Goal: Information Seeking & Learning: Learn about a topic

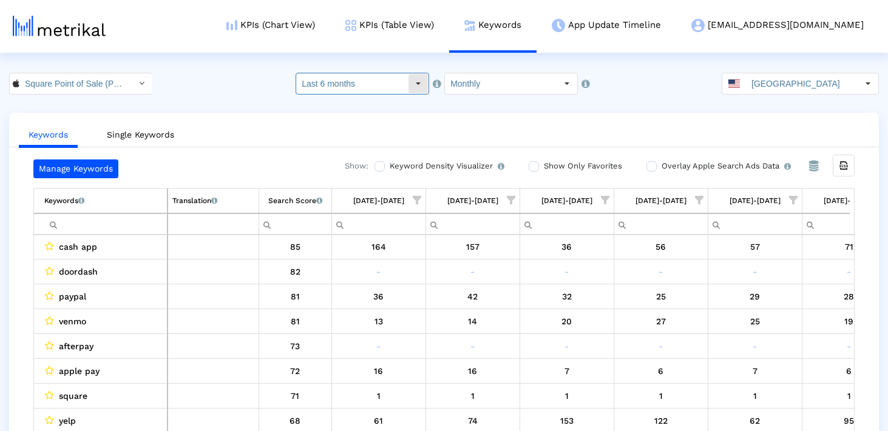
click at [325, 84] on input "Last 6 months" at bounding box center [352, 83] width 112 height 21
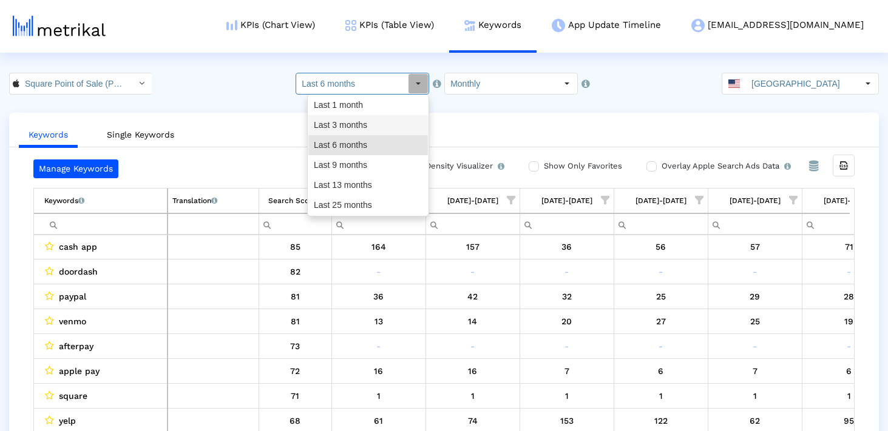
click at [328, 120] on div "Last 3 months" at bounding box center [368, 125] width 120 height 20
type input "Last 3 months"
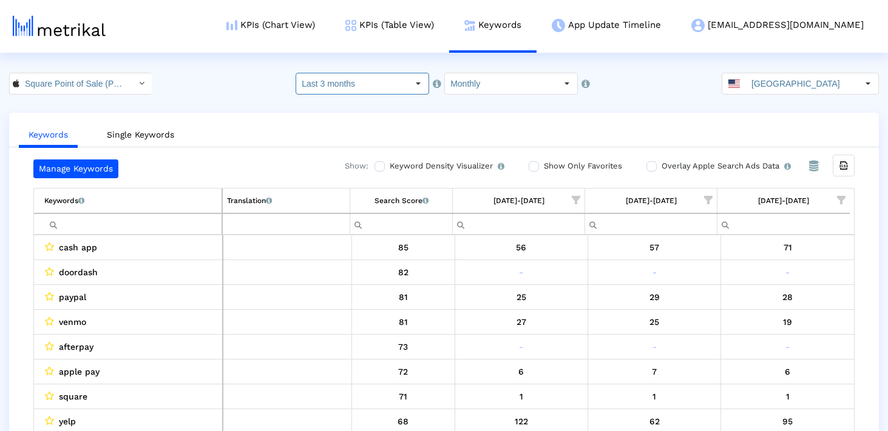
click at [150, 220] on input "Filter cell" at bounding box center [132, 224] width 177 height 20
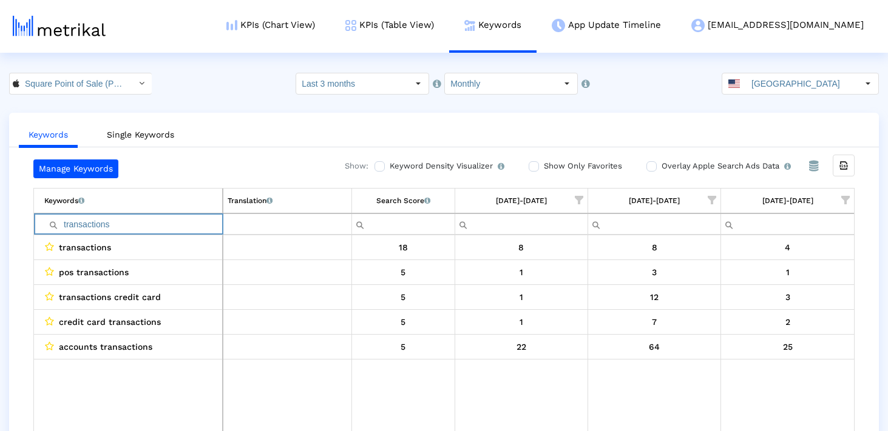
click at [161, 225] on input "transactions" at bounding box center [133, 224] width 178 height 20
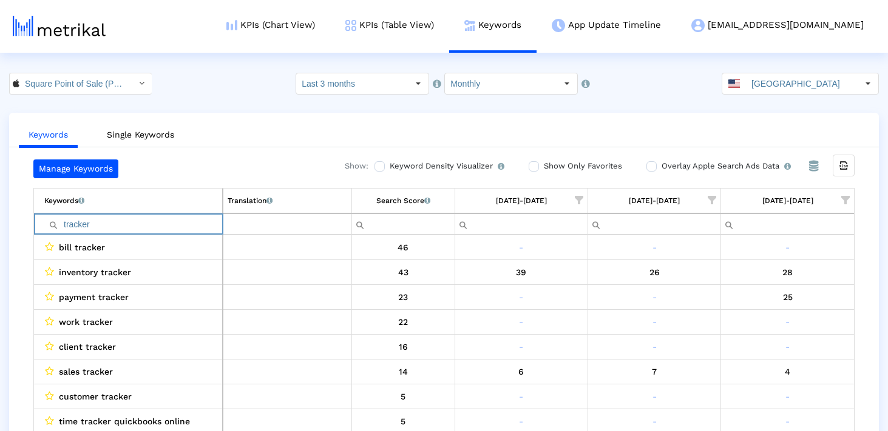
click at [106, 222] on input "tracker" at bounding box center [133, 224] width 178 height 20
paste input "paybyphone"
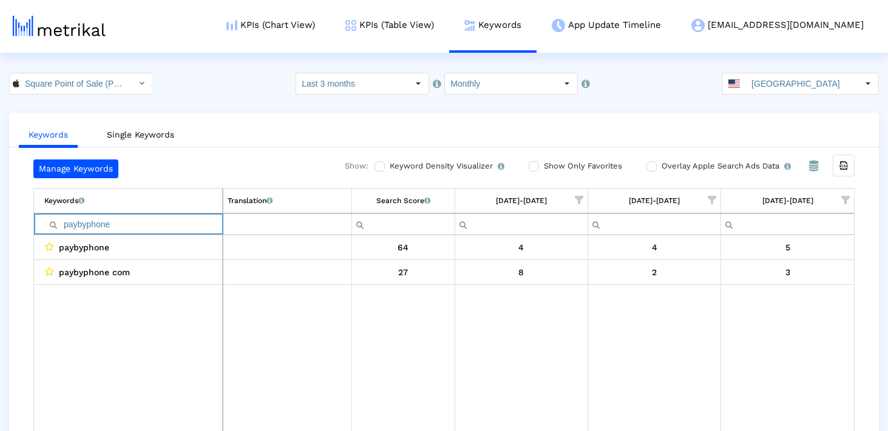
click at [104, 228] on input "paybyphone" at bounding box center [133, 224] width 178 height 20
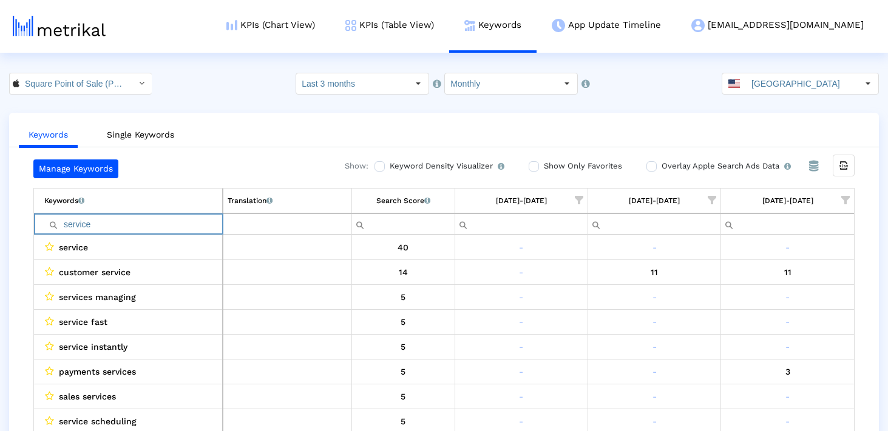
click at [147, 226] on input "service" at bounding box center [133, 224] width 178 height 20
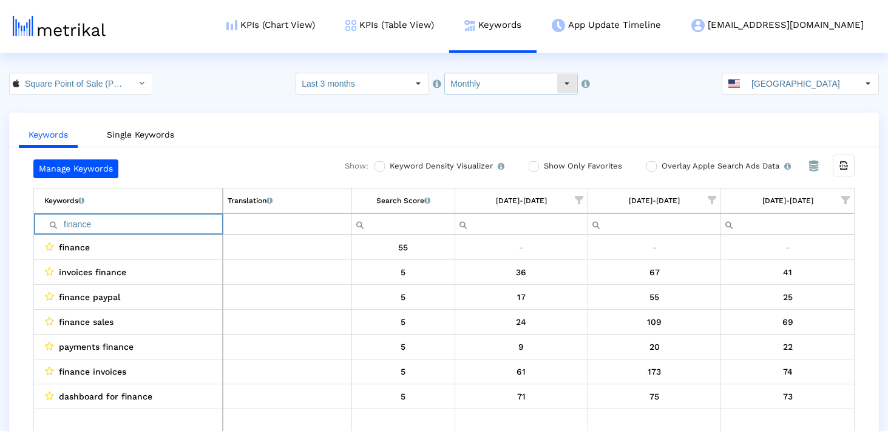
type input "finance"
click at [478, 84] on input "Monthly" at bounding box center [501, 83] width 112 height 21
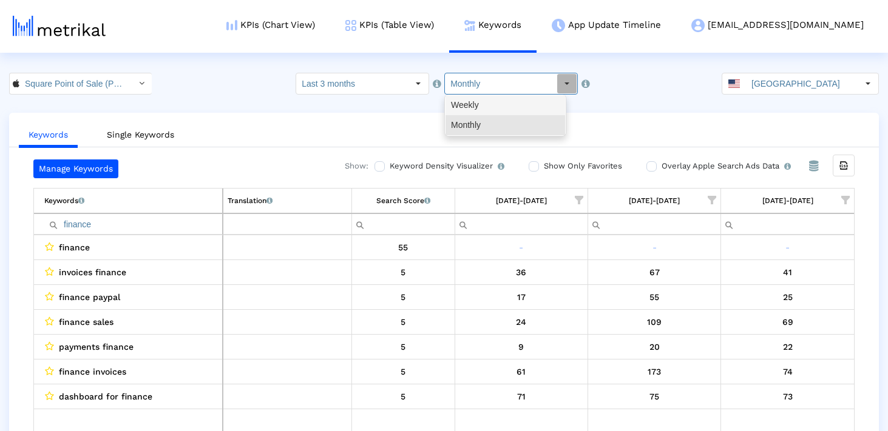
click at [474, 107] on div "Weekly" at bounding box center [505, 105] width 120 height 20
type input "Weekly"
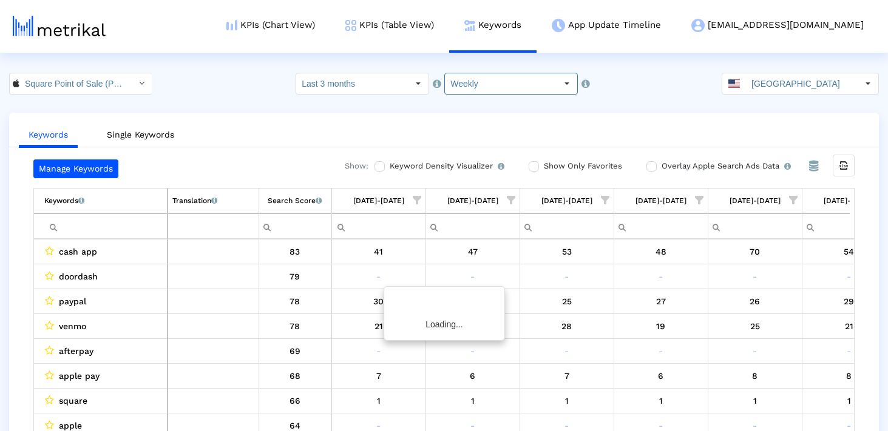
scroll to position [0, 704]
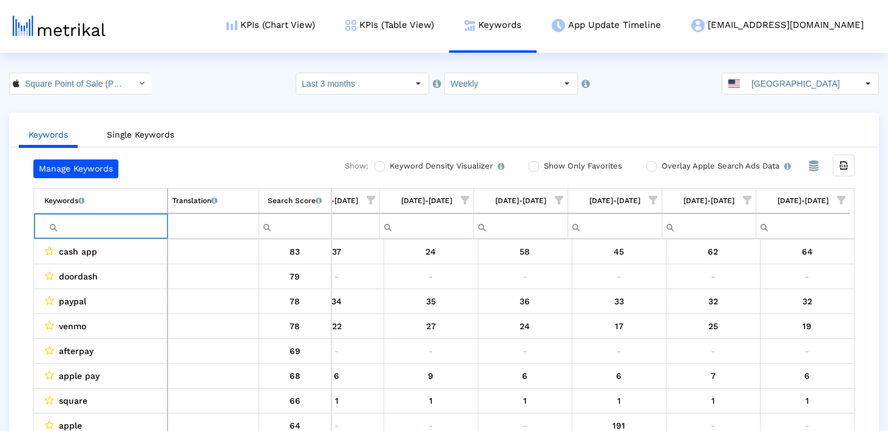
click at [120, 234] on input "Filter cell" at bounding box center [105, 227] width 123 height 20
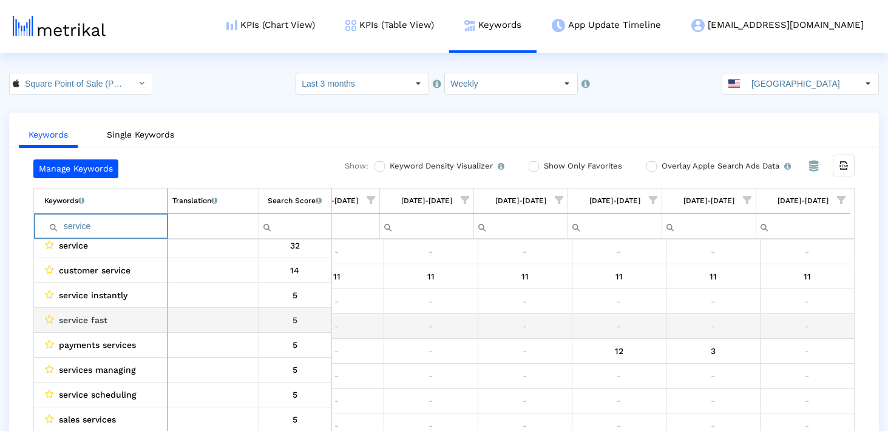
scroll to position [0, 0]
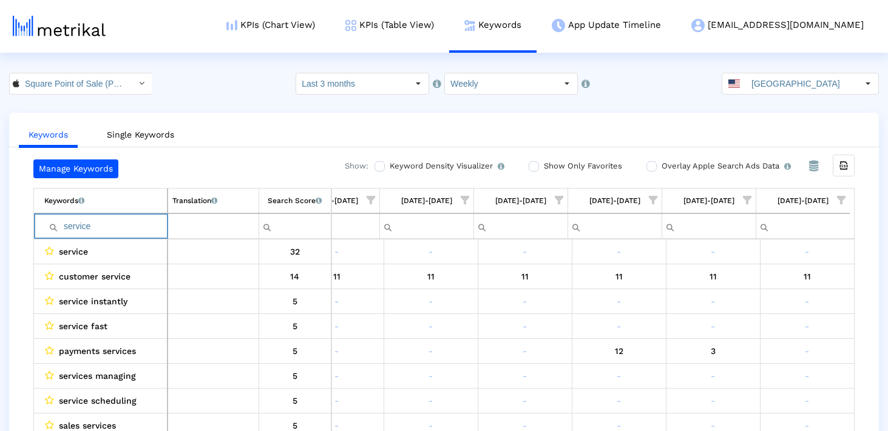
click at [106, 225] on input "service" at bounding box center [105, 227] width 123 height 20
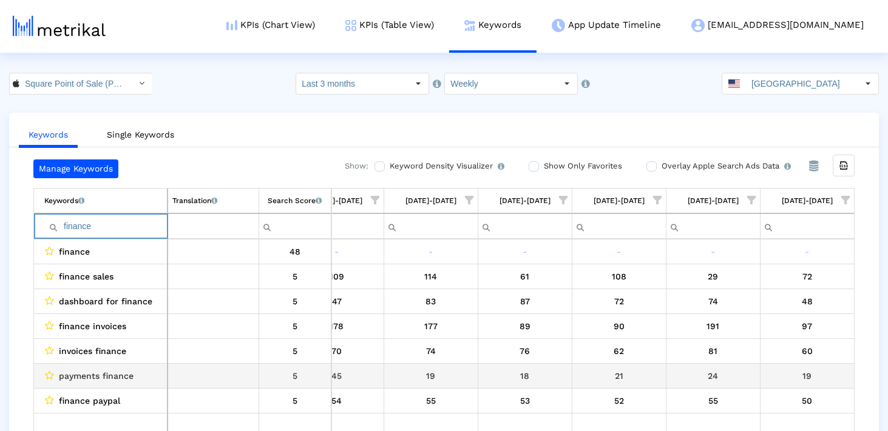
scroll to position [24, 0]
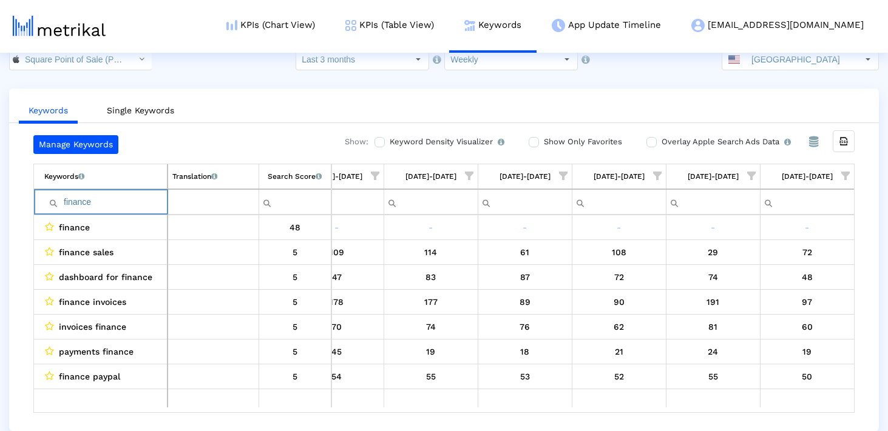
click at [110, 197] on input "finance" at bounding box center [105, 202] width 123 height 20
paste input "paybyphon"
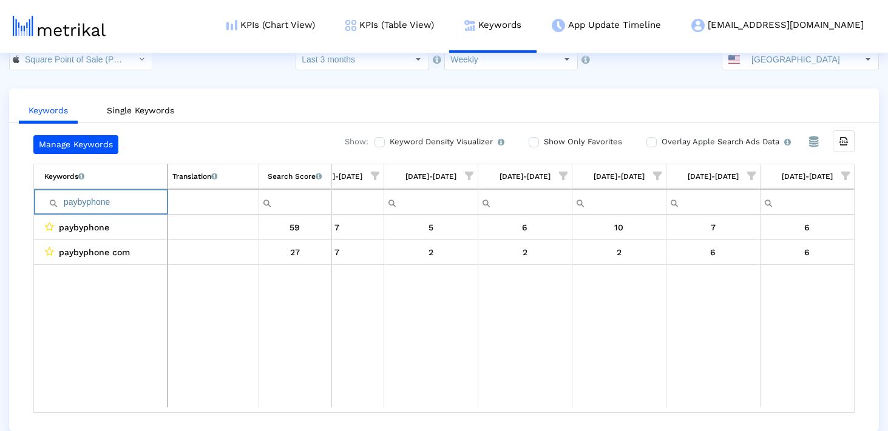
click at [129, 202] on input "paybyphone" at bounding box center [105, 202] width 123 height 20
paste input "godaddy"
click at [98, 203] on input "godaddy" at bounding box center [105, 202] width 123 height 20
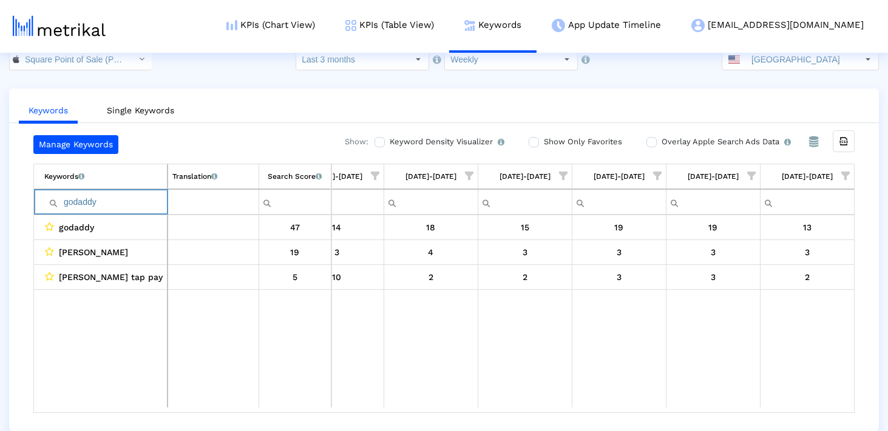
paste input "template"
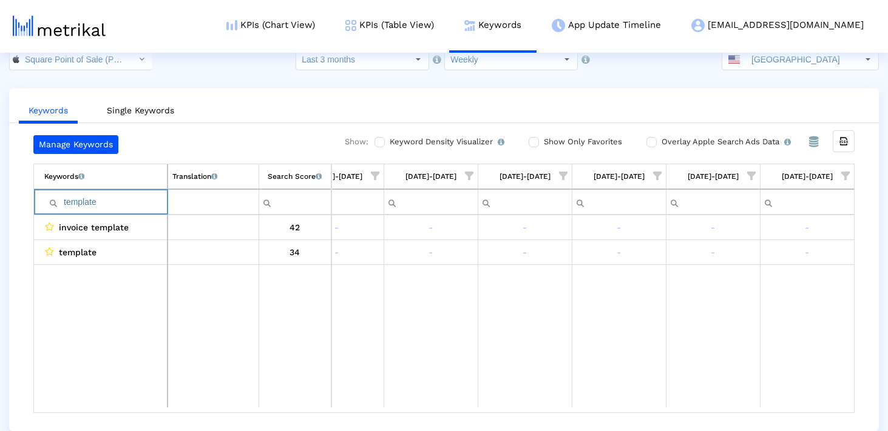
click at [151, 203] on input "template" at bounding box center [105, 202] width 123 height 20
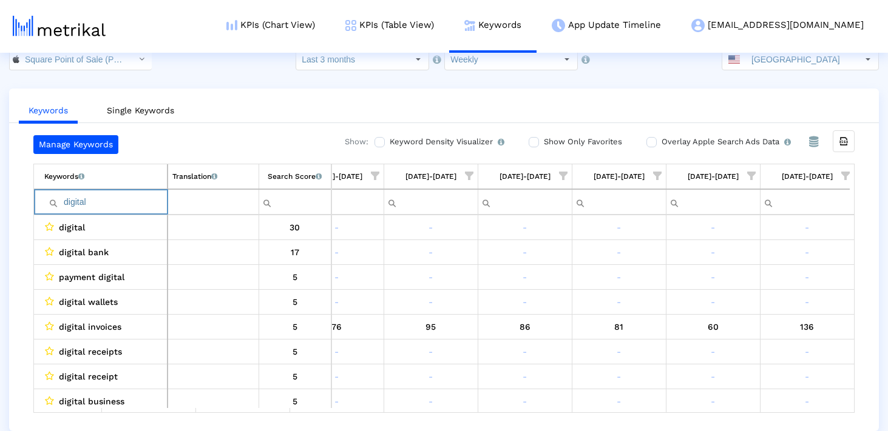
click at [132, 200] on input "digital" at bounding box center [105, 202] width 123 height 20
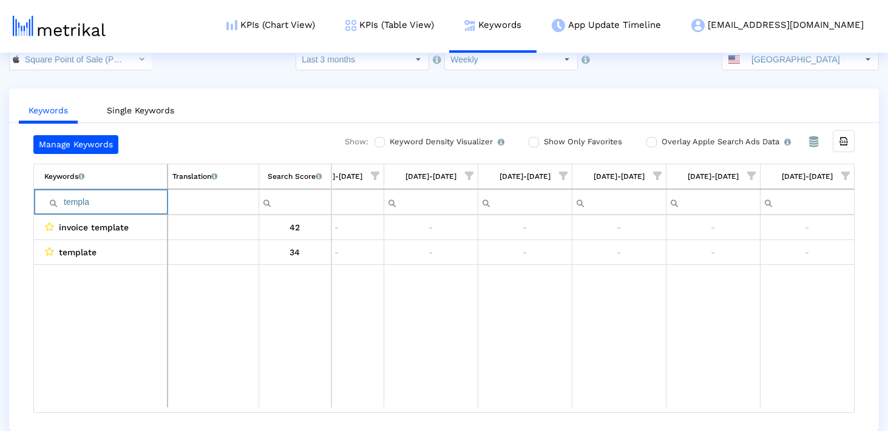
click at [112, 199] on input "templa" at bounding box center [105, 202] width 123 height 20
paste input "intuit"
type input "intuit"
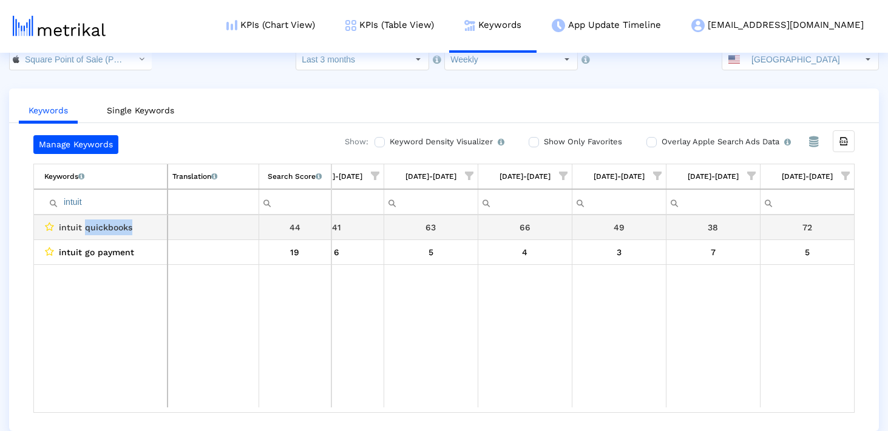
drag, startPoint x: 133, startPoint y: 234, endPoint x: 84, endPoint y: 234, distance: 49.8
click at [84, 234] on div "intuit quickbooks" at bounding box center [103, 228] width 118 height 16
copy span "quickbooks"
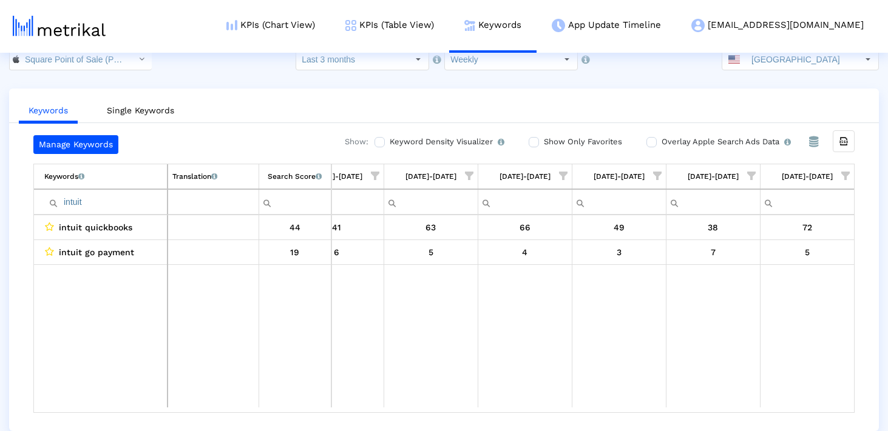
click at [102, 207] on input "intuit" at bounding box center [105, 202] width 123 height 20
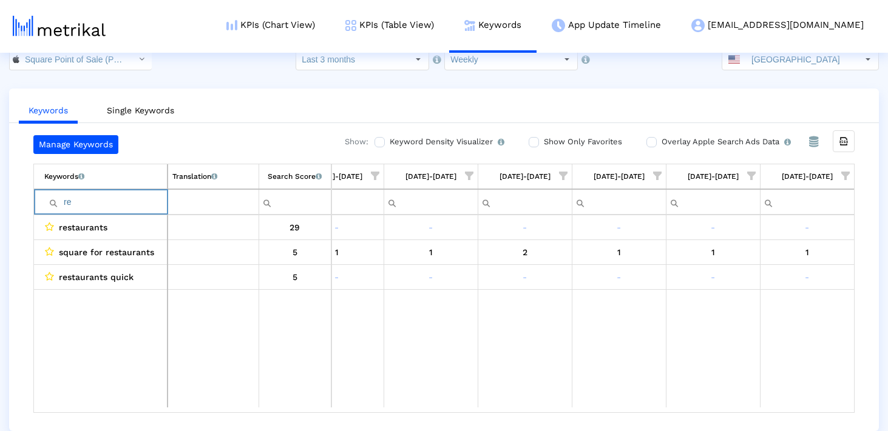
type input "r"
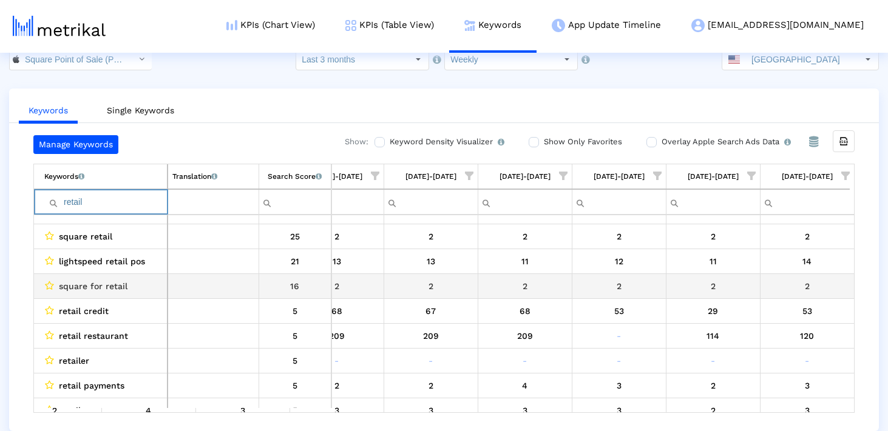
scroll to position [20, 0]
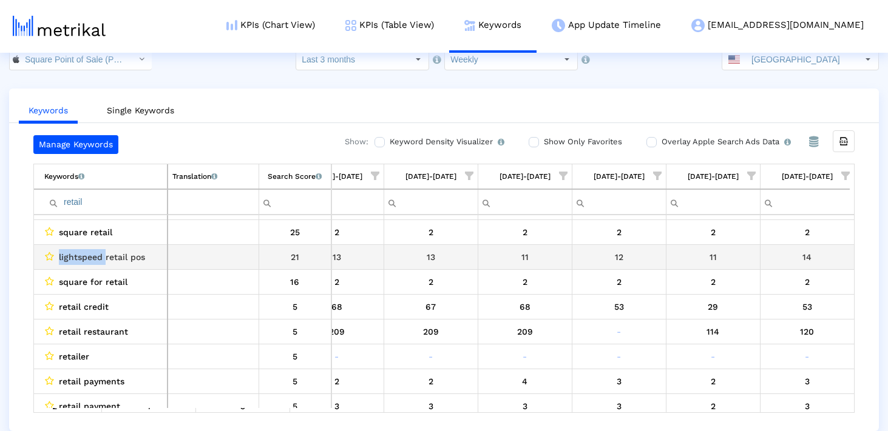
drag, startPoint x: 104, startPoint y: 257, endPoint x: 55, endPoint y: 257, distance: 48.5
click at [55, 257] on div "lightspeed retail pos" at bounding box center [103, 257] width 118 height 16
copy div "lightspeed"
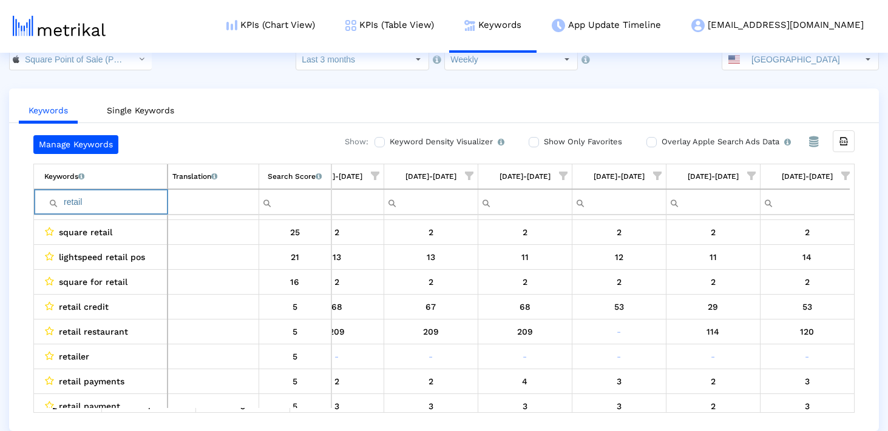
click at [118, 200] on input "retail" at bounding box center [105, 202] width 123 height 20
paste input "lightspeed"
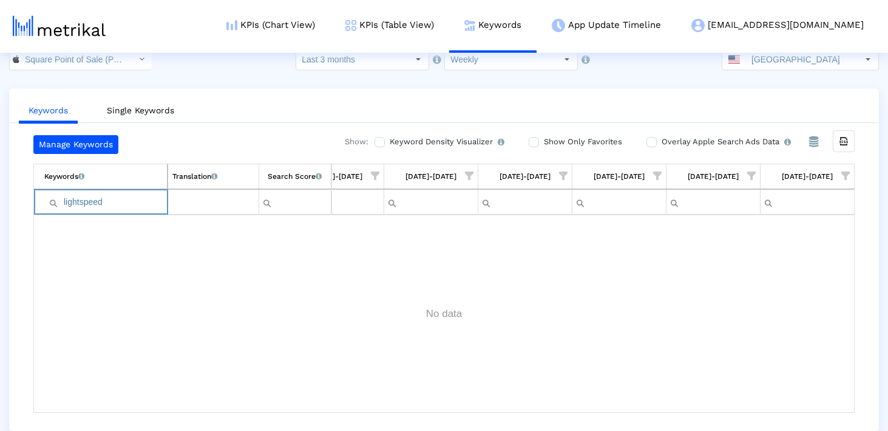
click at [66, 200] on input "lightspeed" at bounding box center [105, 202] width 123 height 20
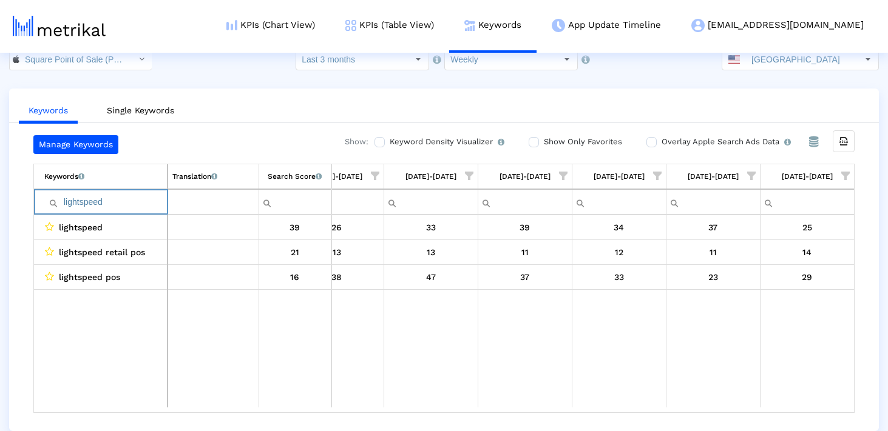
type input "lightspeed"
click at [80, 200] on input "lightspeed" at bounding box center [105, 202] width 123 height 20
type input "retail"
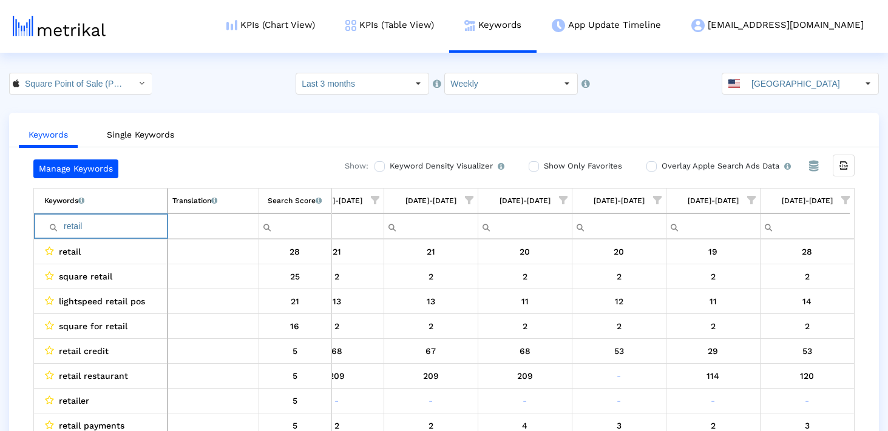
click at [80, 218] on input "retail" at bounding box center [105, 227] width 123 height 20
click at [80, 219] on input "retail" at bounding box center [105, 227] width 123 height 20
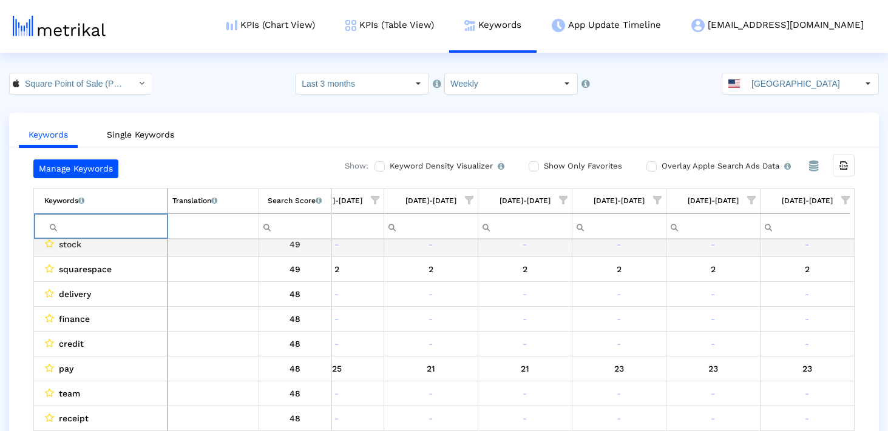
paste input "store"
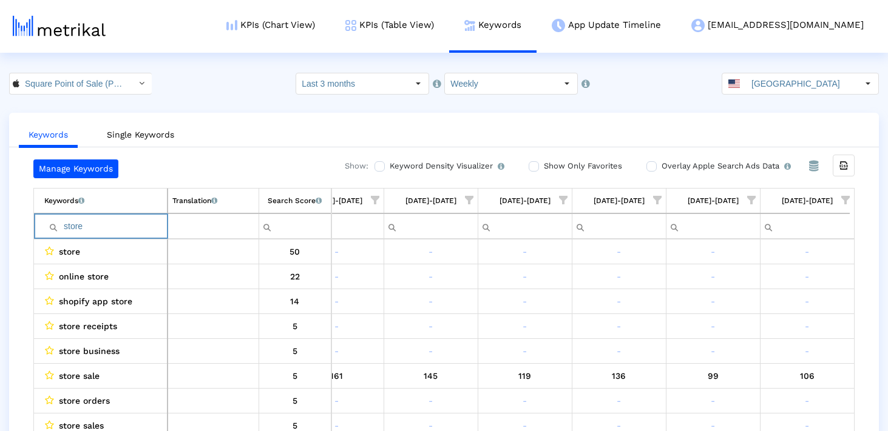
click at [67, 229] on input "store" at bounding box center [105, 227] width 123 height 20
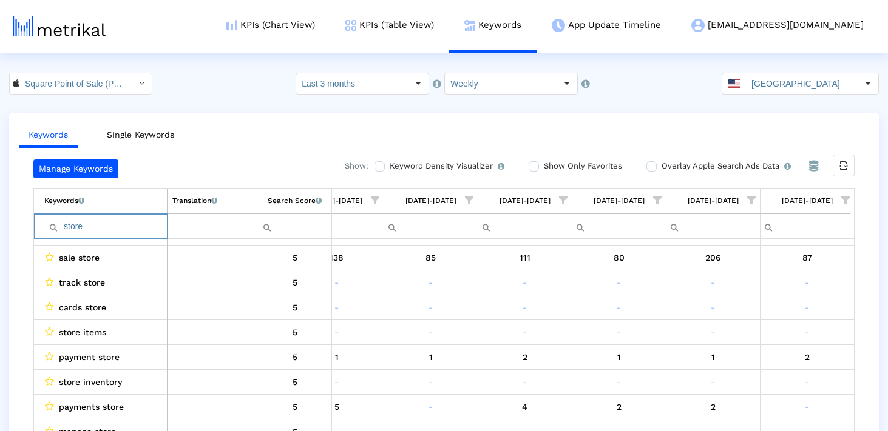
click at [84, 232] on input "store" at bounding box center [105, 227] width 123 height 20
paste input "processing"
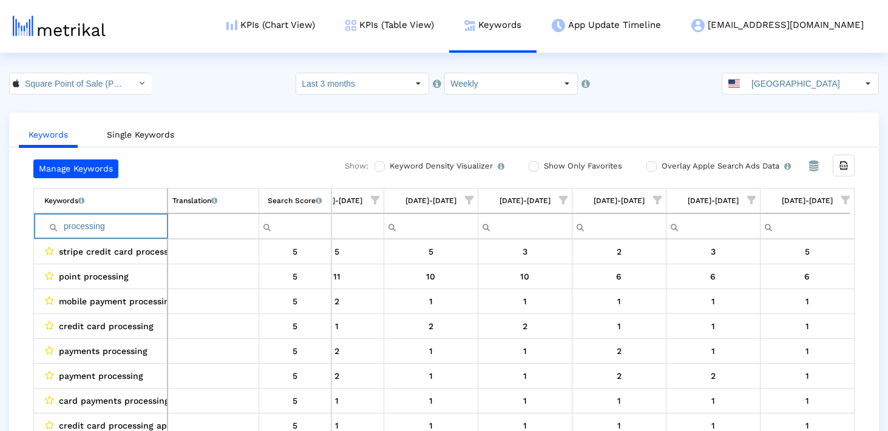
click at [84, 232] on input "processing" at bounding box center [105, 227] width 123 height 20
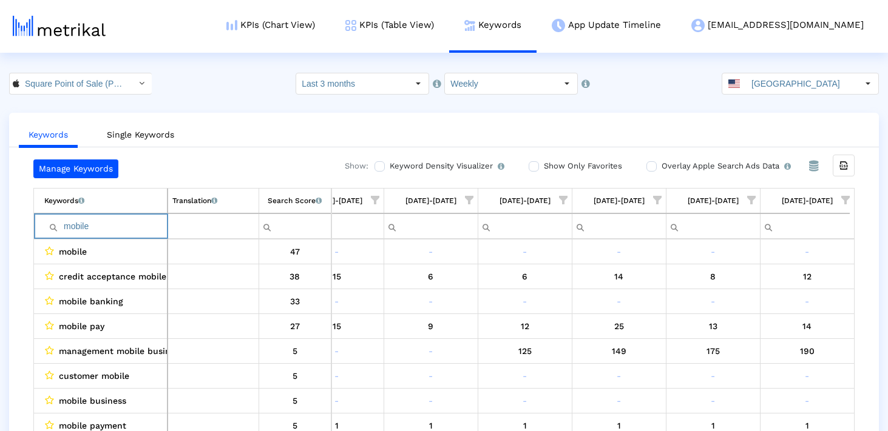
click at [128, 230] on input "mobile" at bounding box center [105, 227] width 123 height 20
paste input "processing"
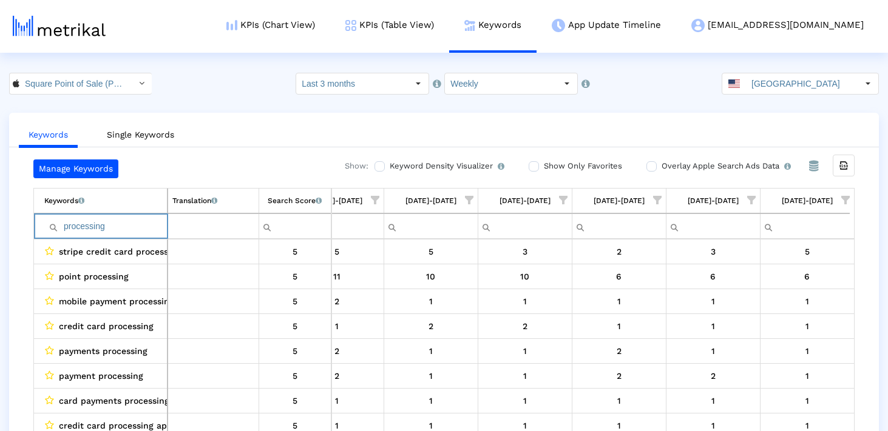
click at [78, 222] on input "processing" at bounding box center [105, 227] width 123 height 20
paste input "contracts"
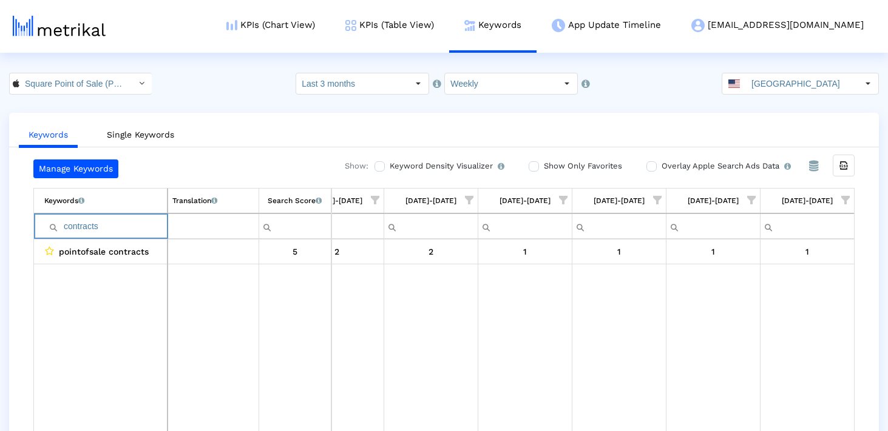
click at [73, 227] on input "contracts" at bounding box center [105, 227] width 123 height 20
paste input "setmore"
click at [73, 227] on input "setmore" at bounding box center [105, 227] width 123 height 20
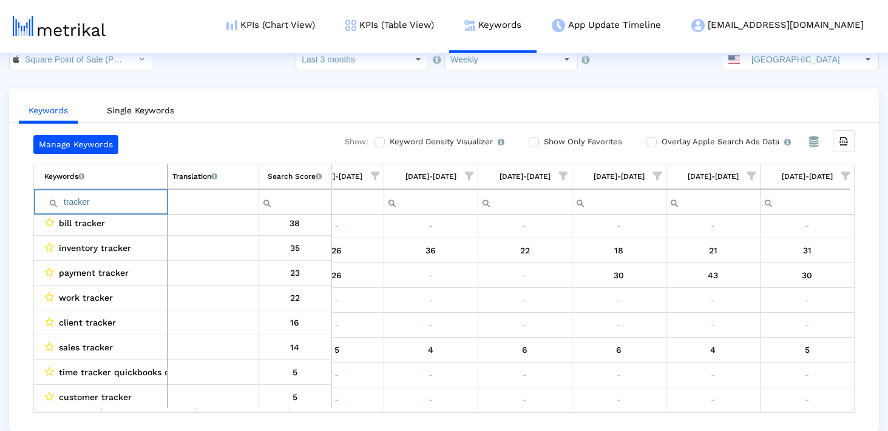
click at [96, 204] on input "tracker" at bounding box center [105, 202] width 123 height 20
paste input "wallet"
type input "wallet"
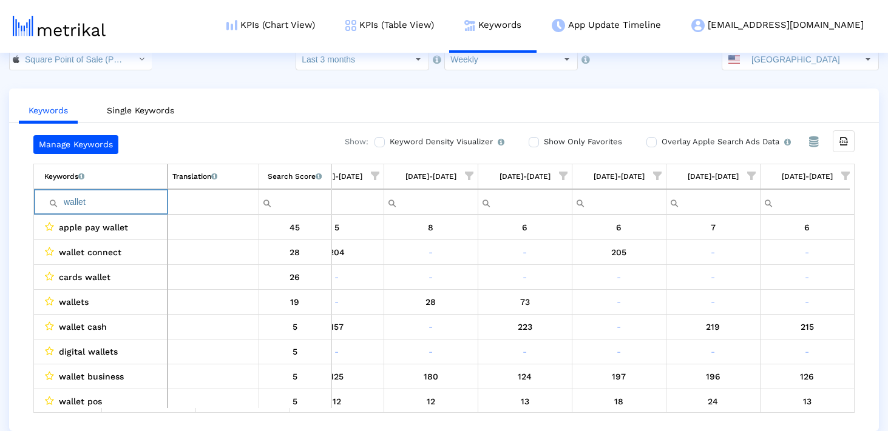
click at [88, 200] on input "wallet" at bounding box center [105, 202] width 123 height 20
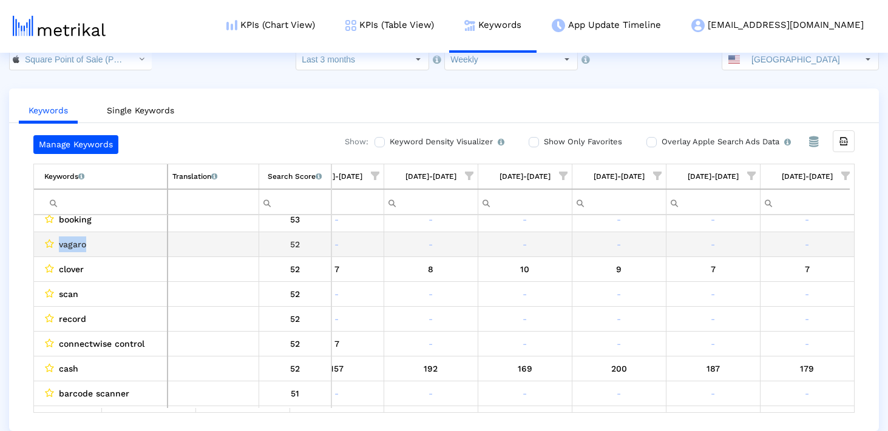
drag, startPoint x: 83, startPoint y: 247, endPoint x: 59, endPoint y: 246, distance: 23.7
click at [59, 246] on div "vagaro" at bounding box center [103, 245] width 118 height 16
copy span "vagaro"
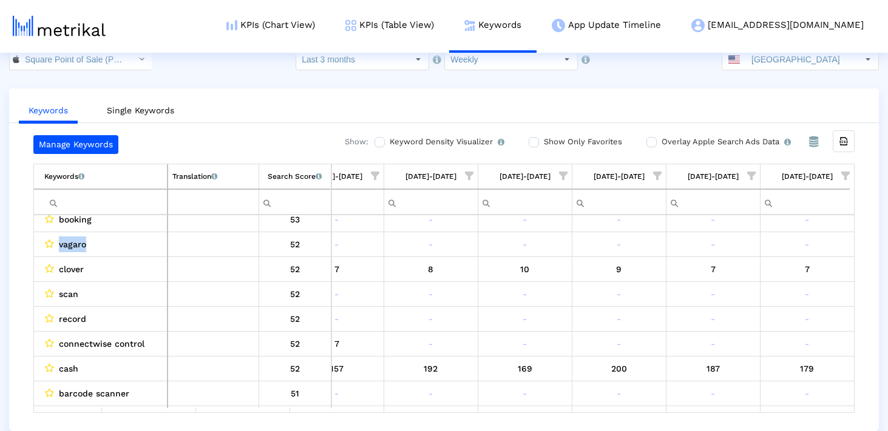
click at [69, 203] on input "Filter cell" at bounding box center [105, 202] width 123 height 20
paste input "vagaro"
type input "vagaro"
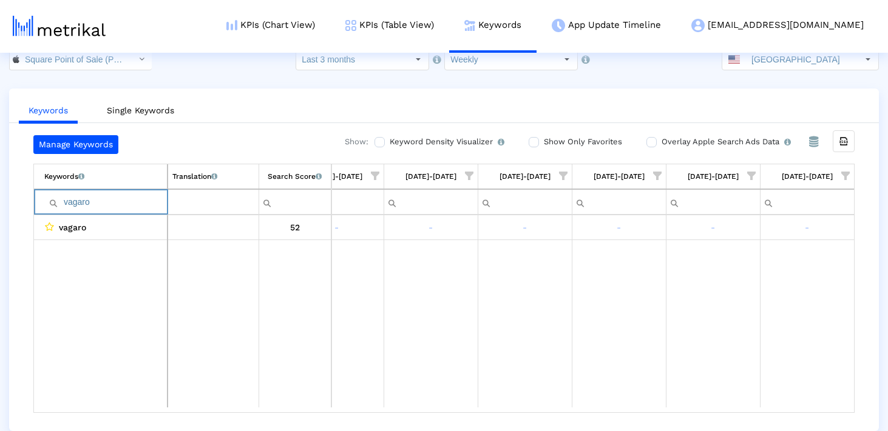
click at [69, 203] on input "vagaro" at bounding box center [105, 202] width 123 height 20
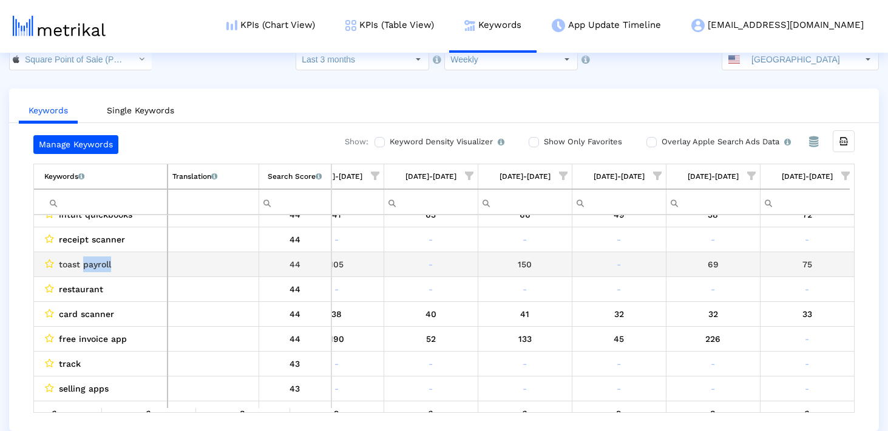
drag, startPoint x: 83, startPoint y: 264, endPoint x: 166, endPoint y: 263, distance: 83.1
click at [166, 263] on td "toast payroll" at bounding box center [100, 264] width 133 height 25
copy span "payroll"
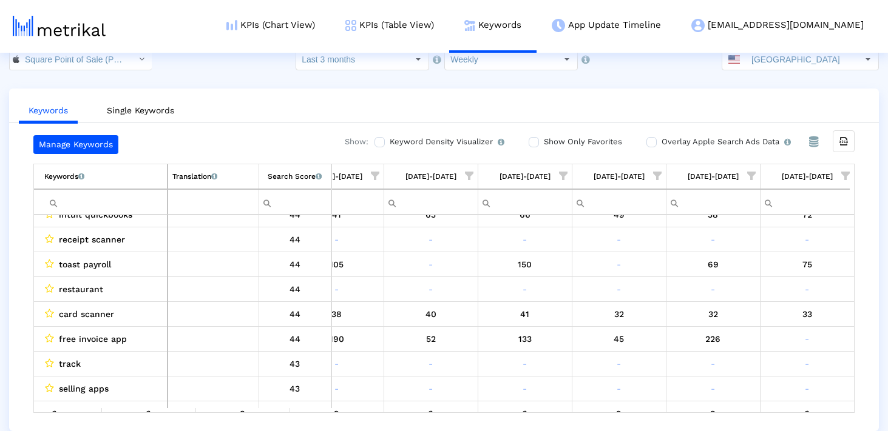
click at [95, 202] on input "Filter cell" at bounding box center [105, 202] width 123 height 20
paste input "payroll"
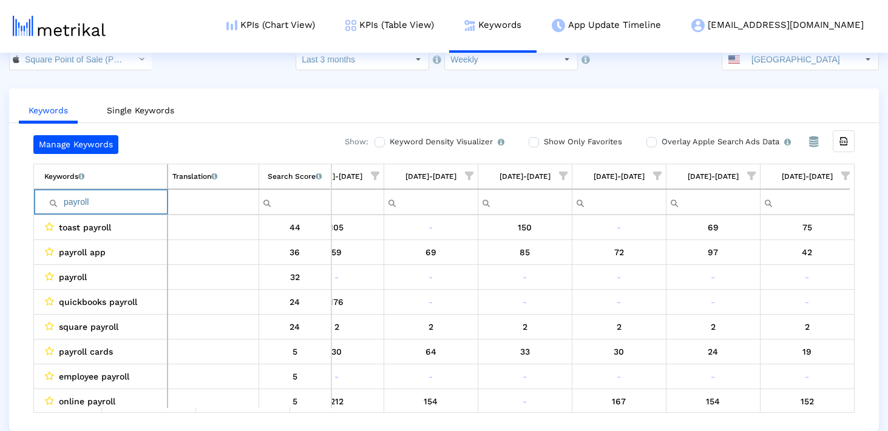
type input "payroll"
click at [104, 204] on input "payroll" at bounding box center [105, 202] width 123 height 20
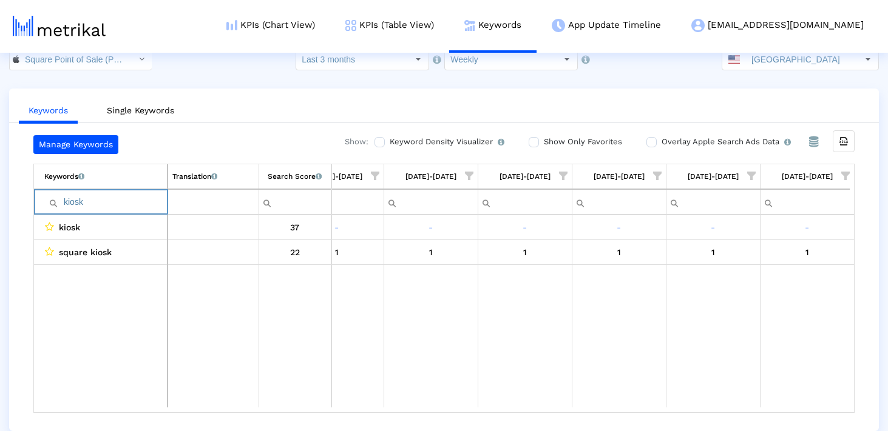
click at [103, 194] on input "kiosk" at bounding box center [105, 202] width 123 height 20
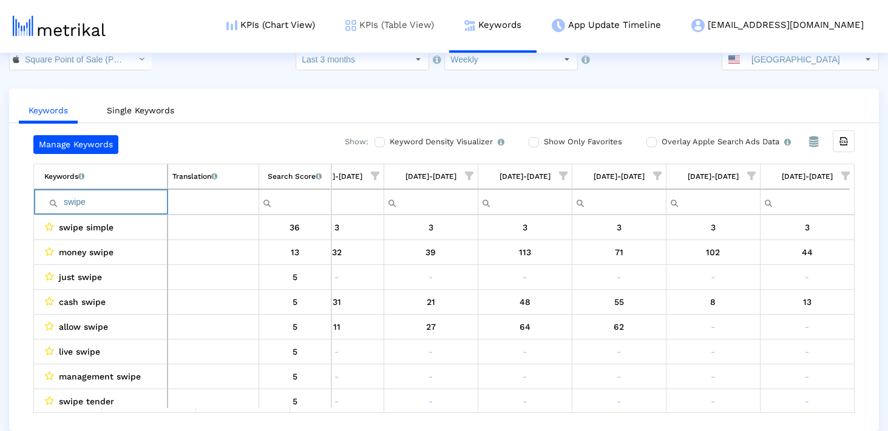
type input "swipe"
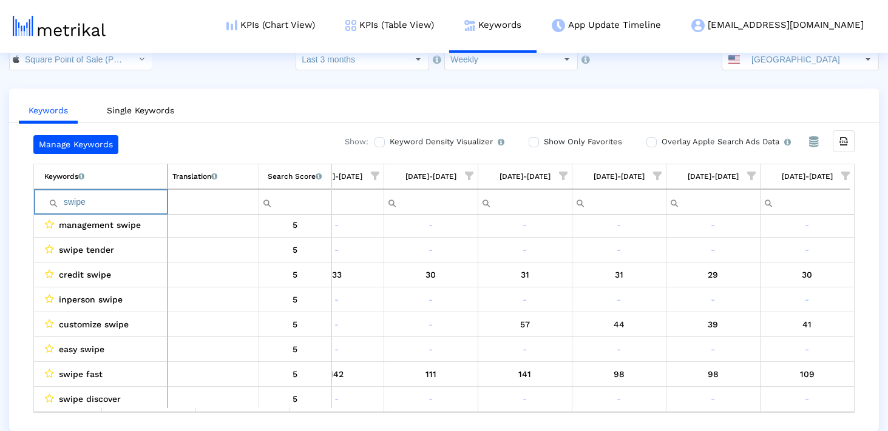
click at [132, 206] on input "swipe" at bounding box center [105, 202] width 123 height 20
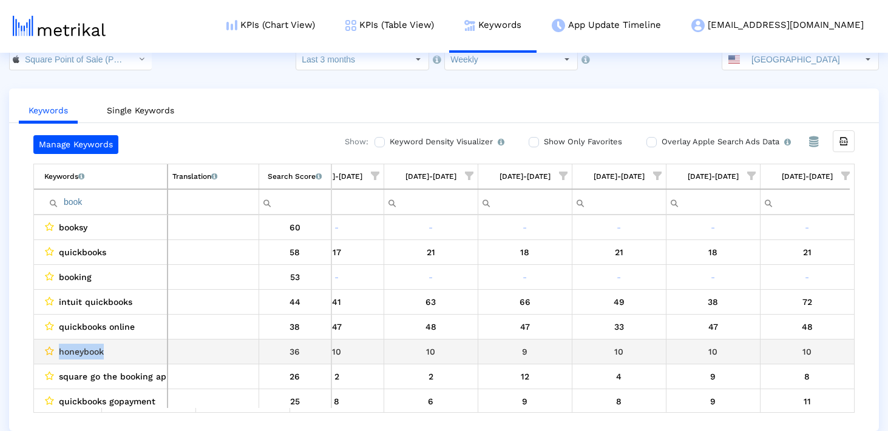
drag, startPoint x: 87, startPoint y: 348, endPoint x: 46, endPoint y: 349, distance: 41.3
click at [46, 349] on div "honeybook" at bounding box center [103, 352] width 118 height 16
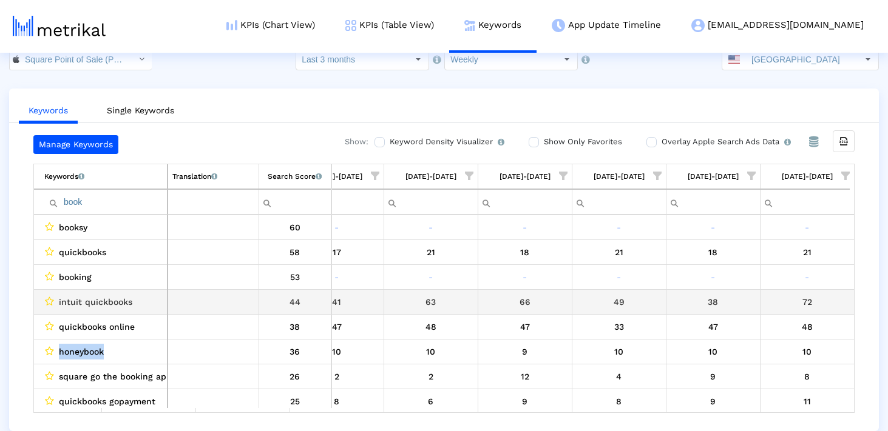
copy div "honeybook"
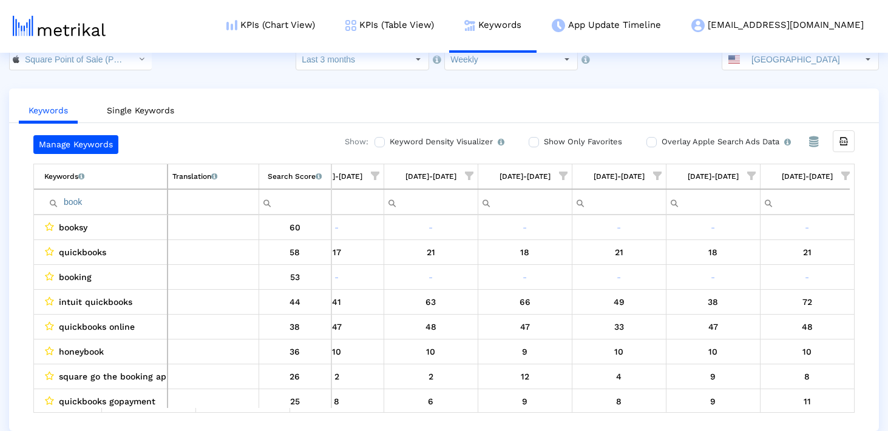
click at [84, 208] on input "book" at bounding box center [105, 202] width 123 height 20
paste input "honey"
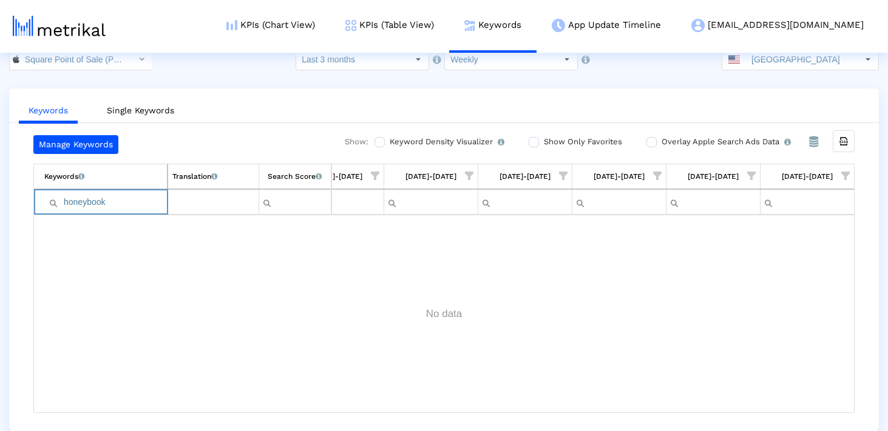
click at [67, 201] on input "honeybook" at bounding box center [105, 202] width 123 height 20
click at [69, 202] on input "honeybook" at bounding box center [105, 202] width 123 height 20
type input "honeybook"
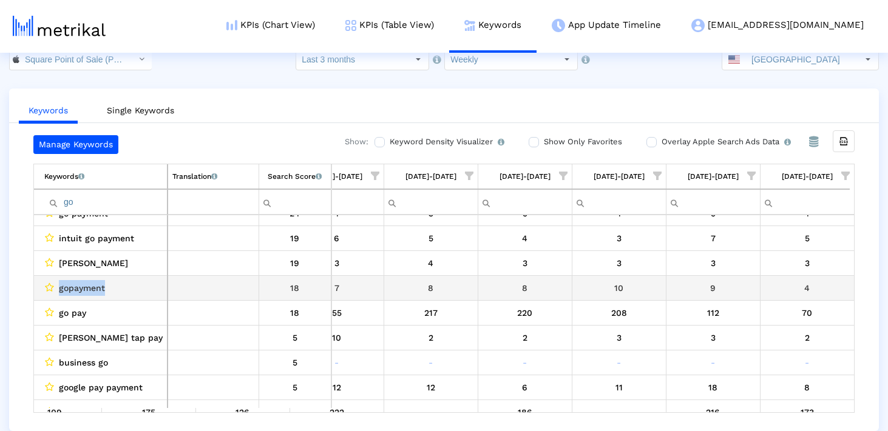
drag, startPoint x: 113, startPoint y: 291, endPoint x: 35, endPoint y: 291, distance: 78.3
click at [35, 291] on td "gopayment" at bounding box center [100, 287] width 133 height 25
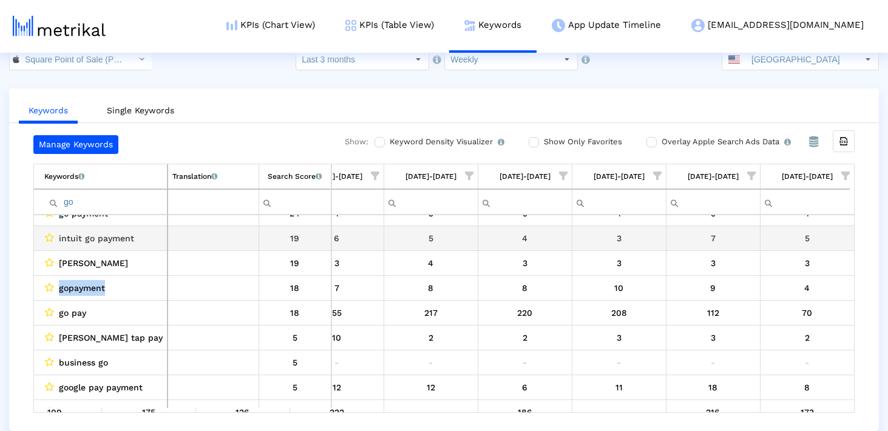
copy div "gopayment"
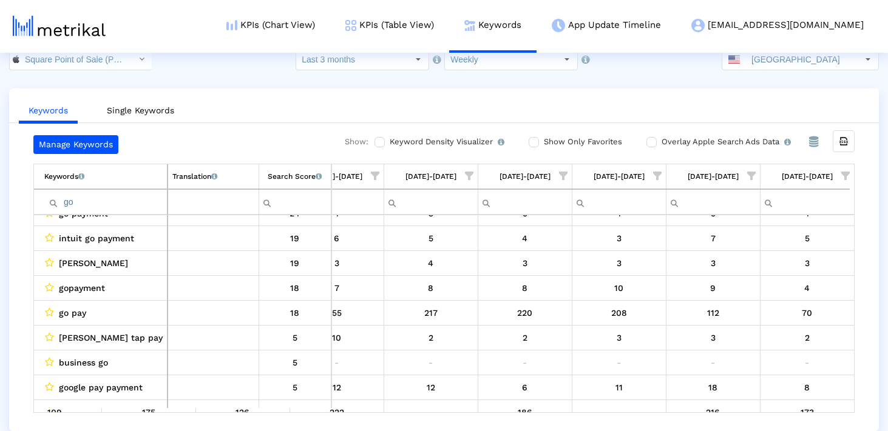
click at [72, 207] on input "go" at bounding box center [105, 202] width 123 height 20
paste input "gopayment"
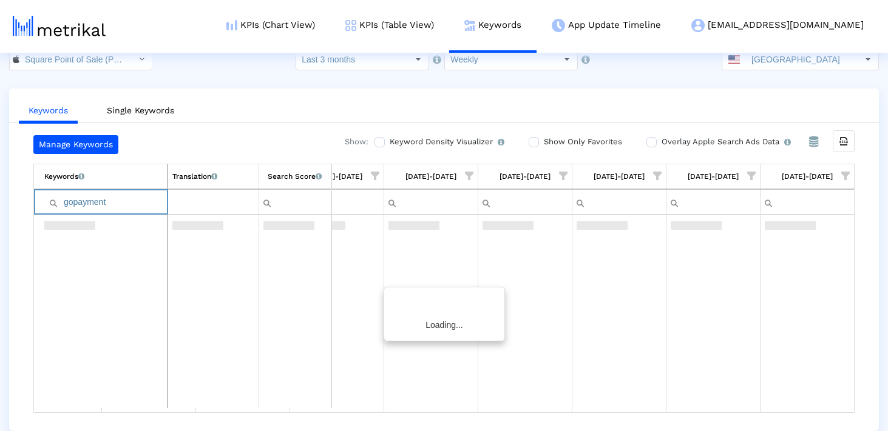
click at [67, 205] on input "gopayment" at bounding box center [105, 202] width 123 height 20
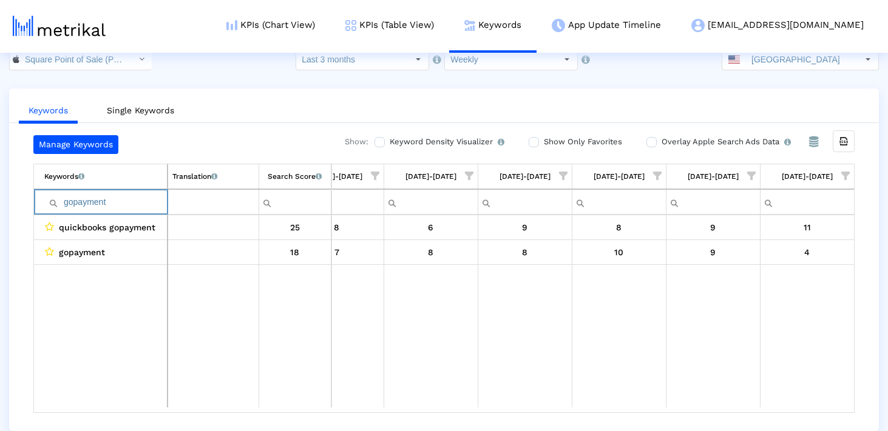
type input "gopayment"
click at [138, 203] on input "gopayment" at bounding box center [105, 202] width 123 height 20
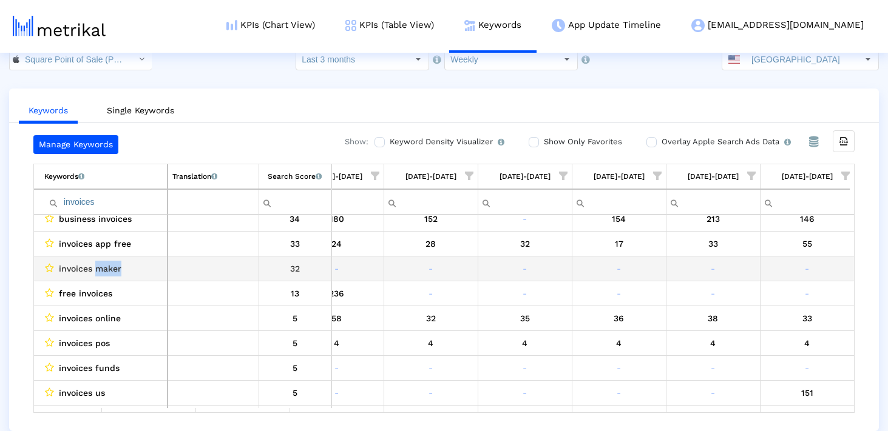
drag, startPoint x: 95, startPoint y: 268, endPoint x: 133, endPoint y: 268, distance: 38.8
click at [133, 268] on div "invoices maker" at bounding box center [103, 269] width 118 height 16
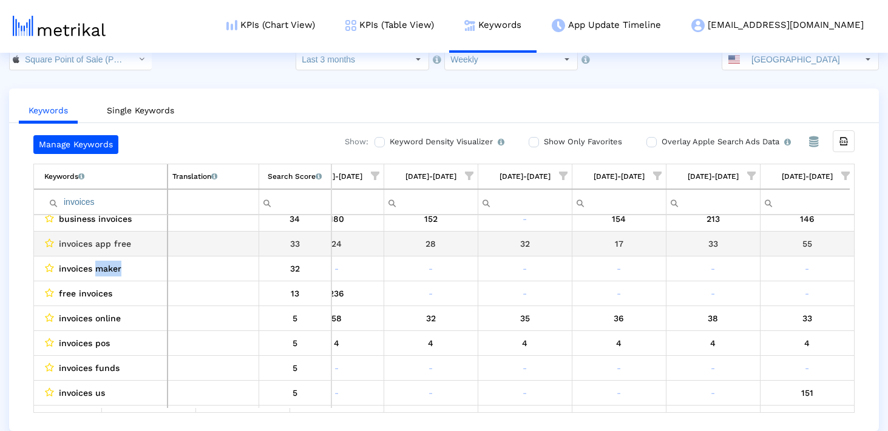
copy span "maker"
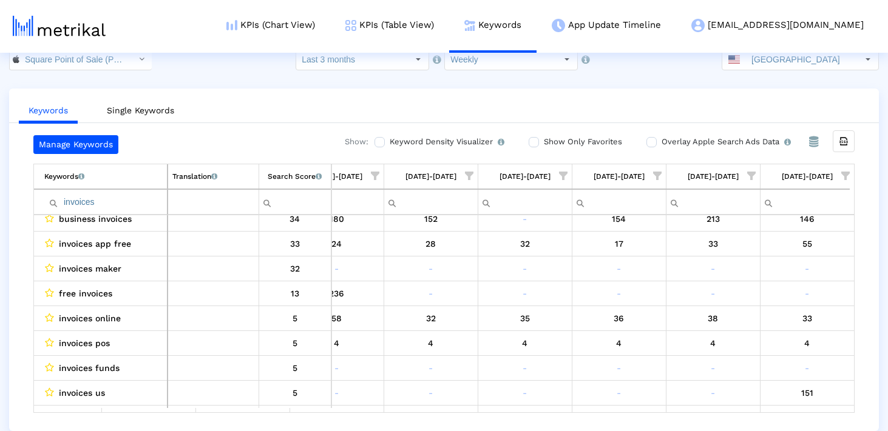
click at [92, 201] on input "invoices" at bounding box center [105, 202] width 123 height 20
paste input "maker"
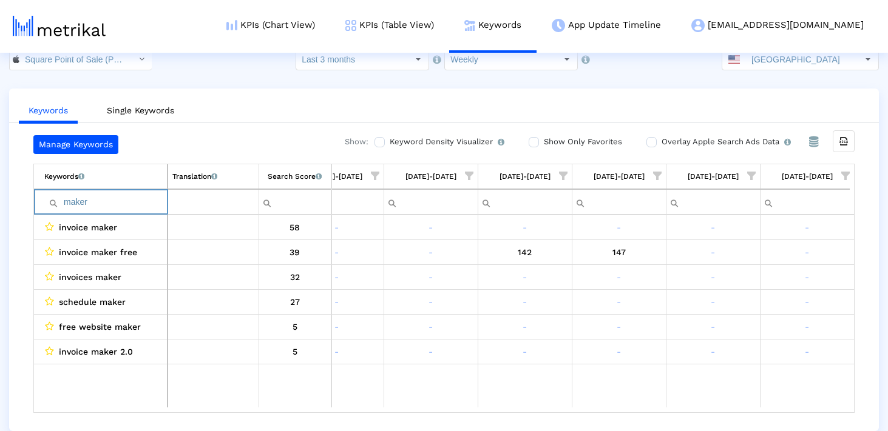
click at [119, 195] on input "maker" at bounding box center [105, 202] width 123 height 20
type input "manager"
click at [119, 195] on input "manager" at bounding box center [105, 202] width 123 height 20
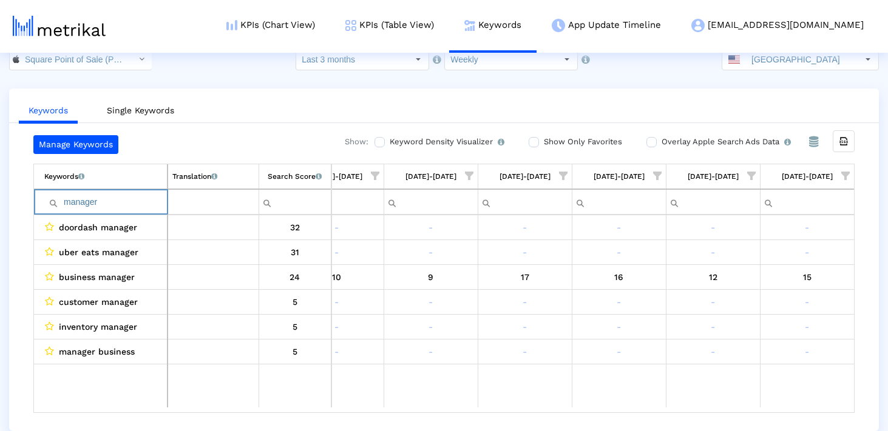
click at [119, 195] on input "manager" at bounding box center [105, 202] width 123 height 20
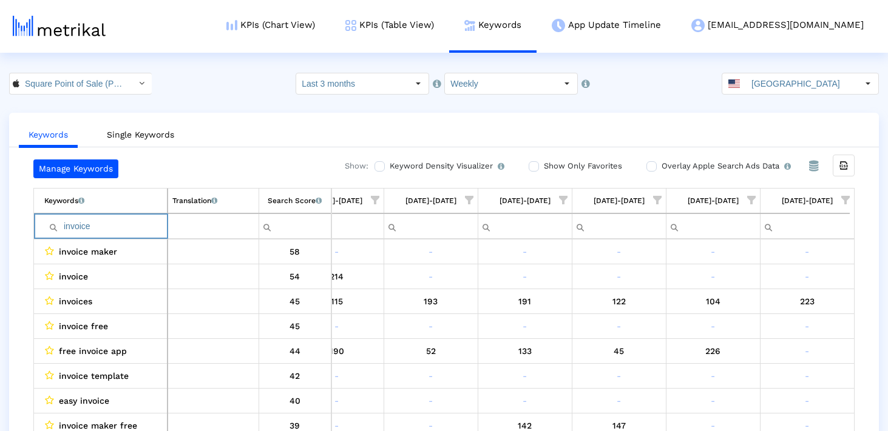
click at [101, 225] on input "invoice" at bounding box center [105, 227] width 123 height 20
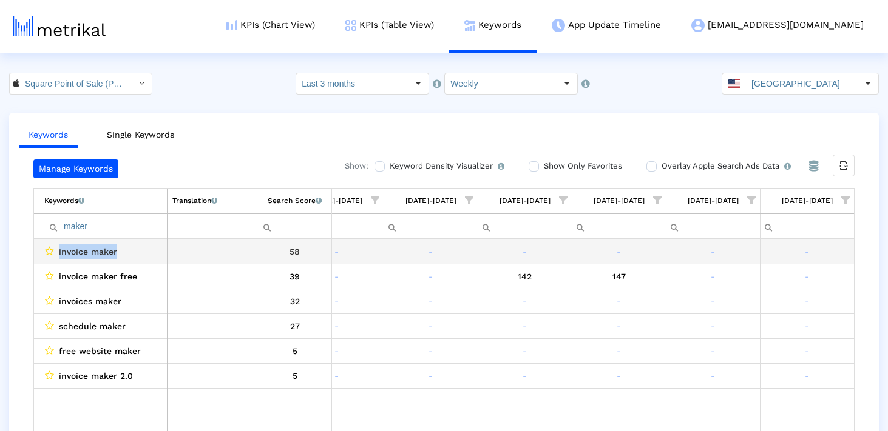
drag, startPoint x: 132, startPoint y: 256, endPoint x: 48, endPoint y: 256, distance: 84.3
click at [48, 256] on div "invoice maker" at bounding box center [103, 252] width 118 height 16
copy div "invoice maker"
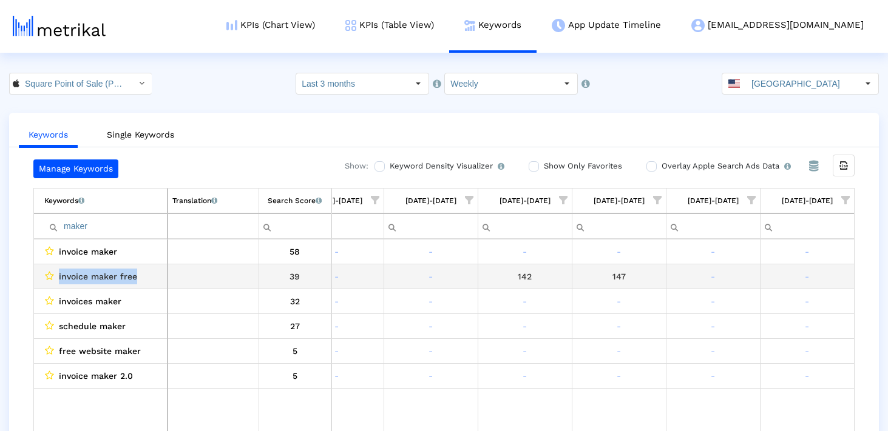
drag, startPoint x: 142, startPoint y: 283, endPoint x: 49, endPoint y: 283, distance: 92.8
click at [49, 283] on div "invoice maker free" at bounding box center [103, 277] width 118 height 16
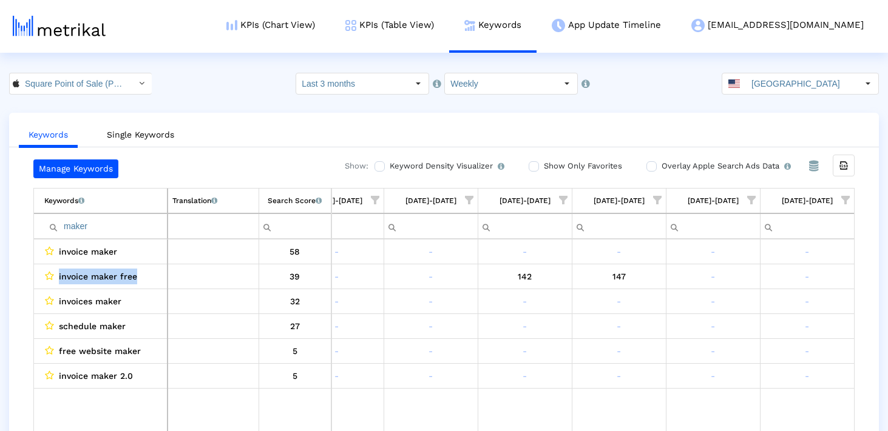
copy div "invoice maker free"
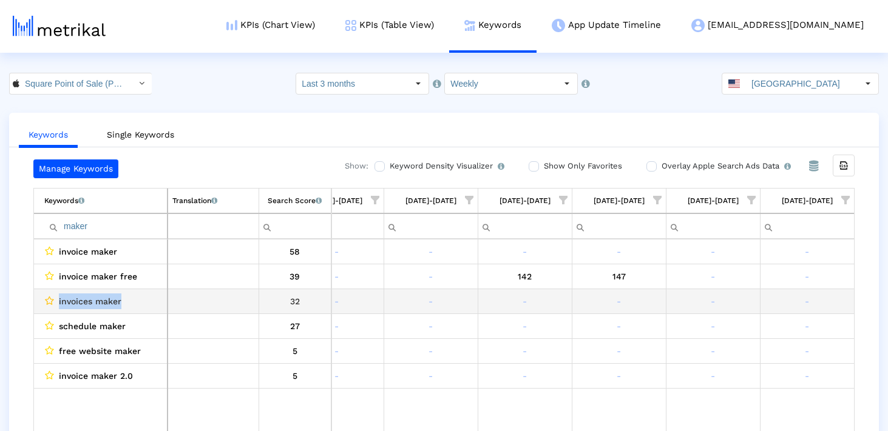
drag, startPoint x: 127, startPoint y: 300, endPoint x: 52, endPoint y: 300, distance: 74.6
click at [52, 300] on div "invoices maker" at bounding box center [103, 302] width 118 height 16
copy div "invoices maker"
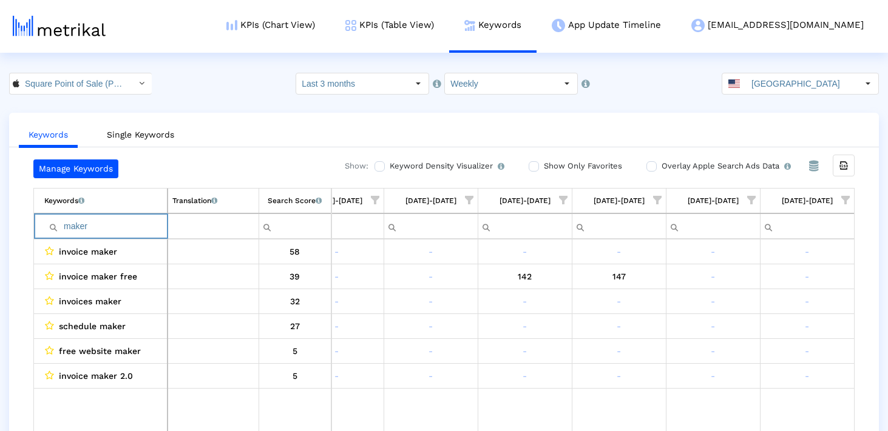
click at [118, 224] on input "maker" at bounding box center [105, 227] width 123 height 20
paste input "funds"
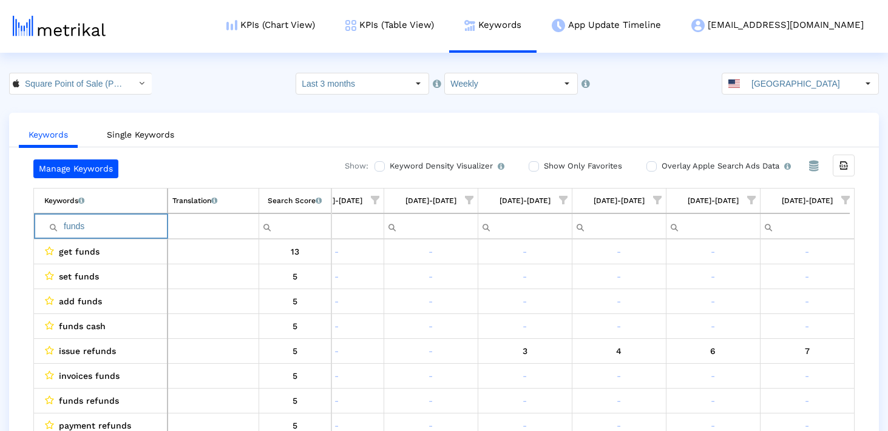
click at [89, 224] on input "funds" at bounding box center [105, 227] width 123 height 20
paste input "get"
click at [127, 218] on input "get" at bounding box center [105, 227] width 123 height 20
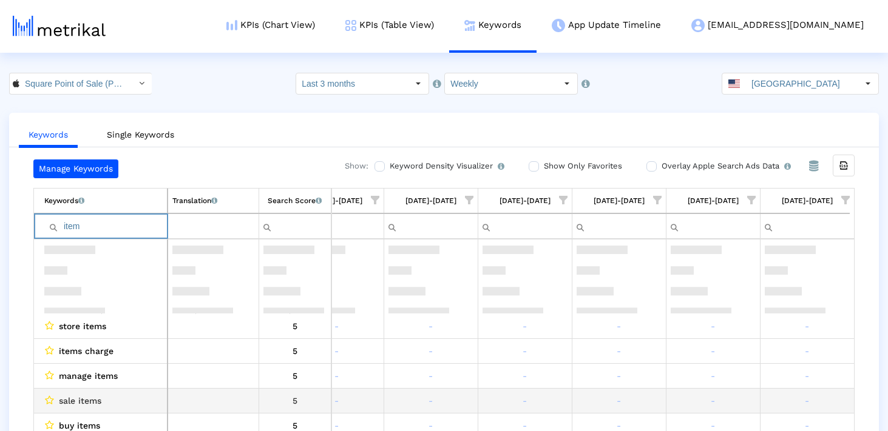
scroll to position [80, 0]
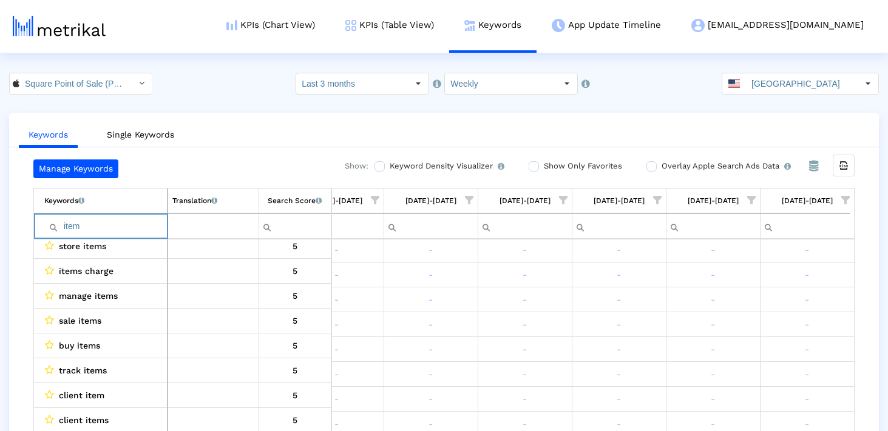
click at [133, 220] on input "item" at bounding box center [105, 227] width 123 height 20
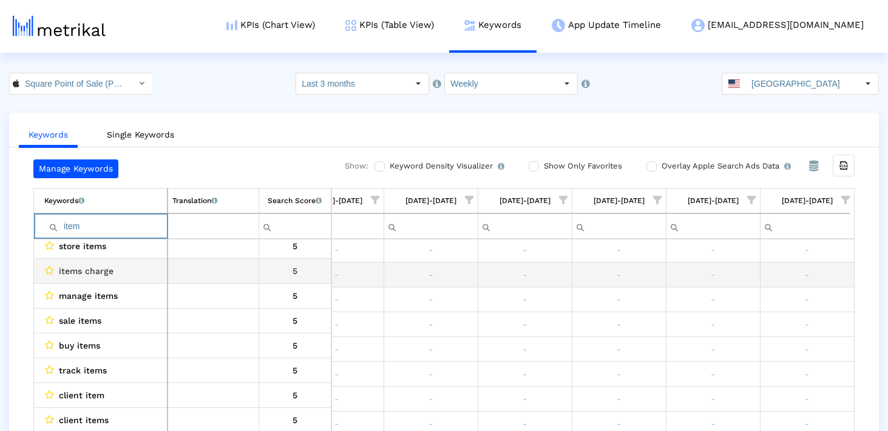
scroll to position [0, 0]
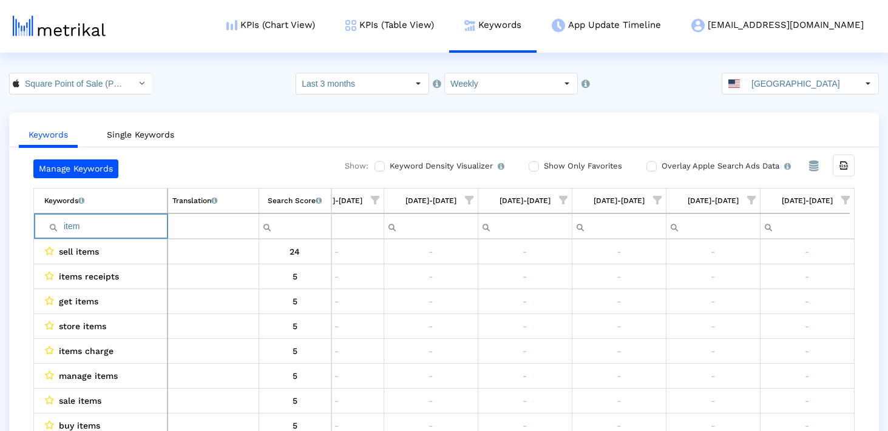
click at [124, 221] on input "item" at bounding box center [105, 227] width 123 height 20
click at [120, 226] on input "sell" at bounding box center [105, 227] width 123 height 20
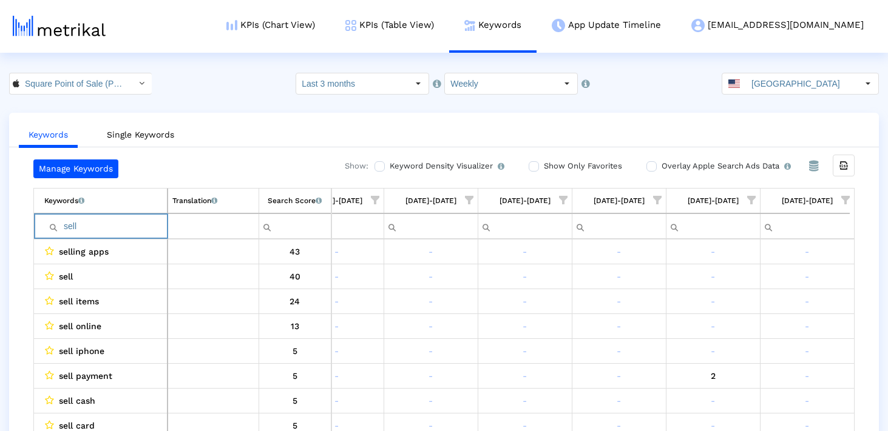
paste input "issue"
click at [81, 224] on input "issue" at bounding box center [105, 227] width 123 height 20
paste input "gopayment"
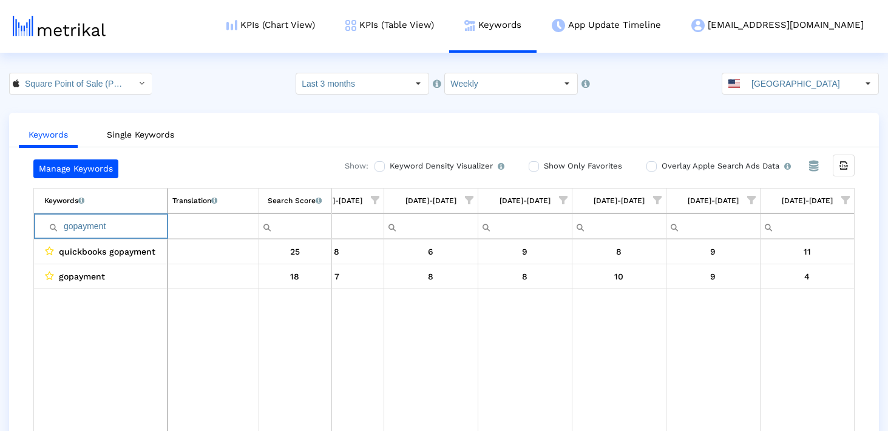
click at [106, 232] on input "gopayment" at bounding box center [105, 227] width 123 height 20
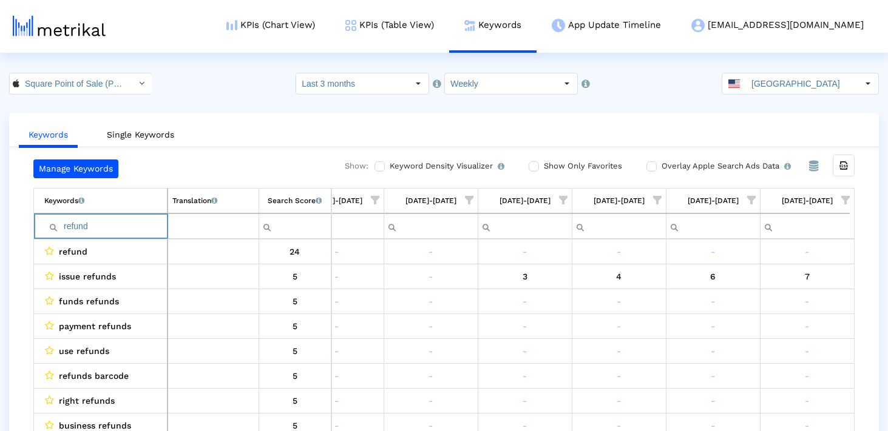
type input "refund"
click at [105, 224] on input "refund" at bounding box center [105, 227] width 123 height 20
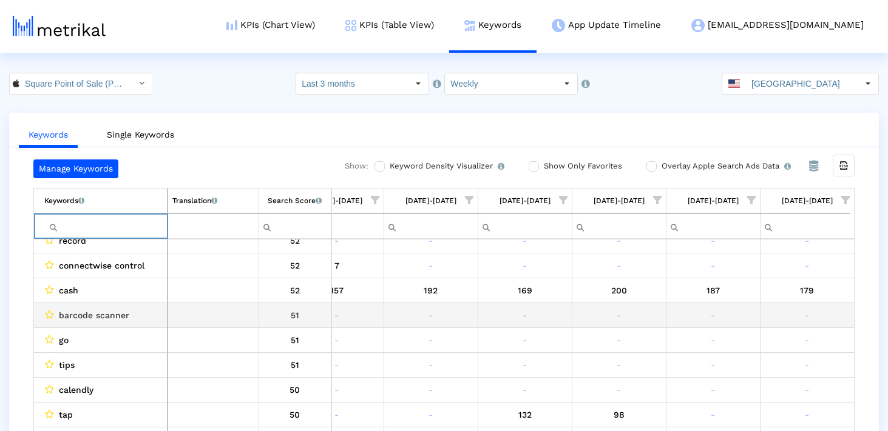
scroll to position [348, 0]
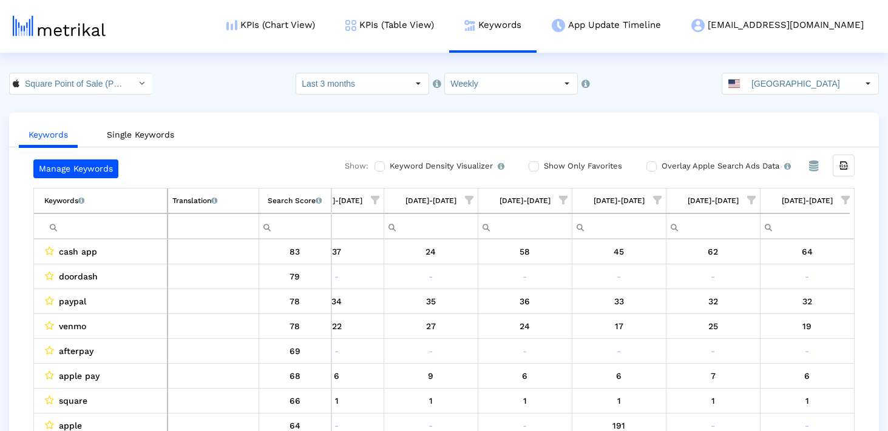
click at [848, 200] on span "Show filter options for column '09/21/25-09/27/25'" at bounding box center [845, 200] width 8 height 8
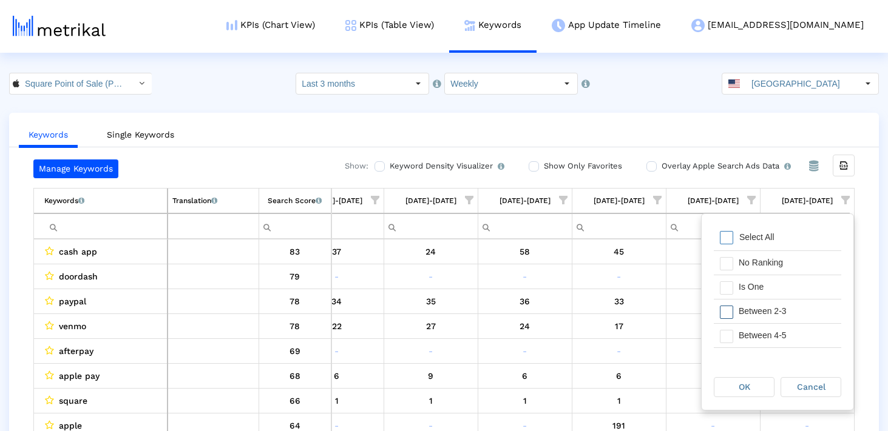
drag, startPoint x: 731, startPoint y: 309, endPoint x: 731, endPoint y: 322, distance: 12.7
click at [731, 309] on span "Filter options" at bounding box center [726, 312] width 13 height 13
click at [731, 330] on span "Filter options" at bounding box center [726, 336] width 13 height 13
click at [730, 315] on span "Filter options" at bounding box center [726, 312] width 13 height 13
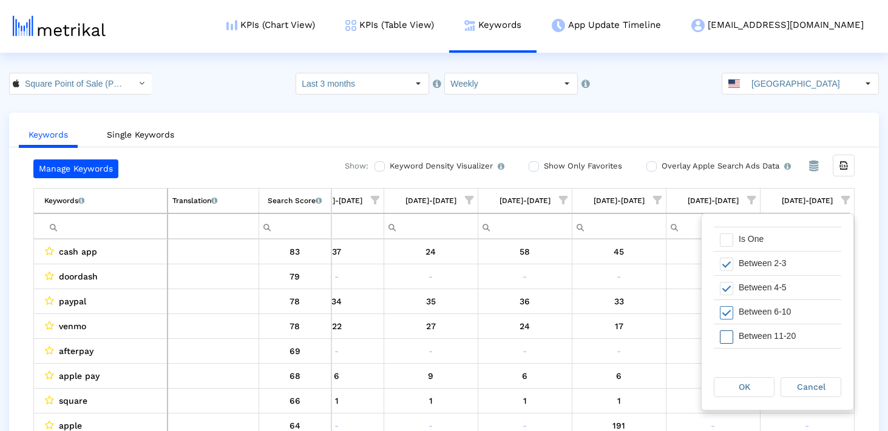
click at [730, 336] on span "Filter options" at bounding box center [726, 337] width 13 height 13
click at [732, 378] on div "OK" at bounding box center [743, 387] width 59 height 19
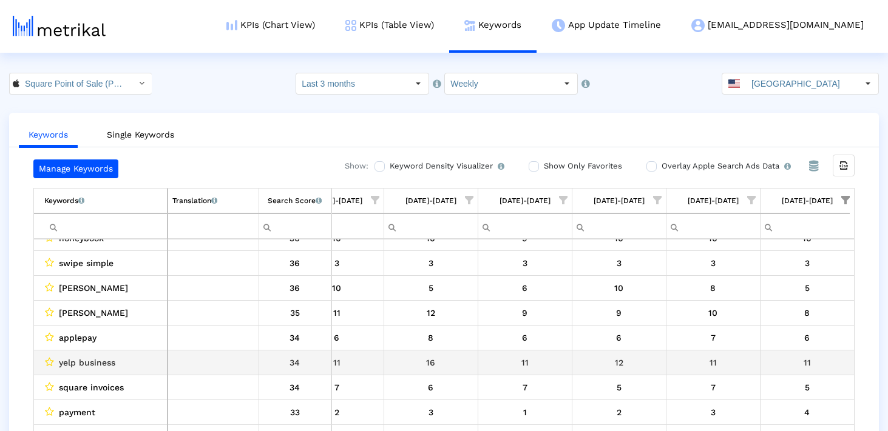
scroll to position [606, 700]
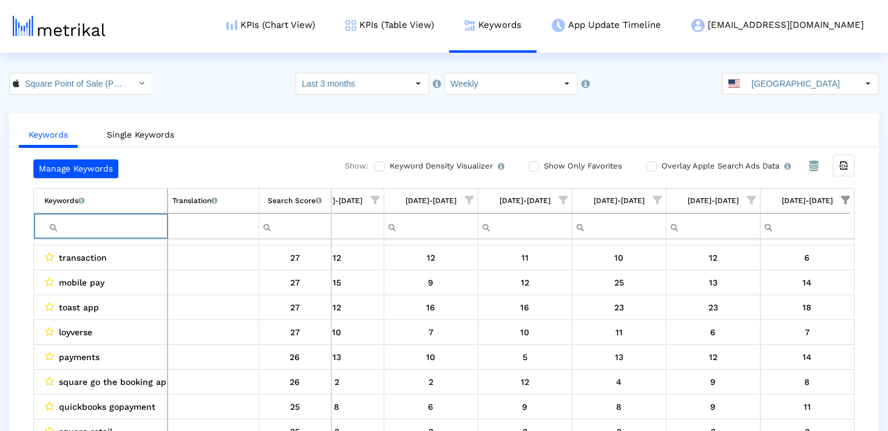
click at [127, 230] on input "Filter cell" at bounding box center [105, 227] width 123 height 20
paste input "paid"
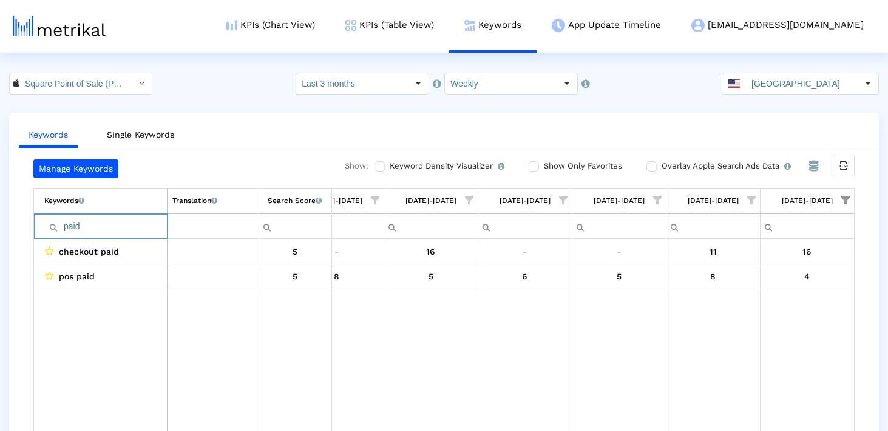
click at [844, 198] on span "Show filter options for column '09/21/25-09/27/25'" at bounding box center [845, 200] width 8 height 8
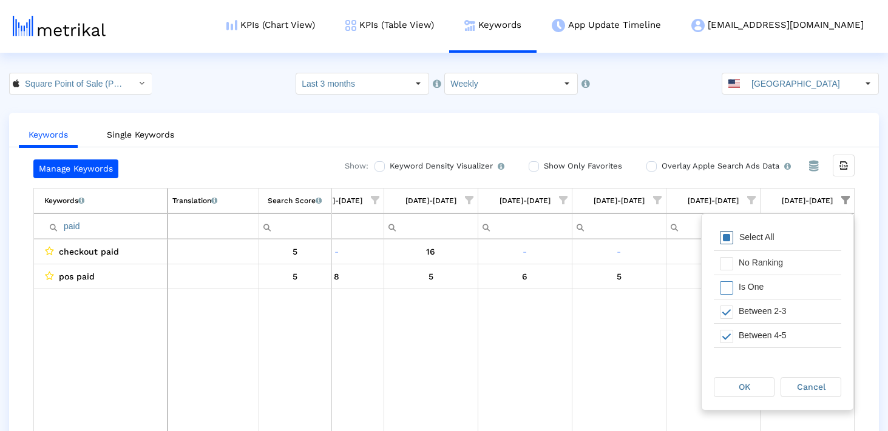
click at [725, 240] on span "Filter options" at bounding box center [726, 237] width 13 height 13
click at [726, 382] on div "OK" at bounding box center [743, 387] width 59 height 19
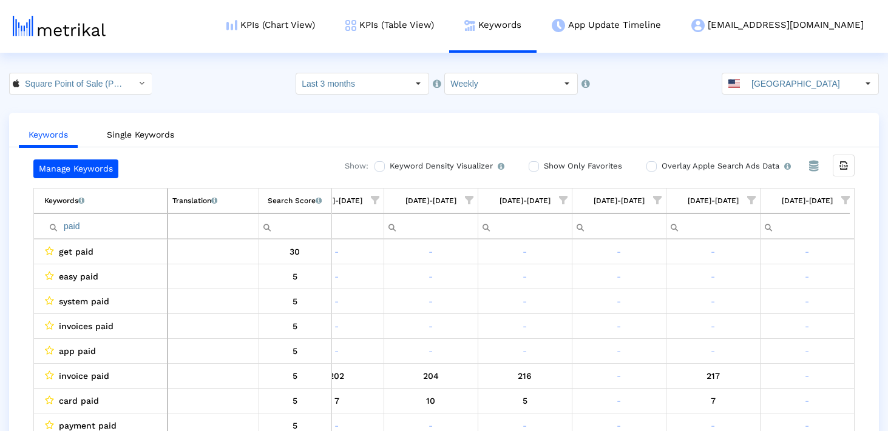
click at [63, 227] on input "paid" at bounding box center [105, 227] width 123 height 20
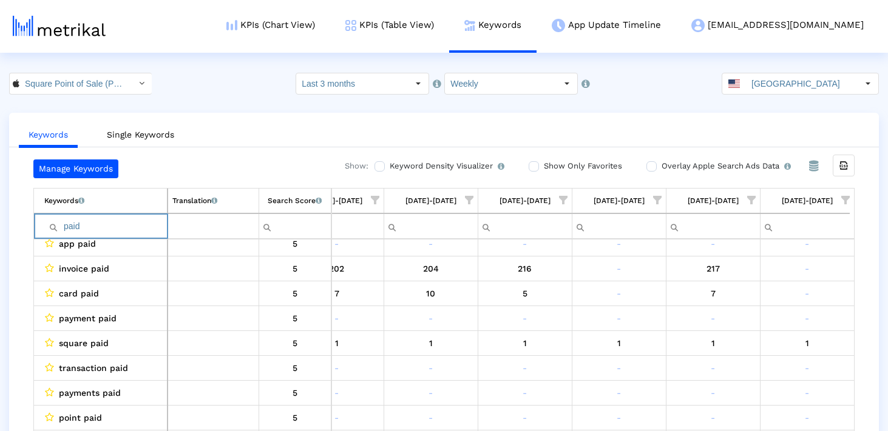
click at [124, 227] on input "paid" at bounding box center [105, 227] width 123 height 20
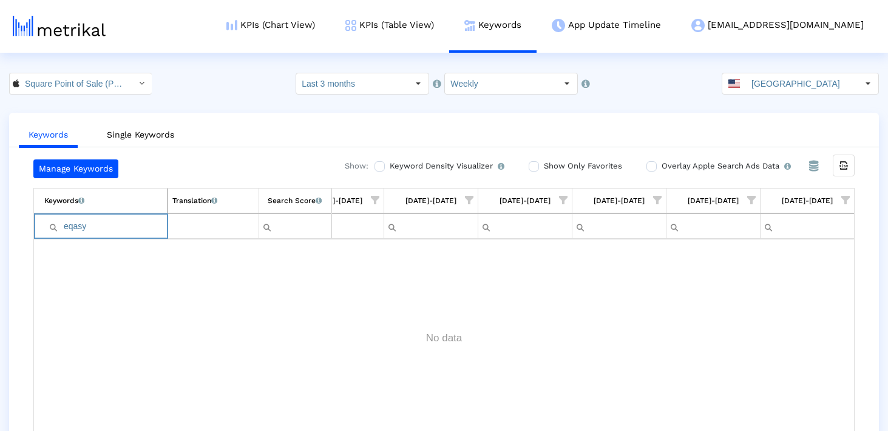
click at [72, 225] on input "eqasy" at bounding box center [105, 227] width 123 height 20
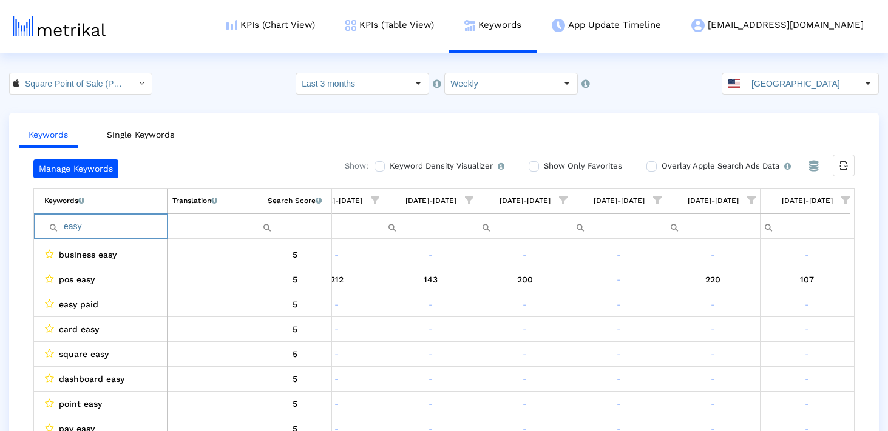
click at [96, 223] on input "easy" at bounding box center [105, 227] width 123 height 20
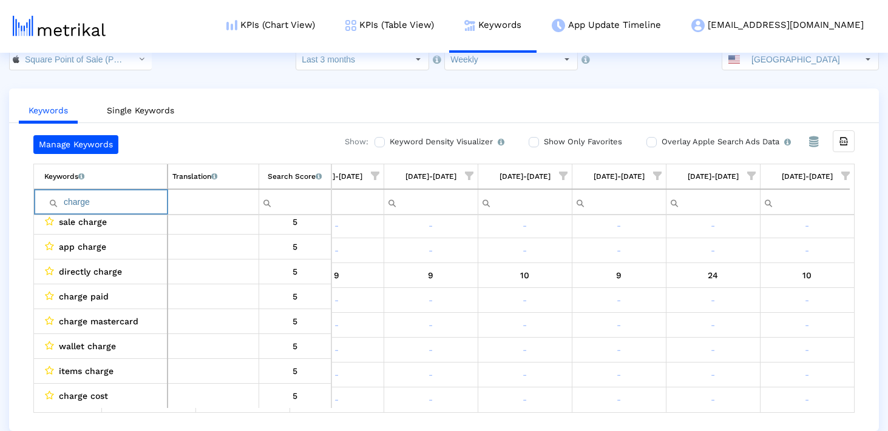
click at [141, 202] on input "charge" at bounding box center [105, 202] width 123 height 20
paste input "order"
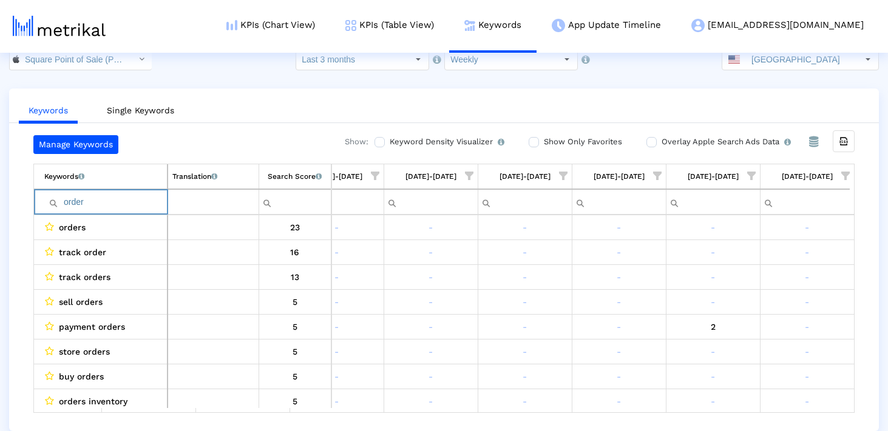
click at [109, 201] on input "order" at bounding box center [105, 202] width 123 height 20
paste input "afterpay"
type input "afterpay"
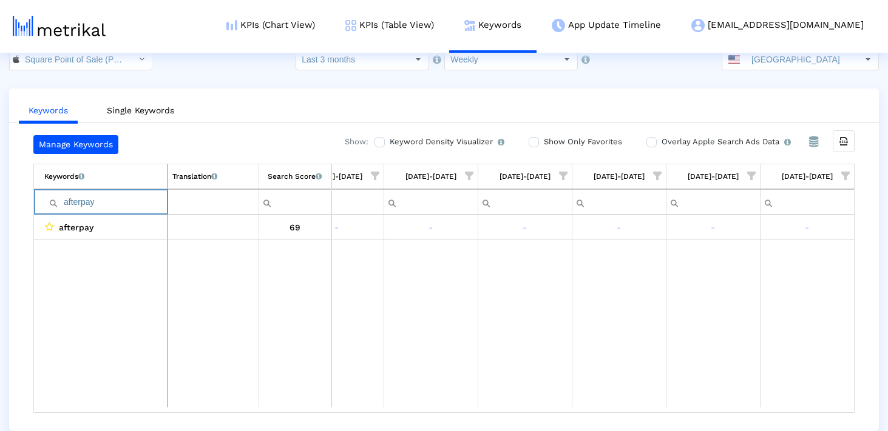
click at [109, 201] on input "afterpay" at bounding box center [105, 202] width 123 height 20
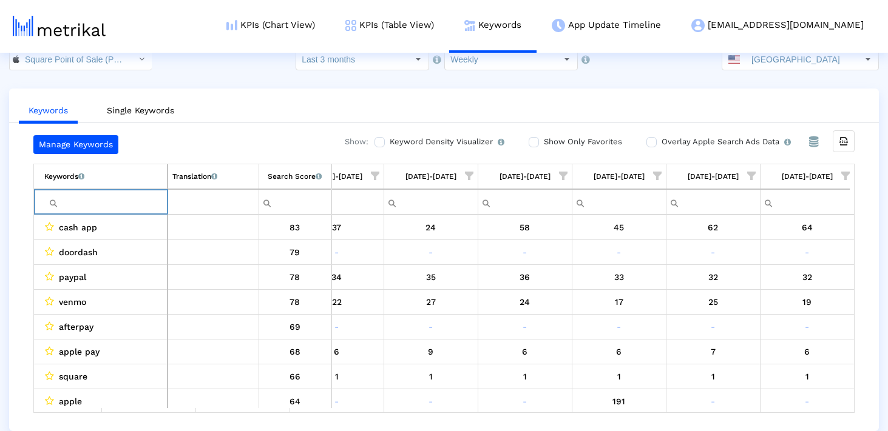
paste input "barcode"
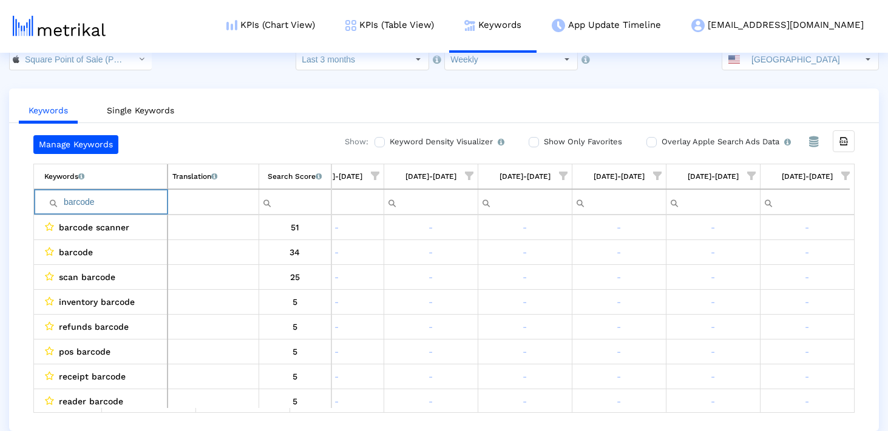
click at [92, 207] on input "barcode" at bounding box center [105, 202] width 123 height 20
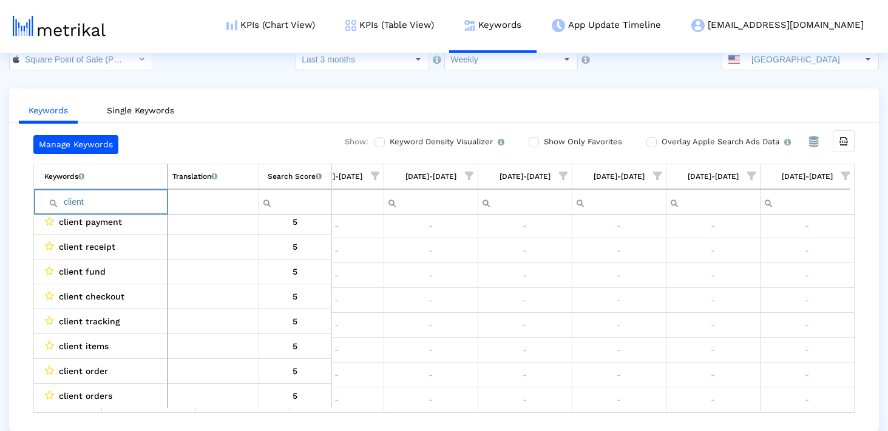
click at [77, 205] on input "client" at bounding box center [105, 202] width 123 height 20
paste input "receip"
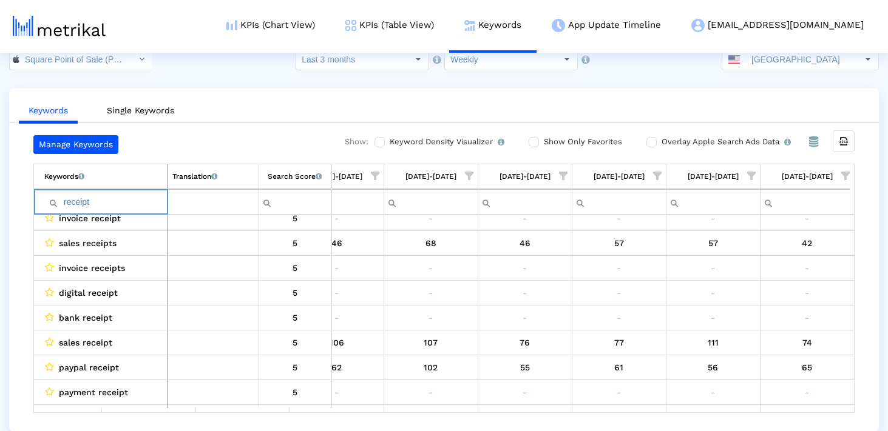
type input "receipt"
click at [70, 201] on input "receipt" at bounding box center [105, 202] width 123 height 20
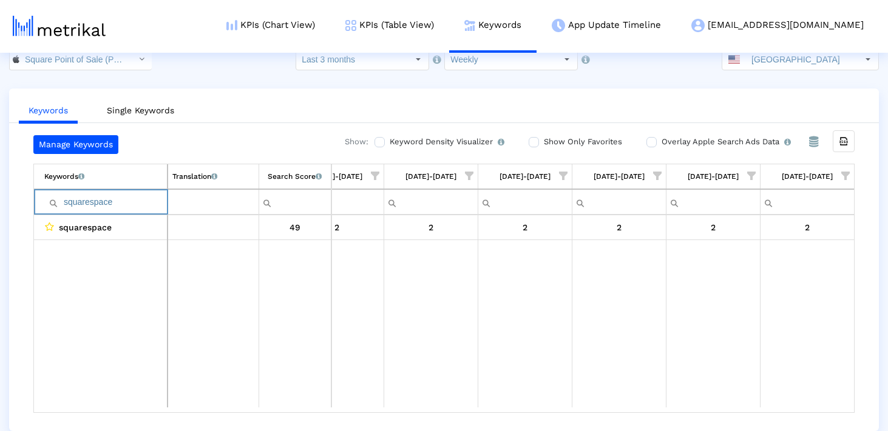
click at [92, 195] on input "squarespace" at bounding box center [105, 202] width 123 height 20
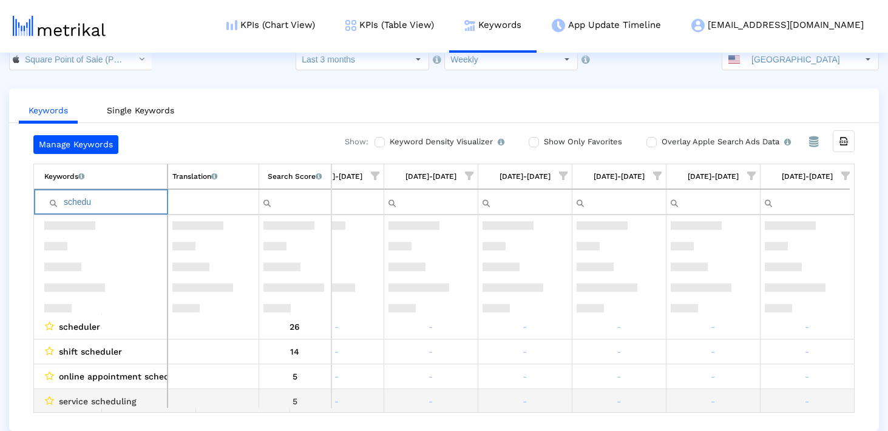
scroll to position [0, 0]
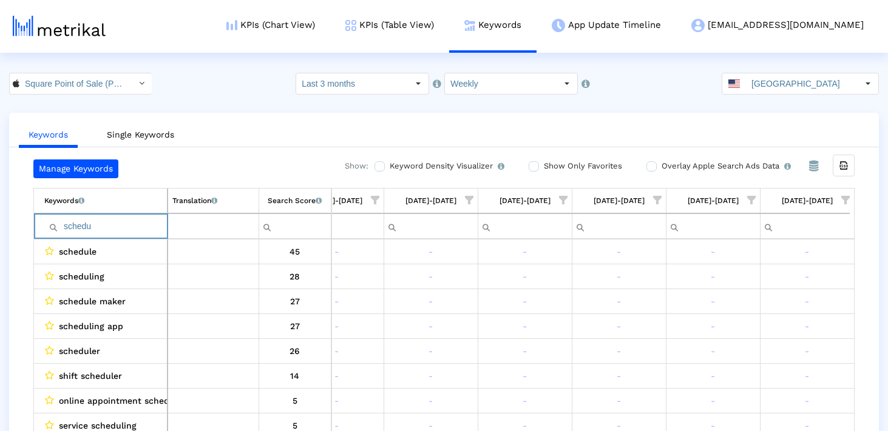
click at [118, 226] on input "schedu" at bounding box center [105, 227] width 123 height 20
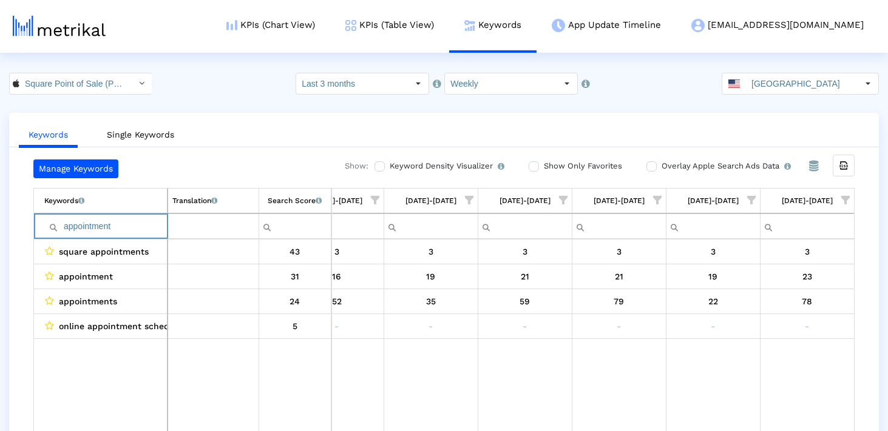
type input "appointment"
click at [105, 233] on input "appointment" at bounding box center [105, 227] width 123 height 20
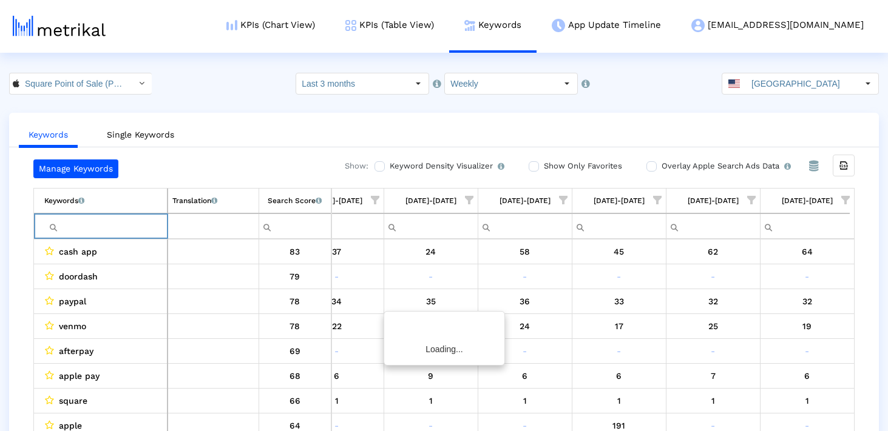
click at [844, 196] on span "Show filter options for column '09/21/25-09/27/25'" at bounding box center [845, 200] width 8 height 8
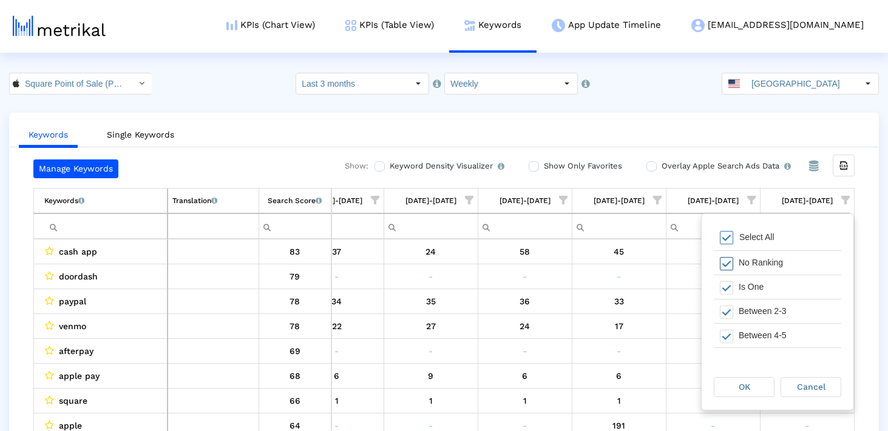
click at [727, 237] on span "Filter options" at bounding box center [726, 237] width 13 height 13
click at [727, 337] on span "Filter options" at bounding box center [726, 336] width 13 height 13
click at [730, 382] on div "OK" at bounding box center [743, 387] width 59 height 19
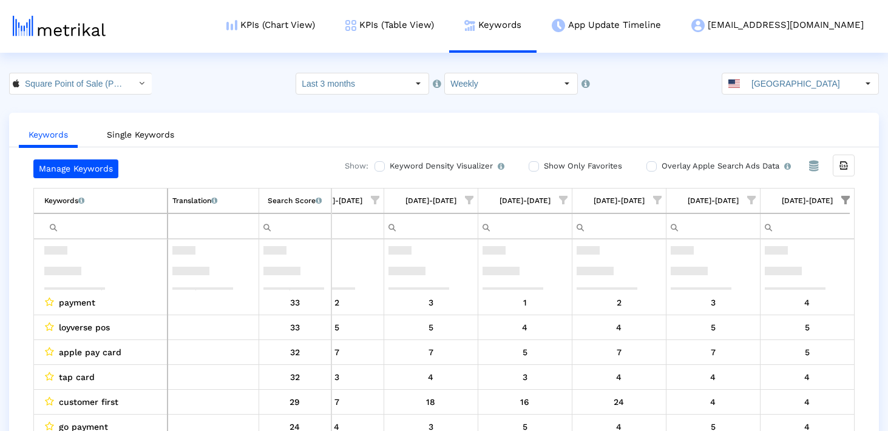
scroll to position [320, 700]
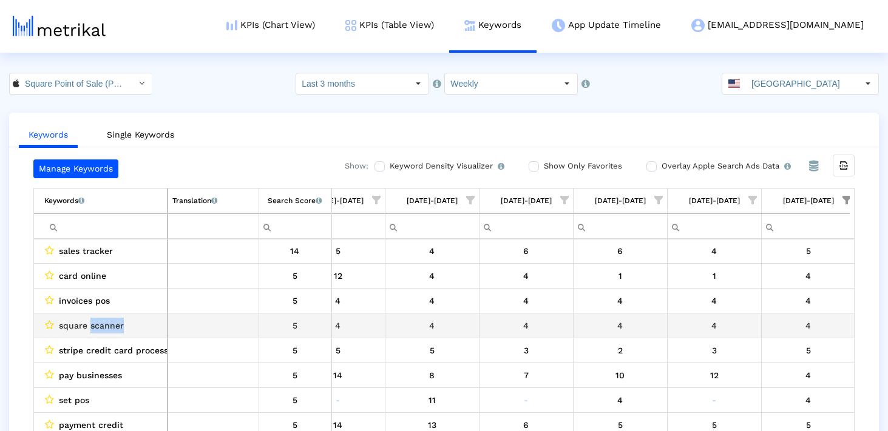
drag, startPoint x: 90, startPoint y: 325, endPoint x: 147, endPoint y: 325, distance: 56.4
click at [147, 325] on div "square scanner" at bounding box center [103, 326] width 118 height 16
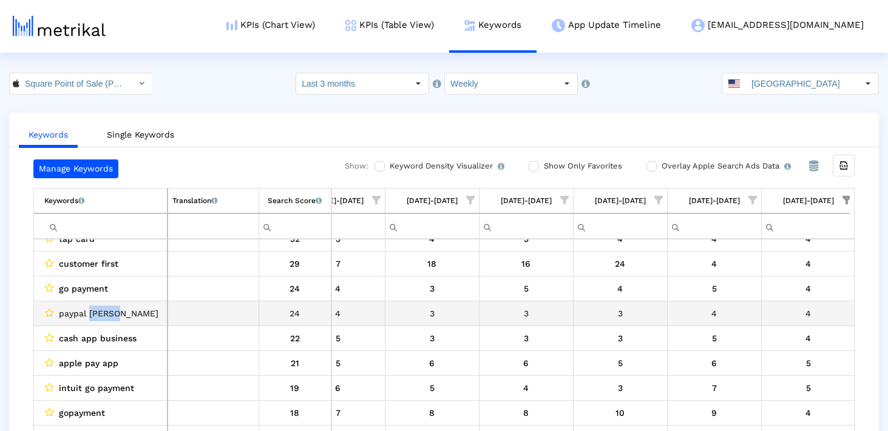
drag, startPoint x: 89, startPoint y: 315, endPoint x: 132, endPoint y: 315, distance: 42.5
click at [132, 315] on div "paypal zettle" at bounding box center [103, 314] width 118 height 16
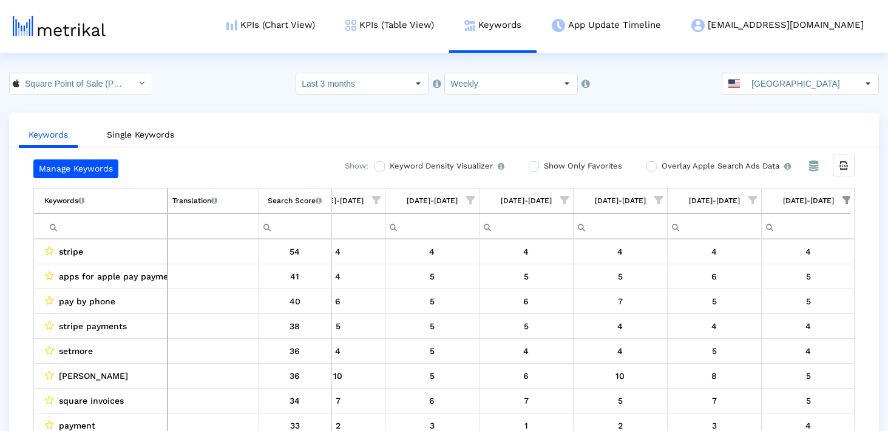
click at [847, 203] on span "Show filter options for column '09/21/25-09/27/25'" at bounding box center [846, 200] width 8 height 8
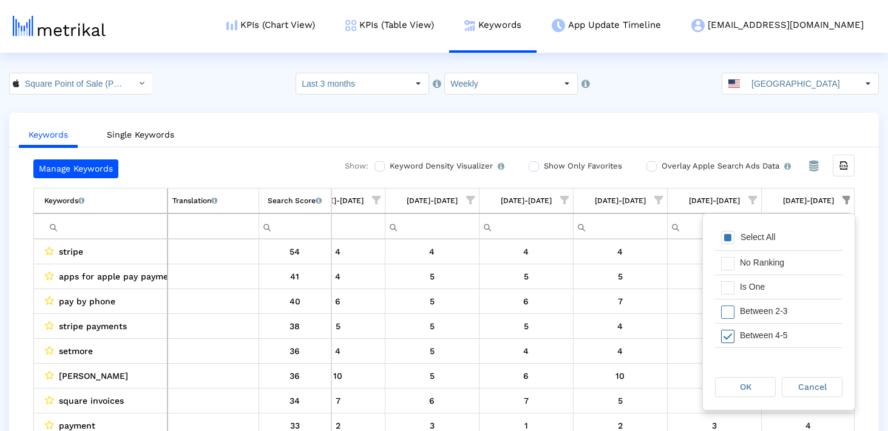
click at [724, 340] on span "Filter options" at bounding box center [727, 336] width 13 height 13
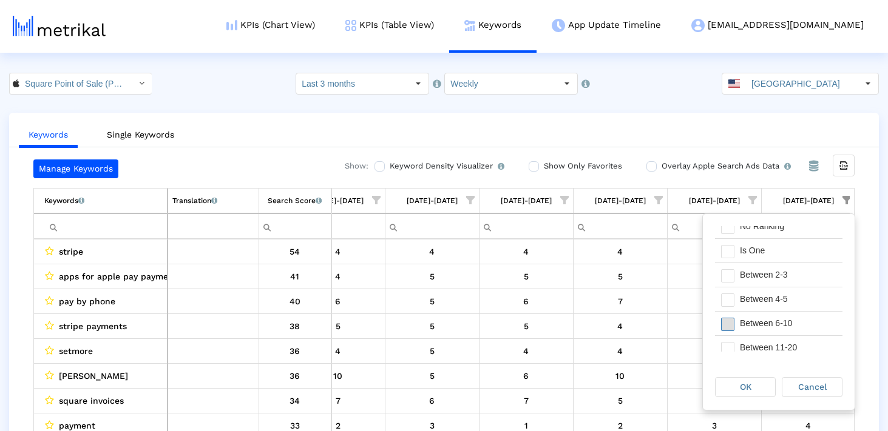
click at [724, 328] on span "Filter options" at bounding box center [727, 324] width 13 height 13
click at [729, 391] on div "OK" at bounding box center [744, 387] width 59 height 19
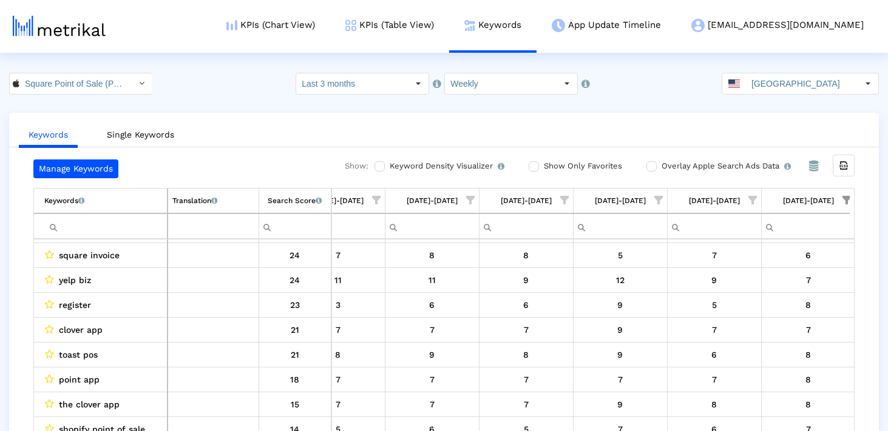
click at [152, 231] on input "Filter cell" at bounding box center [105, 227] width 123 height 20
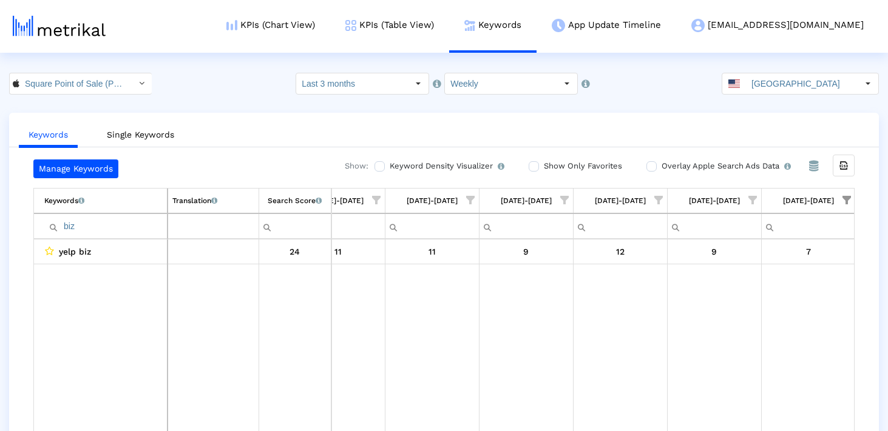
click at [844, 200] on span "Show filter options for column '09/21/25-09/27/25'" at bounding box center [846, 200] width 8 height 8
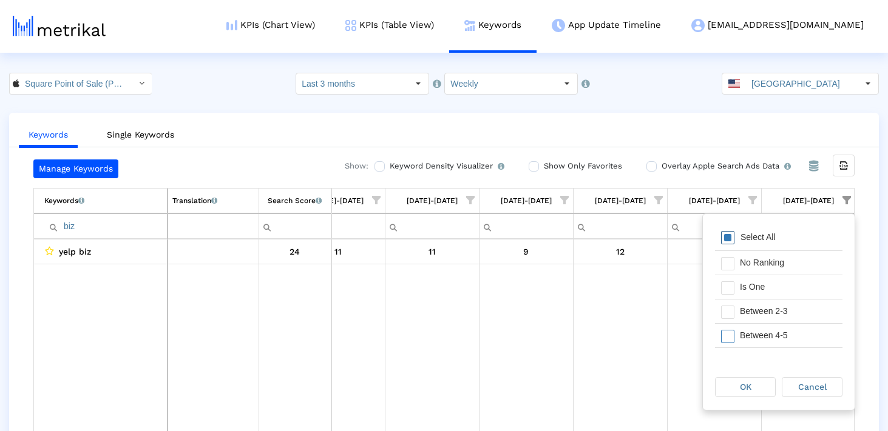
click at [728, 244] on span "Filter options" at bounding box center [727, 237] width 13 height 13
click at [740, 385] on span "OK" at bounding box center [746, 387] width 12 height 10
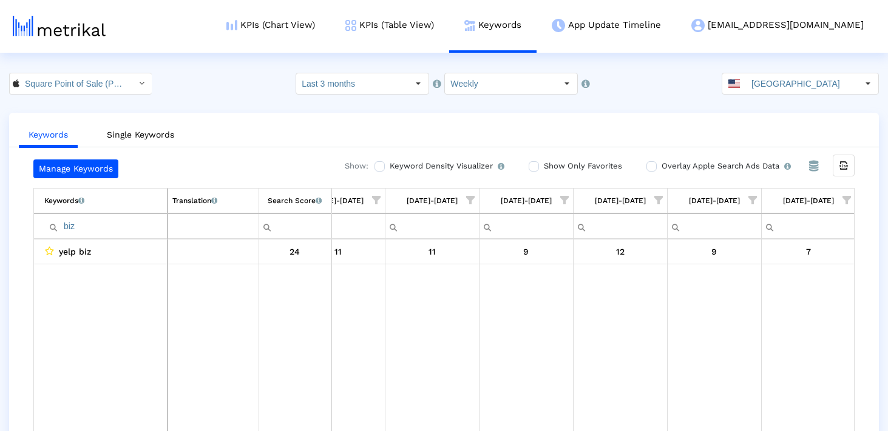
drag, startPoint x: 849, startPoint y: 197, endPoint x: 834, endPoint y: 218, distance: 25.6
click at [849, 197] on span "Show filter options for column '09/21/25-09/27/25'" at bounding box center [846, 200] width 8 height 8
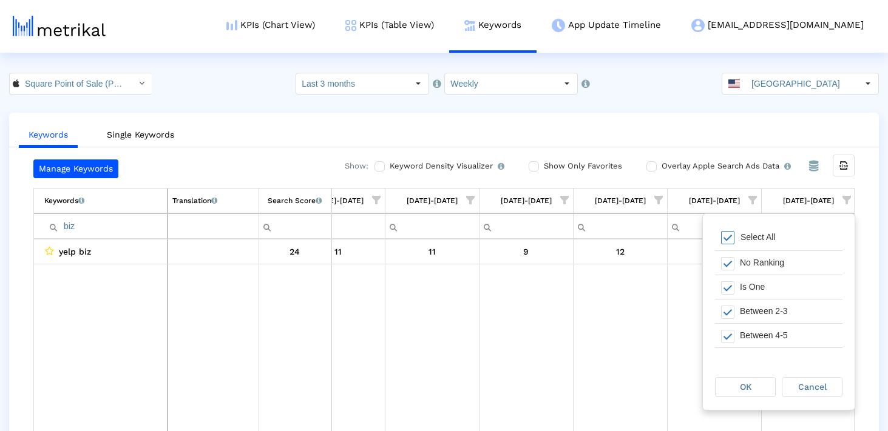
click at [66, 232] on input "biz" at bounding box center [105, 227] width 123 height 20
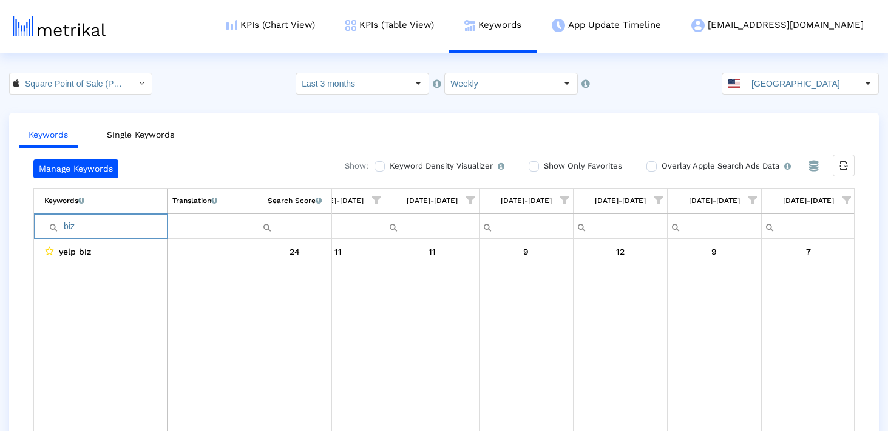
click at [66, 232] on input "biz" at bounding box center [105, 227] width 123 height 20
paste input "anking"
click at [93, 232] on input "banking" at bounding box center [105, 227] width 123 height 20
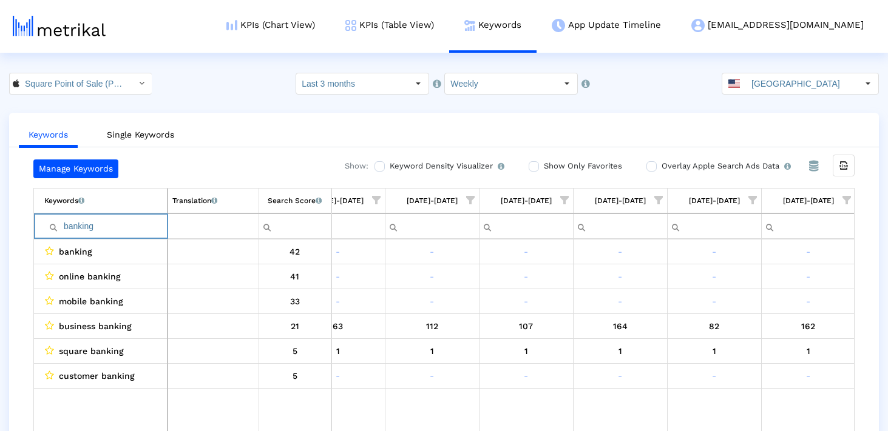
click at [86, 228] on input "banking" at bounding box center [105, 227] width 123 height 20
type input "g"
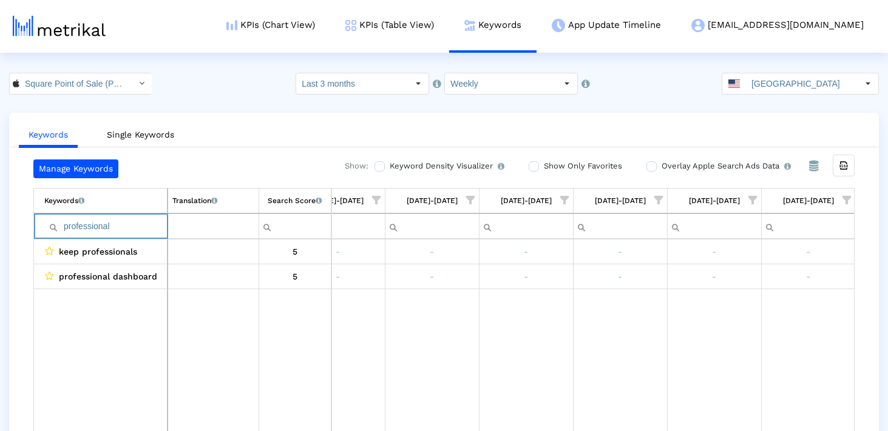
click at [117, 228] on input "professional" at bounding box center [105, 227] width 123 height 20
paste input "termi"
click at [118, 232] on input "terminal" at bounding box center [105, 227] width 123 height 20
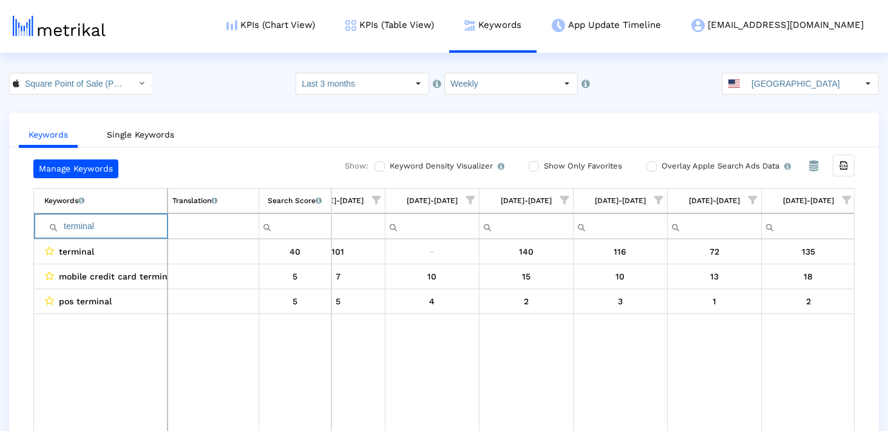
paste input "funds"
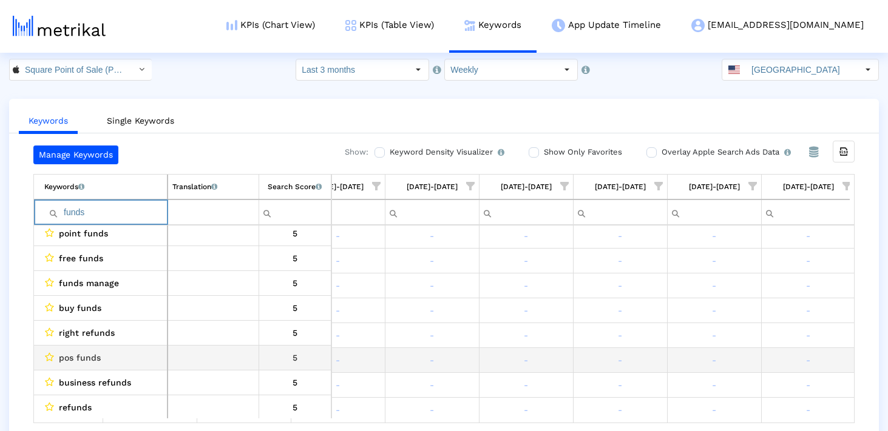
scroll to position [553, 699]
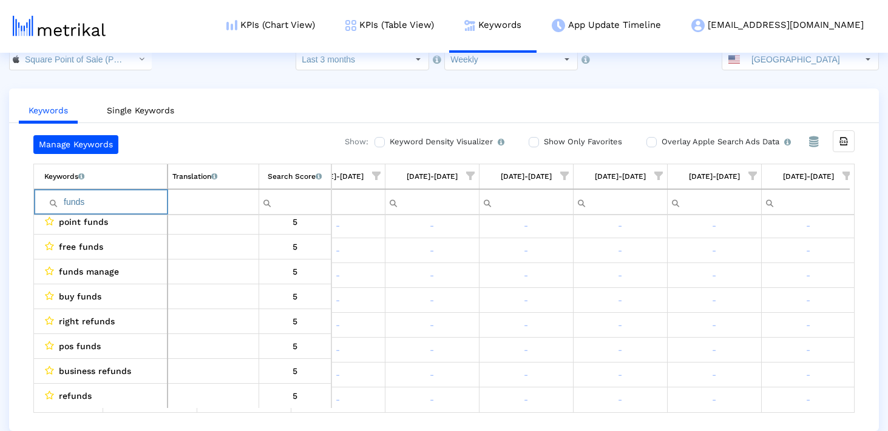
click at [129, 201] on input "funds" at bounding box center [105, 202] width 123 height 20
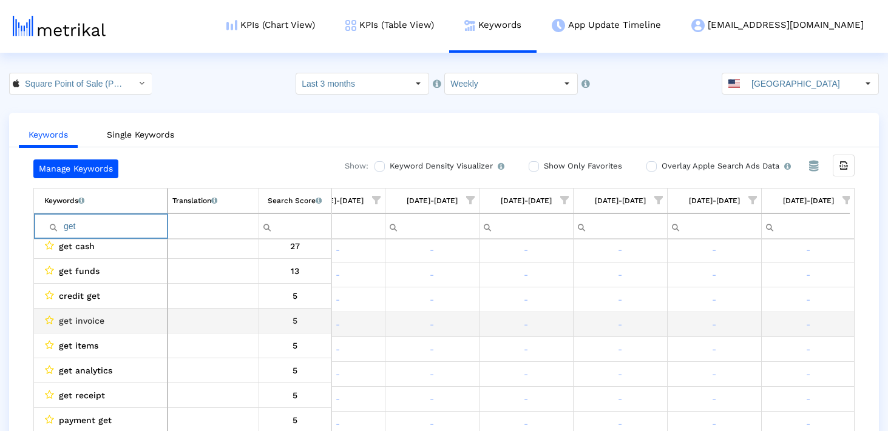
scroll to position [24, 0]
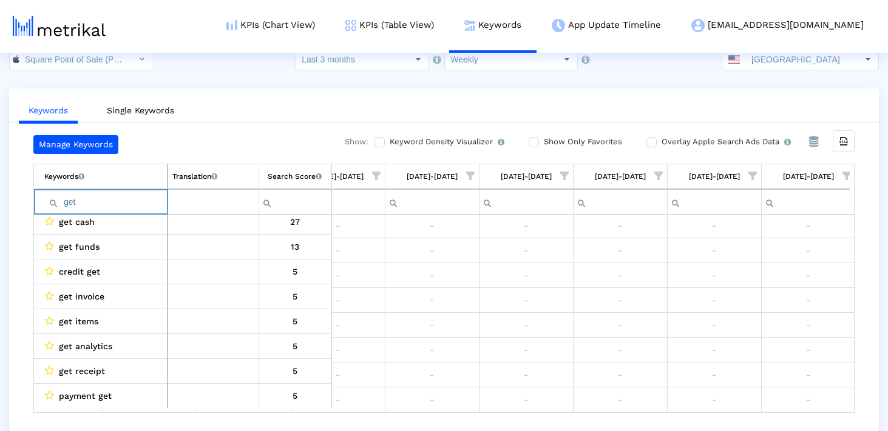
click at [112, 201] on input "get" at bounding box center [105, 202] width 123 height 20
click at [112, 201] on input "getitem" at bounding box center [105, 202] width 123 height 20
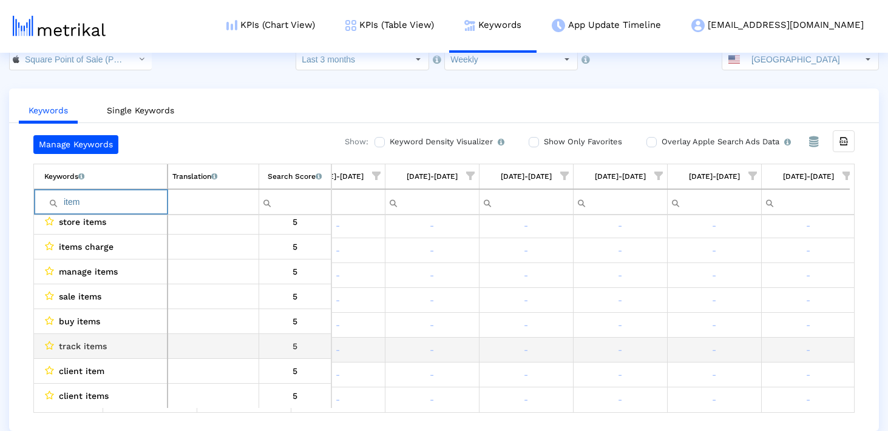
scroll to position [0, 0]
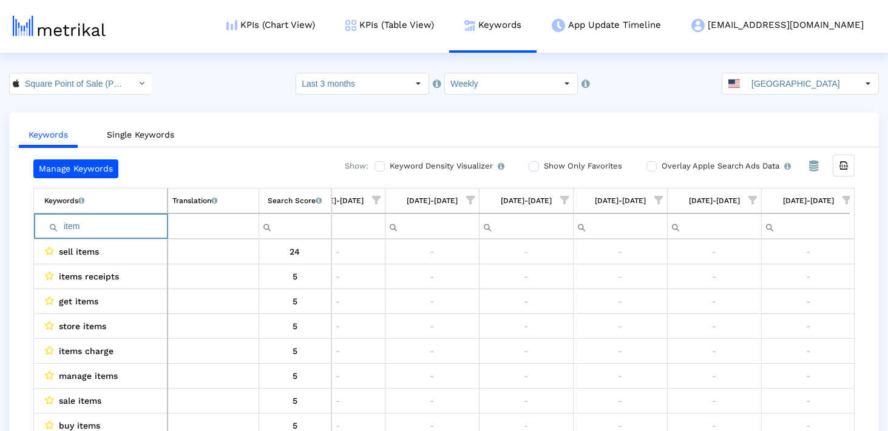
click at [78, 223] on input "item" at bounding box center [105, 227] width 123 height 20
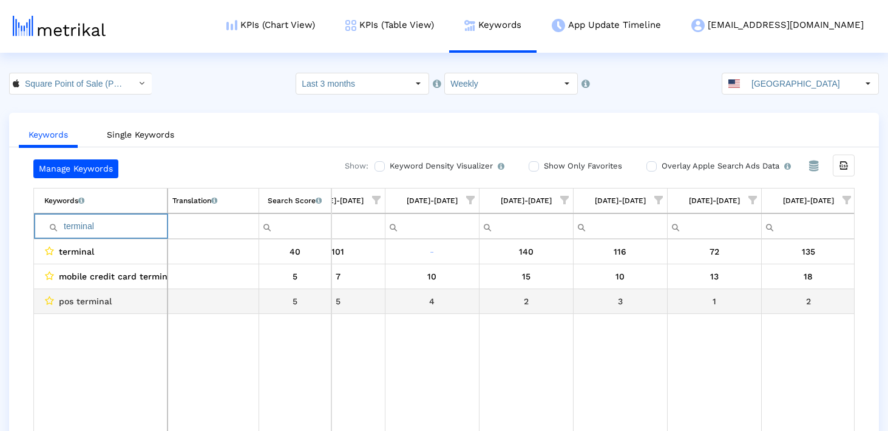
type input "terminal"
drag, startPoint x: 59, startPoint y: 303, endPoint x: 138, endPoint y: 303, distance: 79.5
click at [139, 303] on div "pos terminal" at bounding box center [103, 302] width 118 height 16
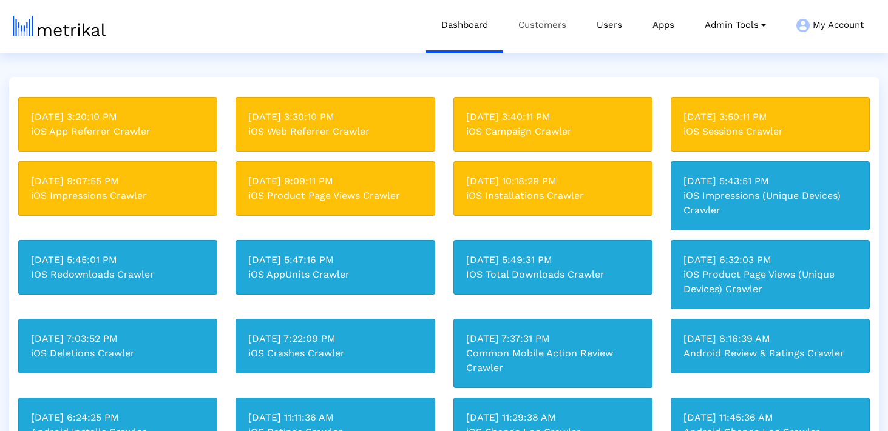
click at [533, 28] on link "Customers" at bounding box center [542, 25] width 78 height 50
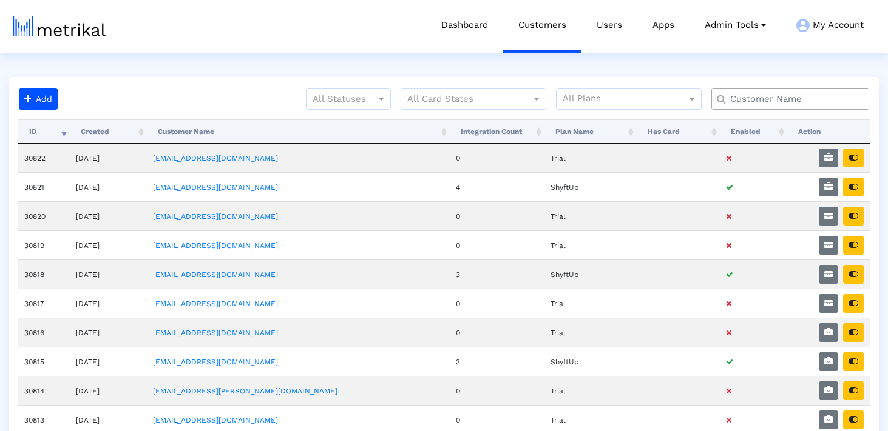
click at [812, 90] on div at bounding box center [790, 99] width 158 height 22
click at [808, 95] on input "text" at bounding box center [792, 99] width 143 height 13
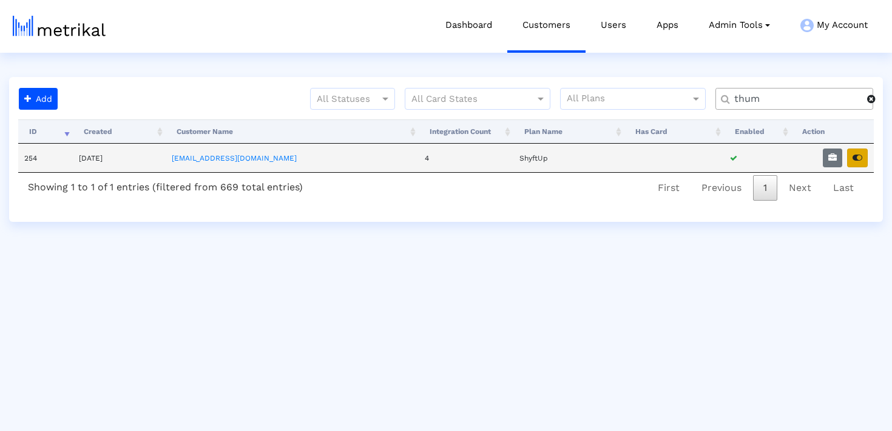
type input "thum"
click at [860, 161] on icon "button" at bounding box center [857, 157] width 10 height 8
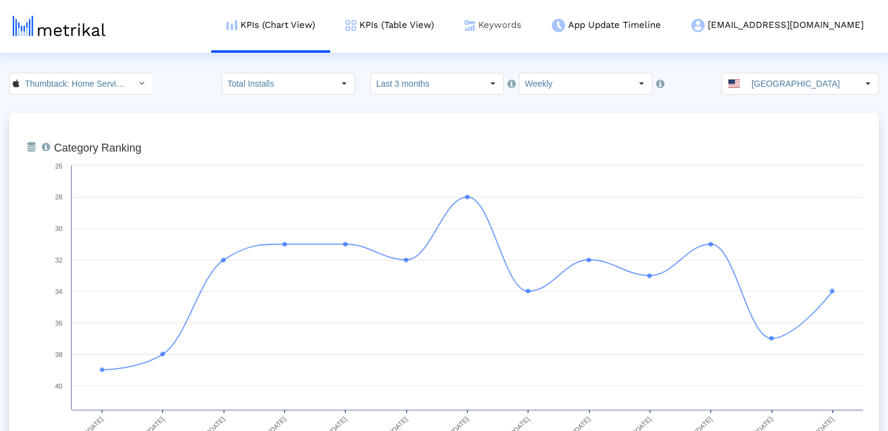
click at [536, 25] on link "Keywords" at bounding box center [492, 25] width 87 height 50
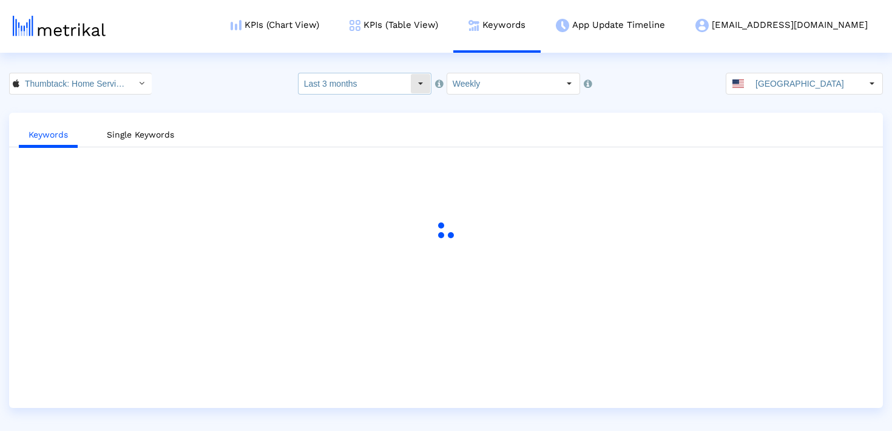
click at [403, 73] on input "Last 3 months" at bounding box center [354, 83] width 112 height 21
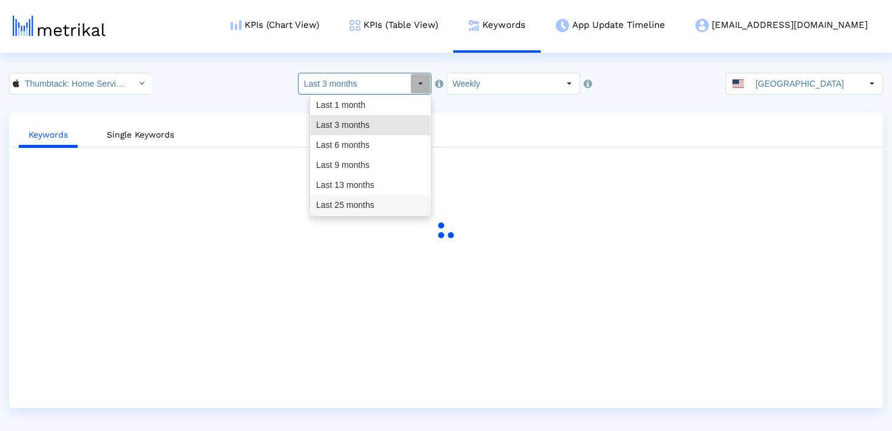
click at [361, 203] on div "Last 25 months" at bounding box center [371, 205] width 120 height 20
type input "Last 25 months"
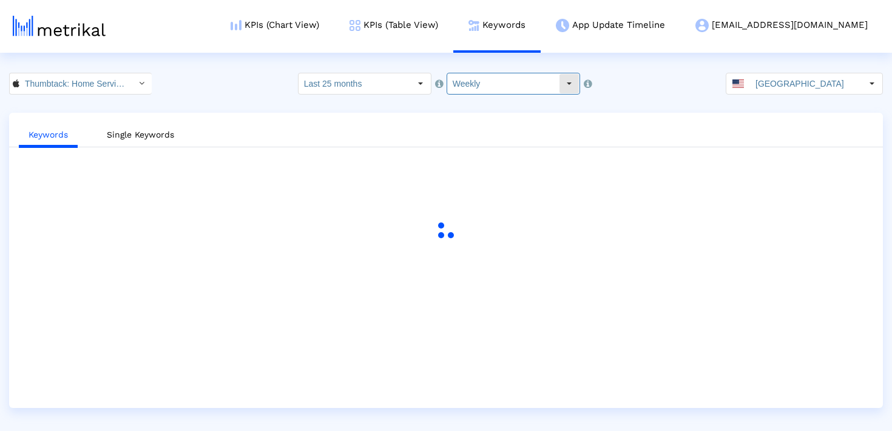
click at [476, 81] on input "Weekly" at bounding box center [503, 83] width 112 height 21
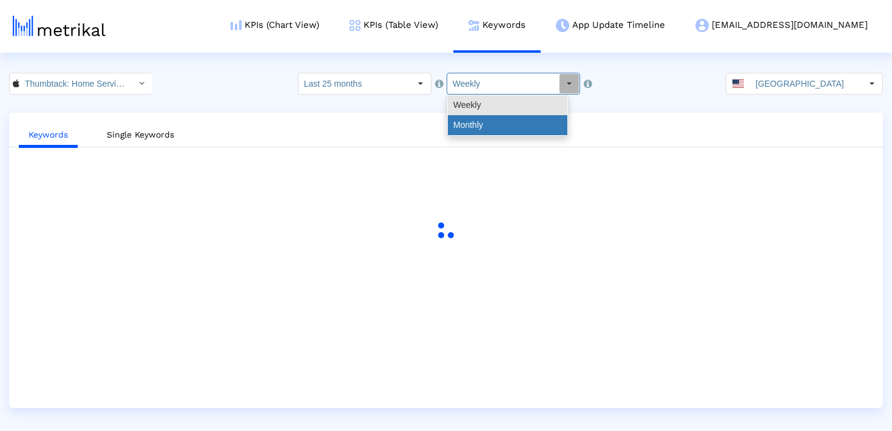
click at [478, 124] on div "Monthly" at bounding box center [508, 125] width 120 height 20
type input "Monthly"
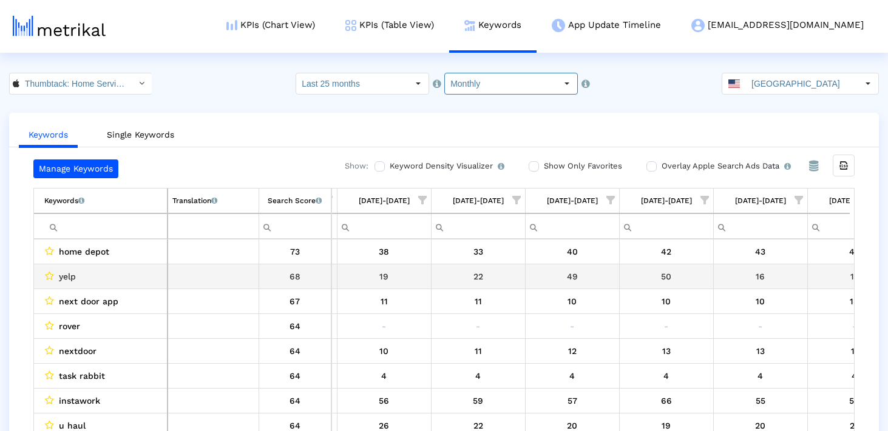
scroll to position [0, 918]
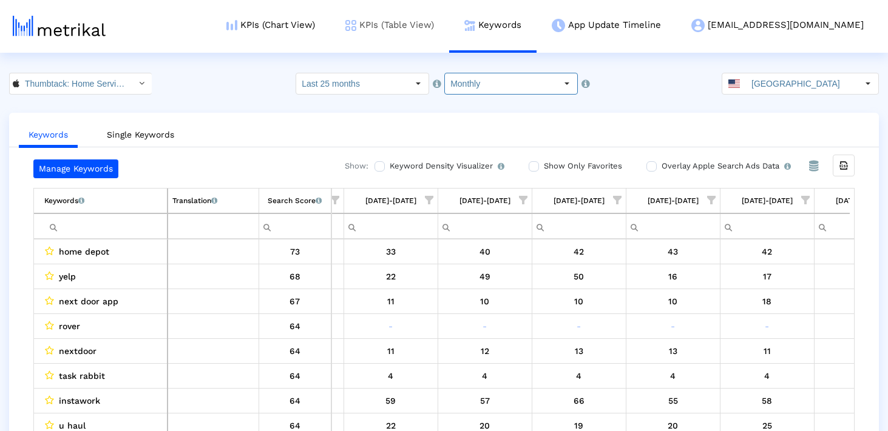
click at [449, 28] on link "KPIs (Table View)" at bounding box center [389, 25] width 119 height 50
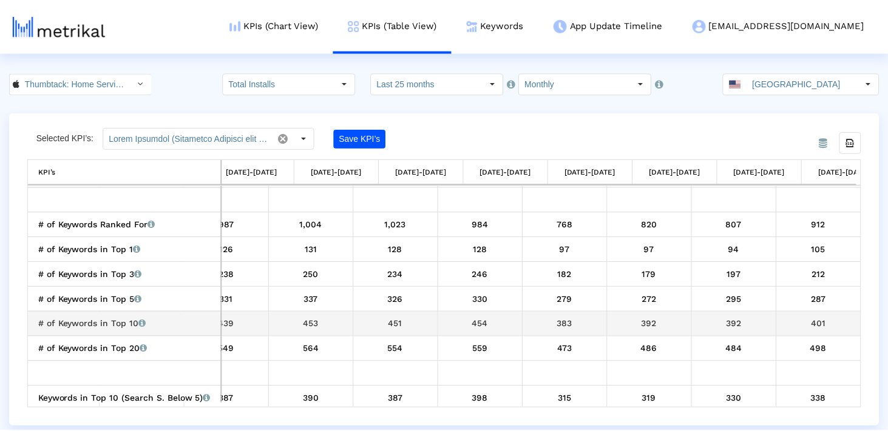
scroll to position [0, 1571]
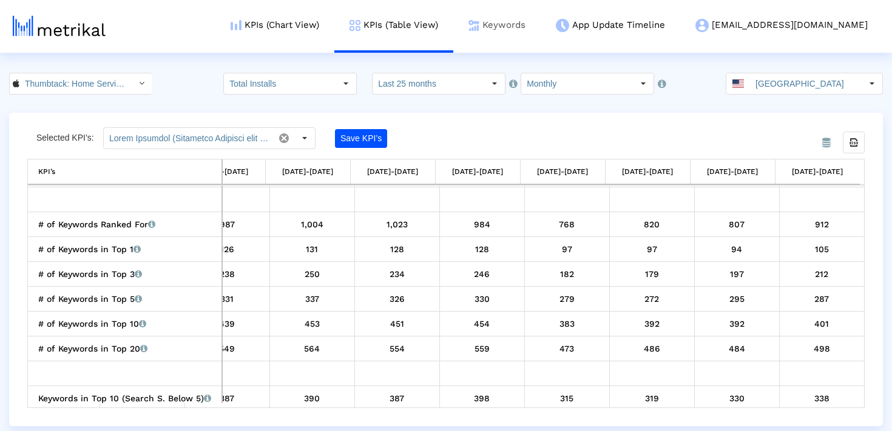
click at [524, 16] on link "Keywords" at bounding box center [496, 25] width 87 height 50
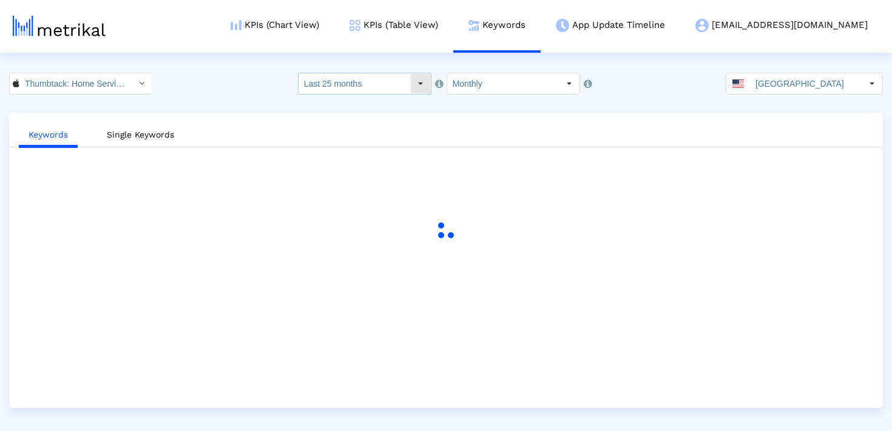
click at [388, 92] on input "Last 25 months" at bounding box center [354, 83] width 112 height 21
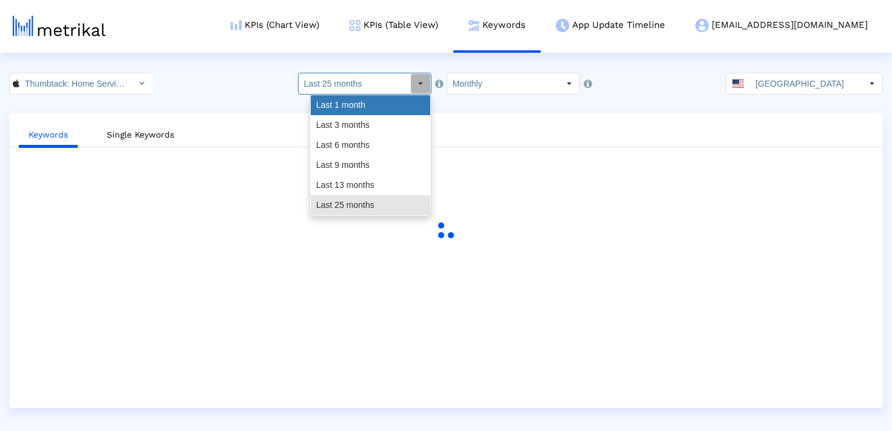
click at [380, 112] on div "Last 1 month" at bounding box center [371, 105] width 120 height 20
type input "Last 1 month"
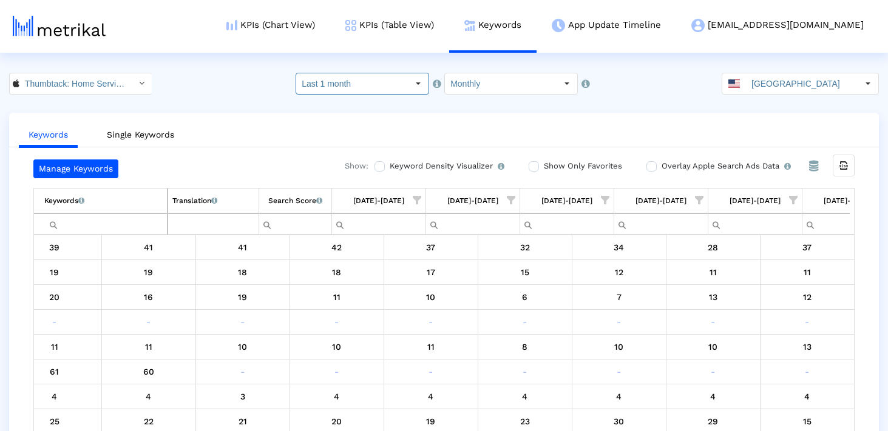
scroll to position [0, 1833]
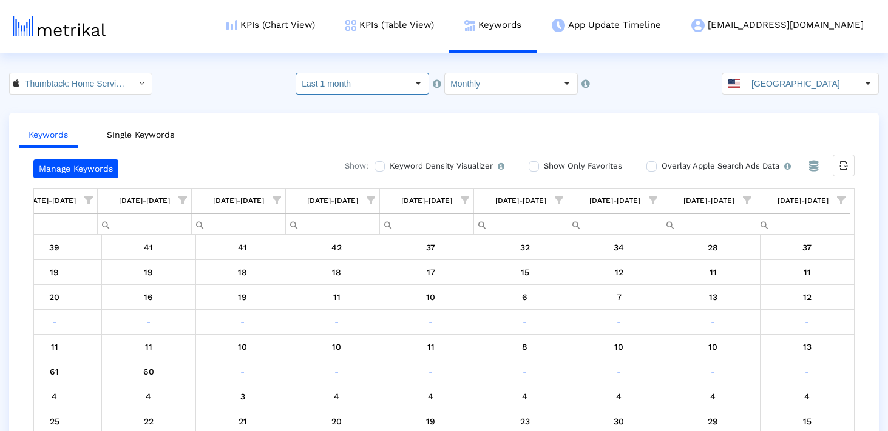
click at [503, 88] on input "Monthly" at bounding box center [501, 83] width 112 height 21
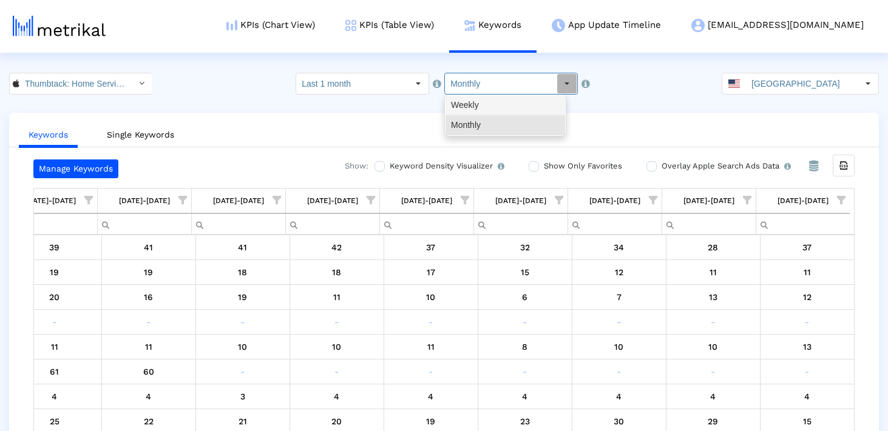
click at [503, 101] on div "Weekly" at bounding box center [505, 105] width 120 height 20
type input "Weekly"
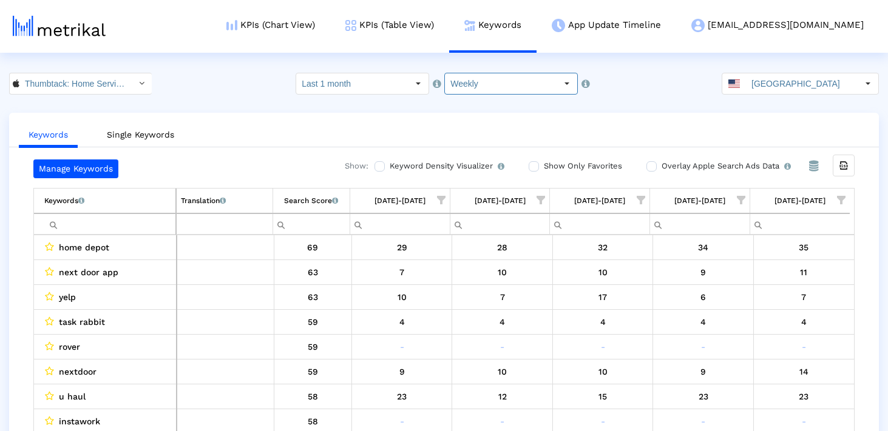
click at [141, 227] on input "Filter cell" at bounding box center [109, 224] width 131 height 20
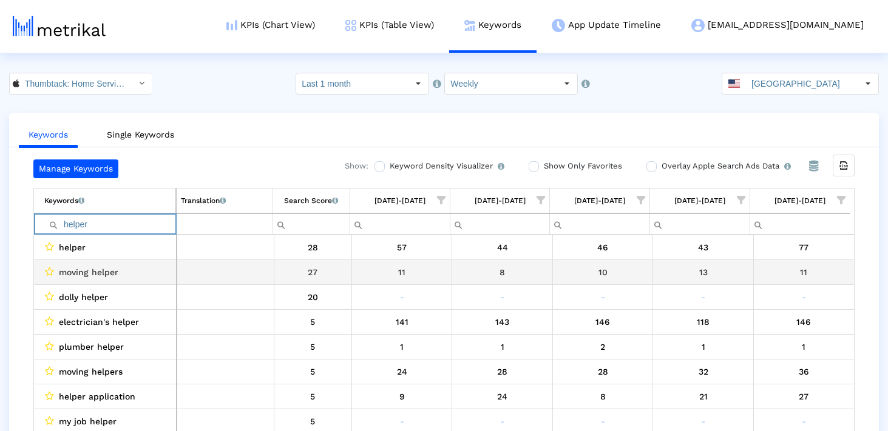
type input "helper"
drag, startPoint x: 130, startPoint y: 272, endPoint x: 46, endPoint y: 272, distance: 84.3
click at [46, 272] on div "moving helper" at bounding box center [107, 273] width 127 height 16
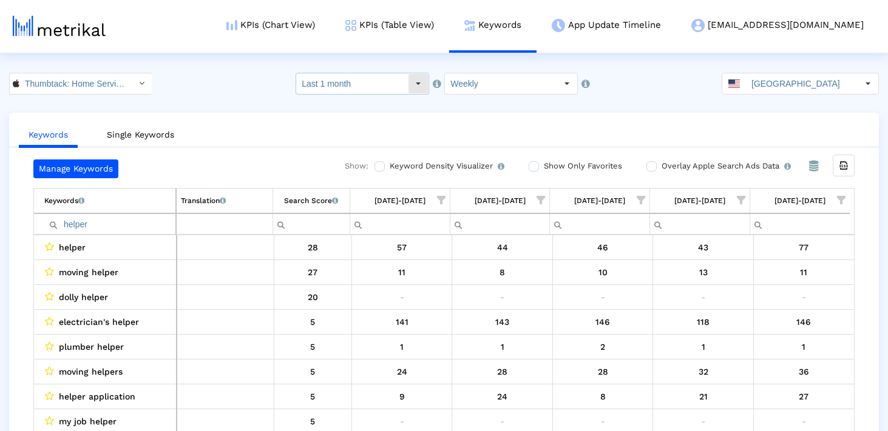
click at [393, 82] on input "Last 1 month" at bounding box center [352, 83] width 112 height 21
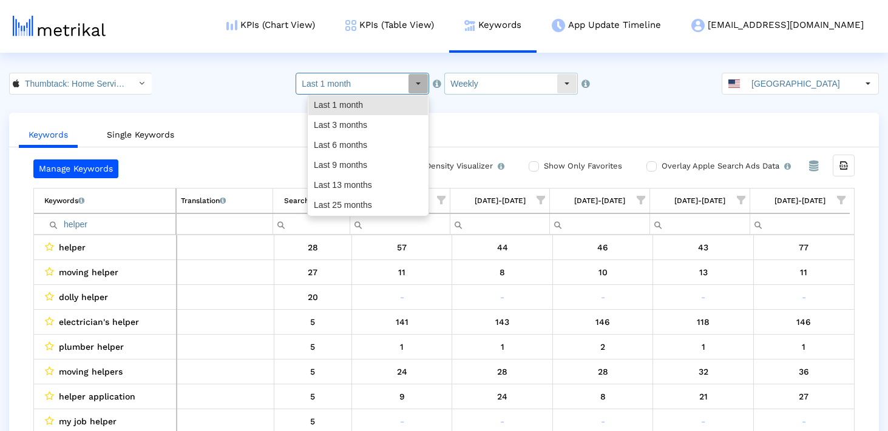
click at [483, 83] on input "Weekly" at bounding box center [501, 83] width 112 height 21
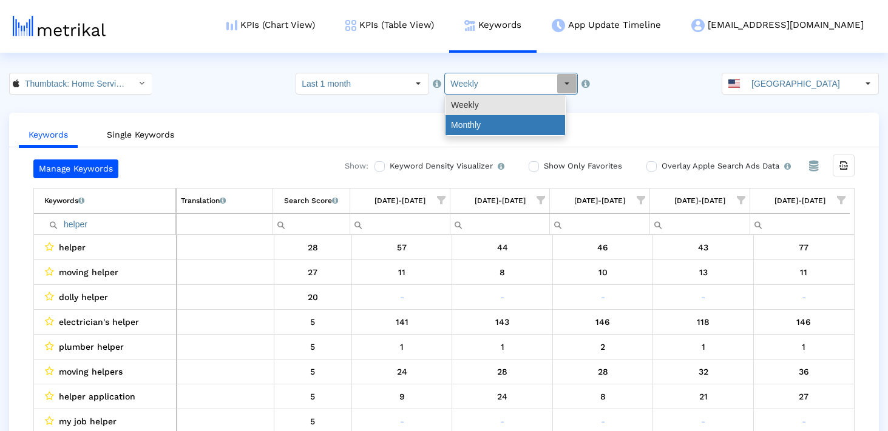
click at [479, 130] on div "Monthly" at bounding box center [505, 125] width 120 height 20
type input "Monthly"
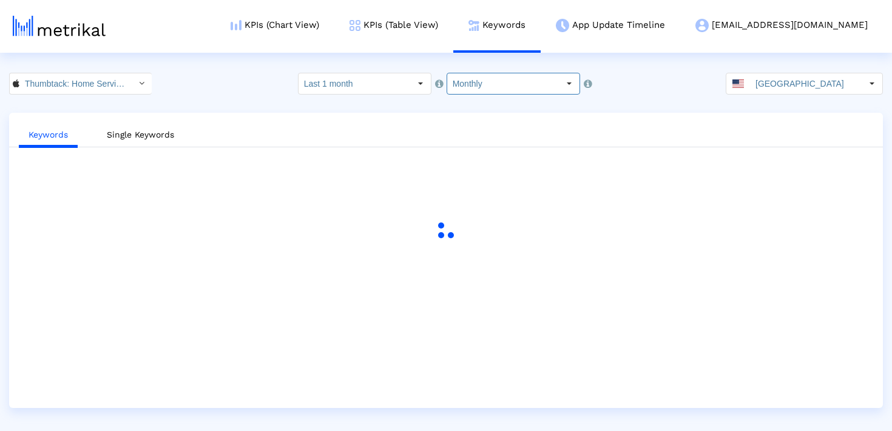
click at [356, 87] on input "Last 1 month" at bounding box center [354, 83] width 112 height 21
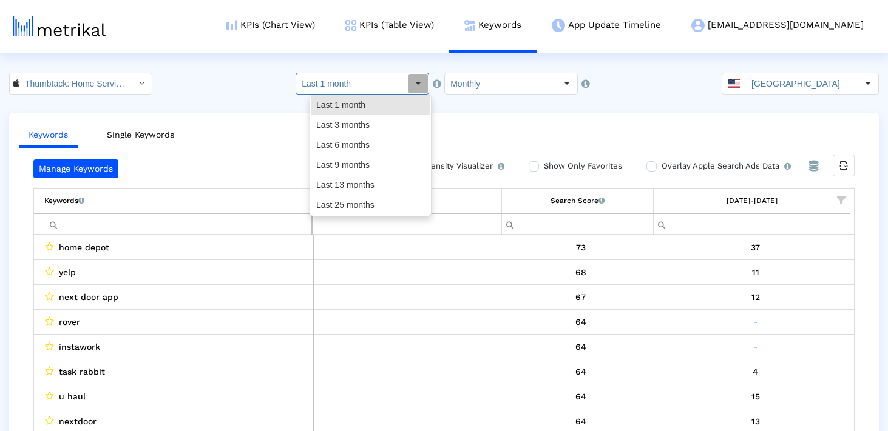
drag, startPoint x: 366, startPoint y: 187, endPoint x: 365, endPoint y: 203, distance: 16.4
click at [365, 203] on div "Last 1 month Last 3 months Last 6 months Last 9 months Last 13 months Last 25 m…" at bounding box center [371, 155] width 120 height 120
click at [365, 203] on div "Last 25 months" at bounding box center [371, 205] width 120 height 20
type input "Last 25 months"
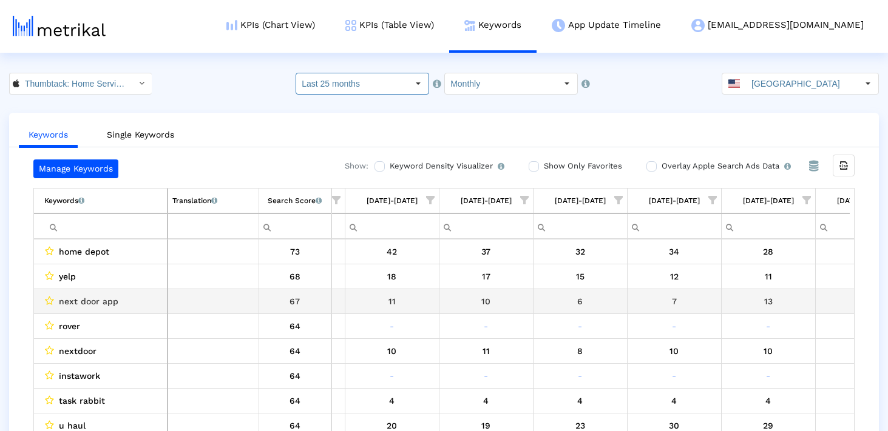
scroll to position [0, 1767]
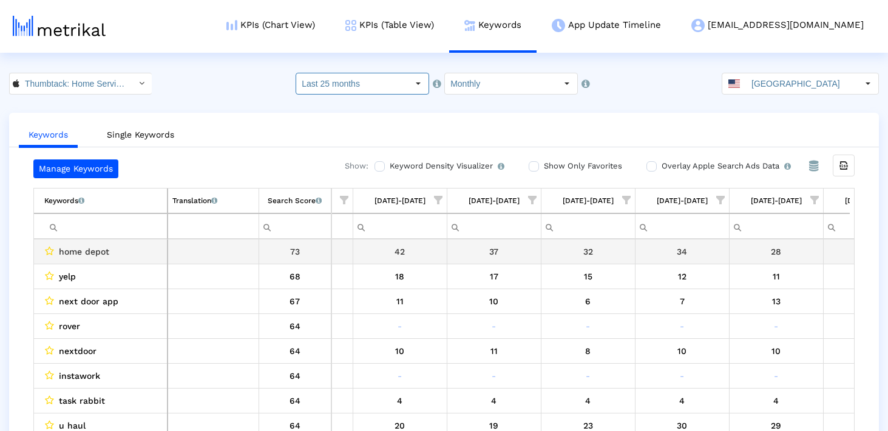
click at [143, 220] on input "Filter cell" at bounding box center [105, 227] width 123 height 20
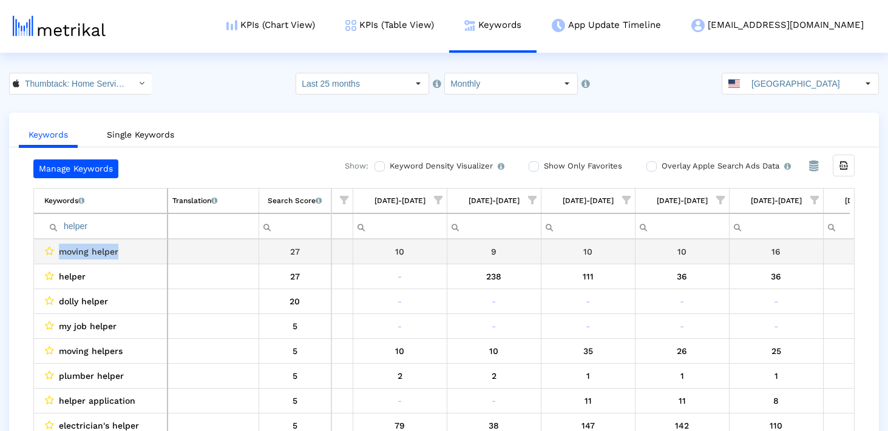
drag, startPoint x: 121, startPoint y: 254, endPoint x: 40, endPoint y: 254, distance: 80.7
click at [40, 254] on td "moving helper" at bounding box center [100, 252] width 133 height 25
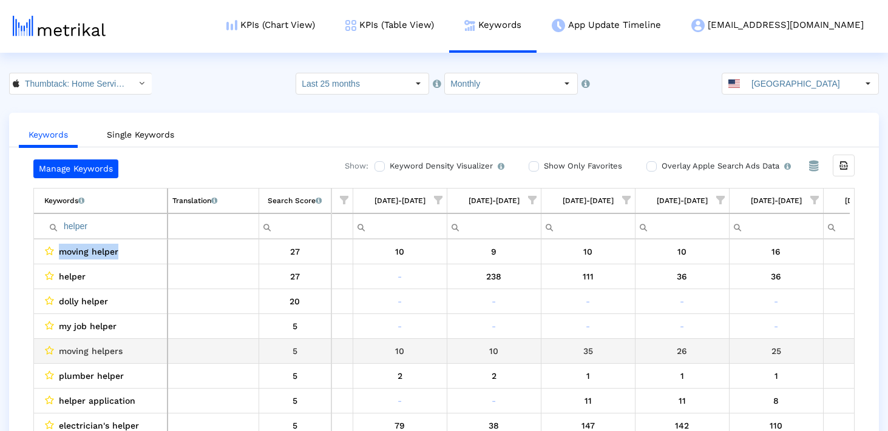
copy div "moving helper"
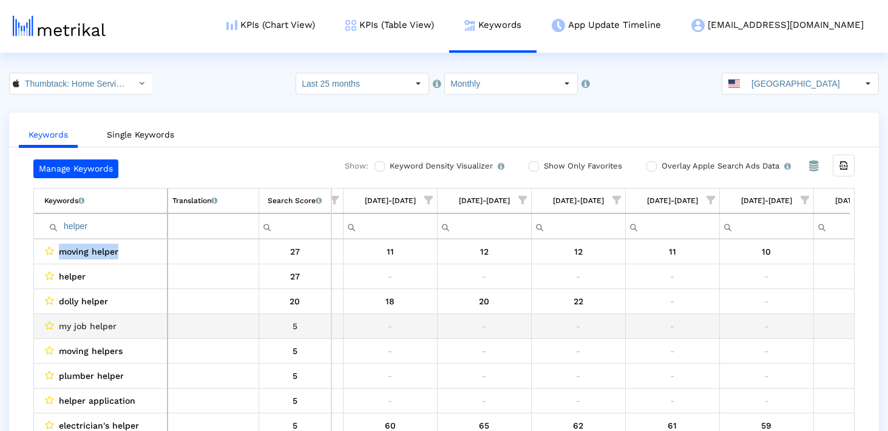
scroll to position [0, 1299]
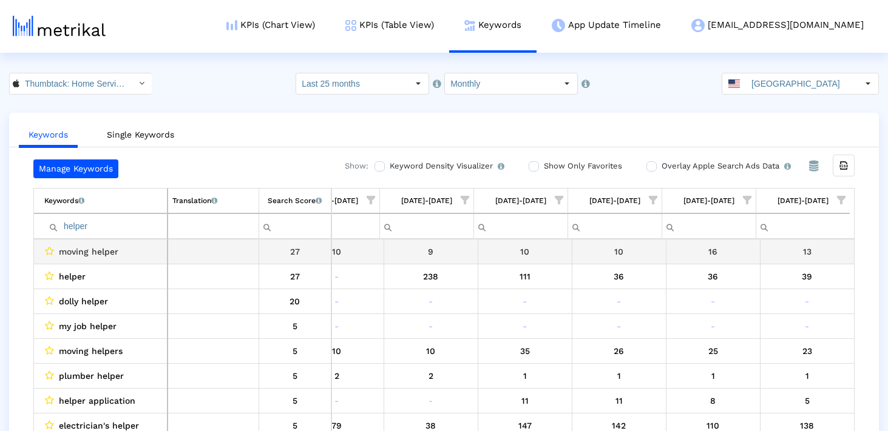
click at [125, 229] on input "helper" at bounding box center [105, 227] width 123 height 20
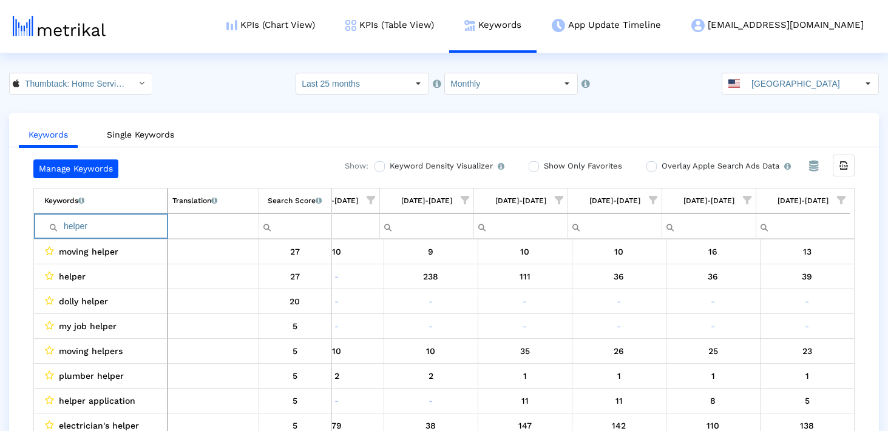
click at [125, 229] on input "helper" at bounding box center [105, 227] width 123 height 20
paste input "organization"
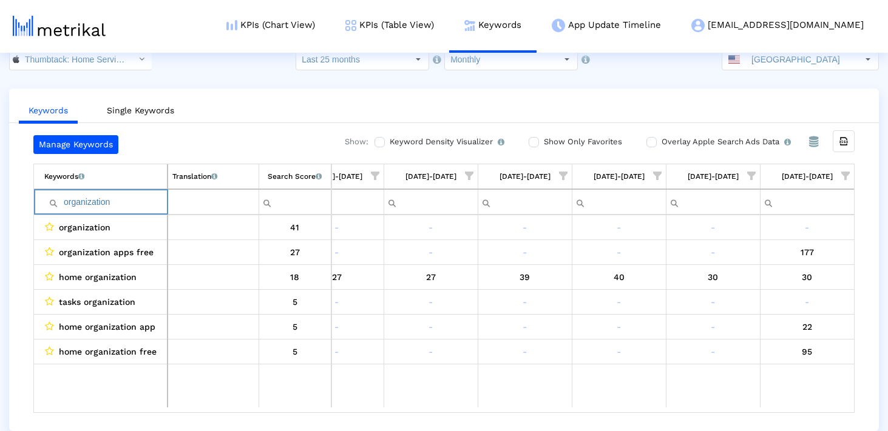
click at [140, 202] on input "organization" at bounding box center [105, 202] width 123 height 20
paste input "lawnstarter"
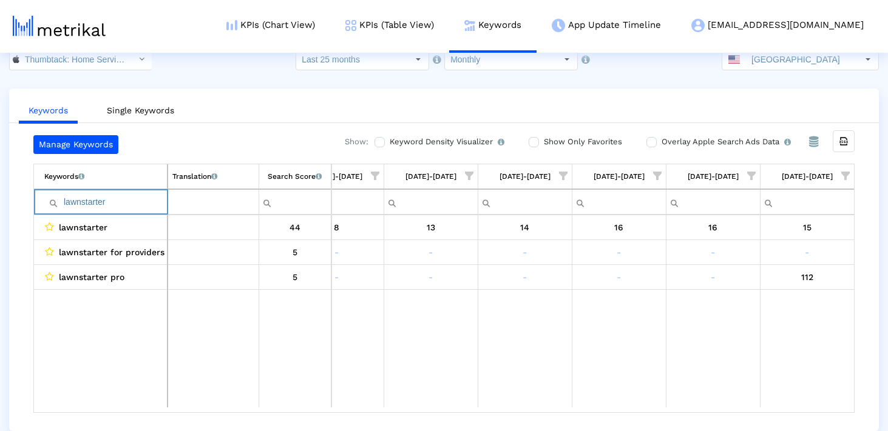
click at [123, 202] on input "lawnstarter" at bounding box center [105, 202] width 123 height 20
paste input "home improvement"
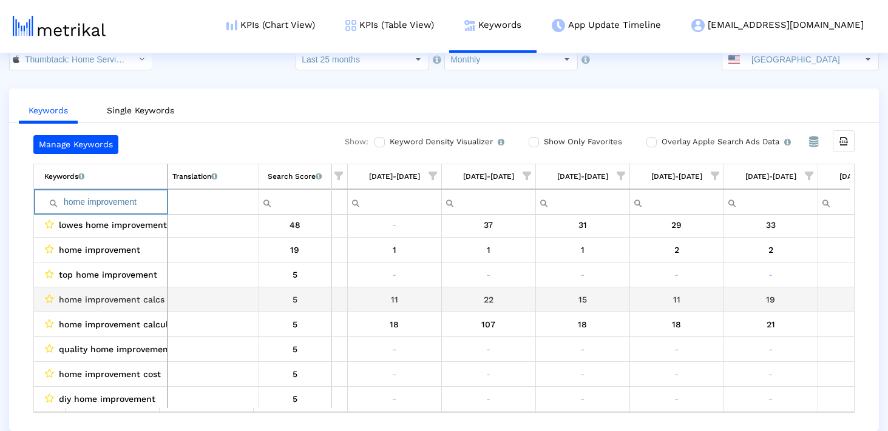
scroll to position [5, 0]
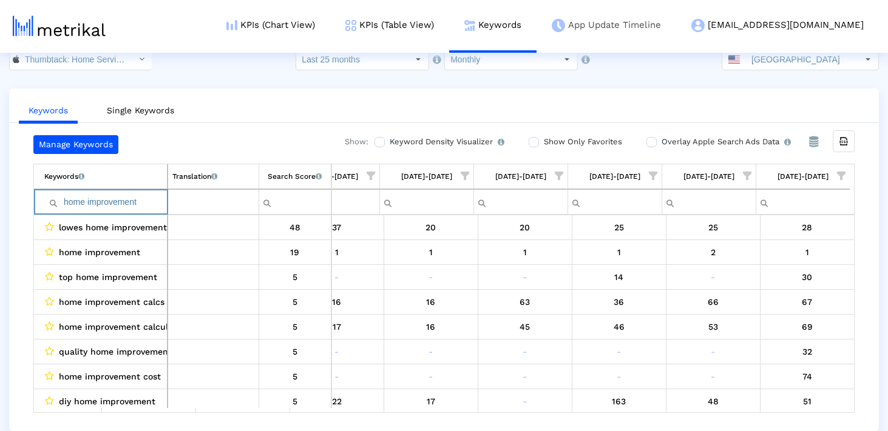
type input "home improvement"
click at [422, 30] on link "KPIs (Table View)" at bounding box center [389, 25] width 119 height 50
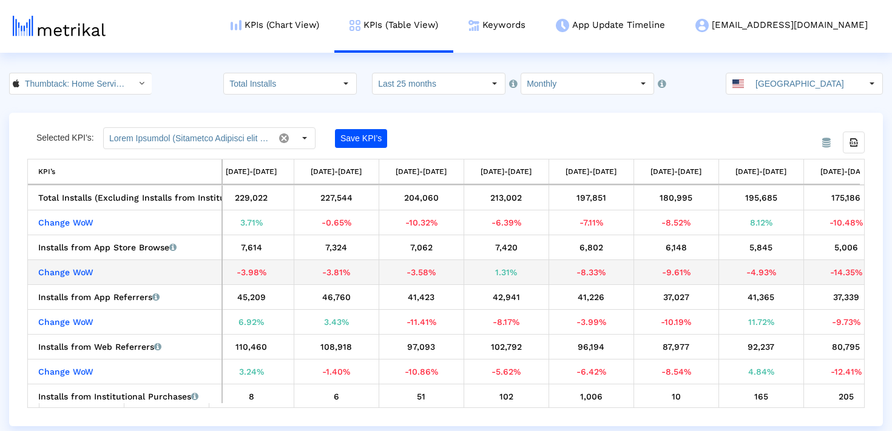
scroll to position [0, 921]
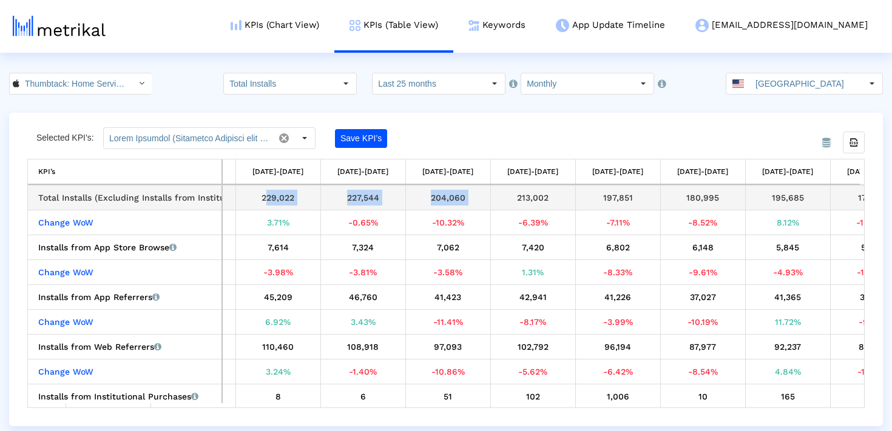
drag, startPoint x: 252, startPoint y: 195, endPoint x: 490, endPoint y: 195, distance: 238.4
click at [490, 195] on tr "Total Installs (Excluding Installs from Institutional Purchases) Total installs…" at bounding box center [308, 198] width 2403 height 25
copy tr "229,022 227,544 204,060"
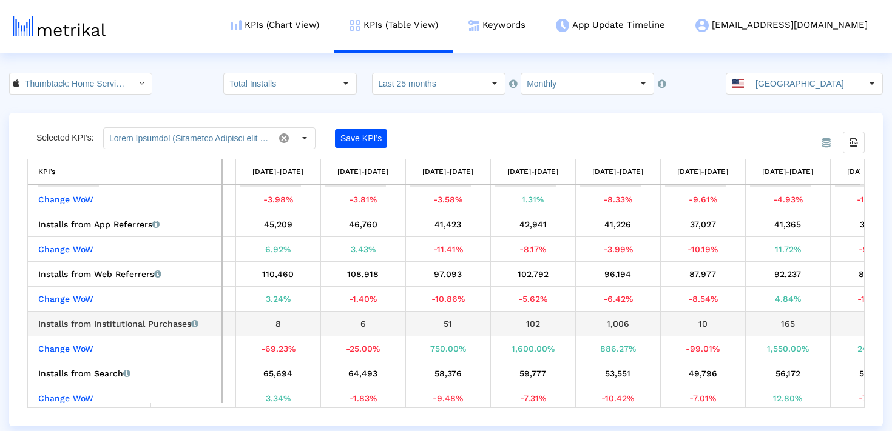
scroll to position [119, 0]
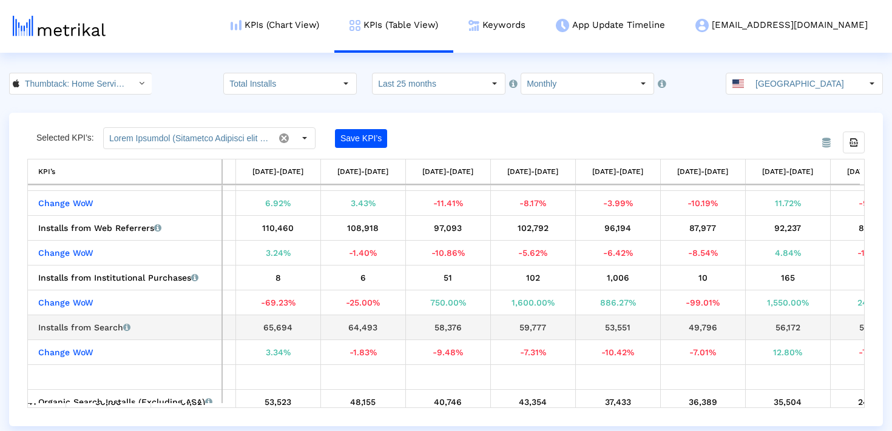
drag, startPoint x: 252, startPoint y: 331, endPoint x: 469, endPoint y: 327, distance: 217.2
click at [469, 327] on tr "Installs from Search Installs that the app received from App Store Search (incl…" at bounding box center [308, 327] width 2403 height 25
copy tr "65,694 64,493 58,376"
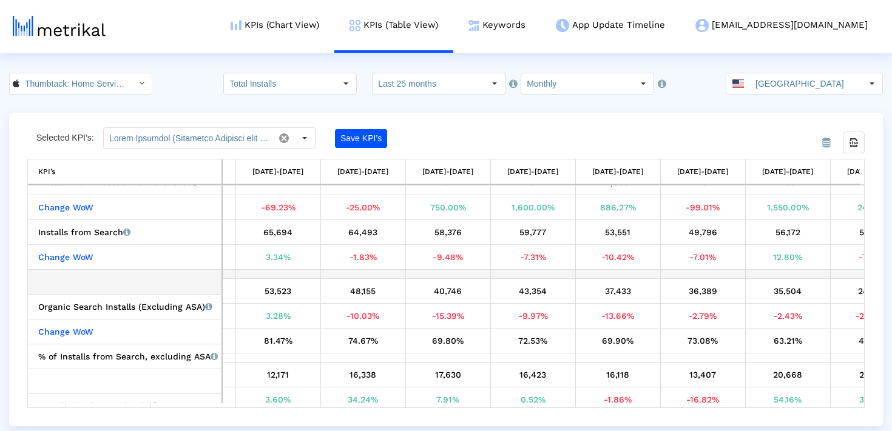
scroll to position [215, 0]
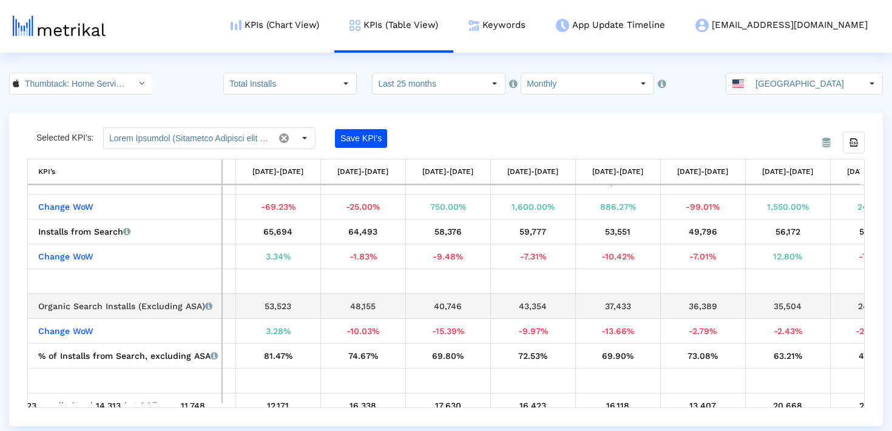
drag, startPoint x: 260, startPoint y: 308, endPoint x: 462, endPoint y: 307, distance: 202.0
click at [462, 307] on tr "Organic Search Installs (Excluding ASA) Installs that the app received organica…" at bounding box center [308, 306] width 2403 height 25
copy tr "53,523 48,155 40,746"
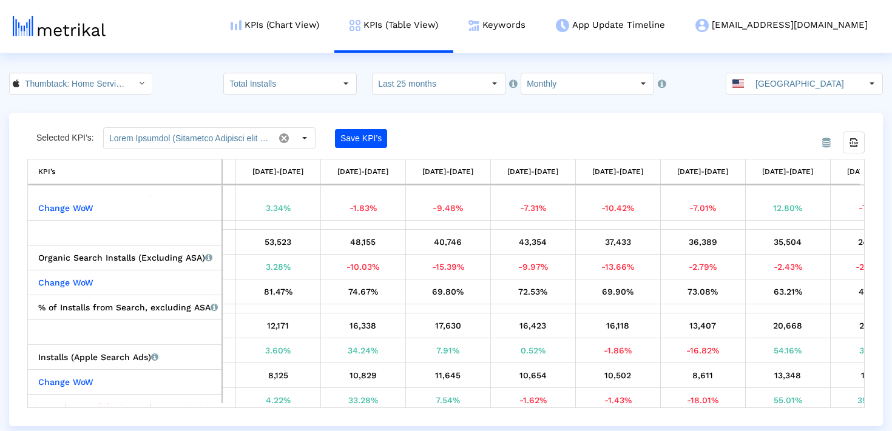
scroll to position [290, 0]
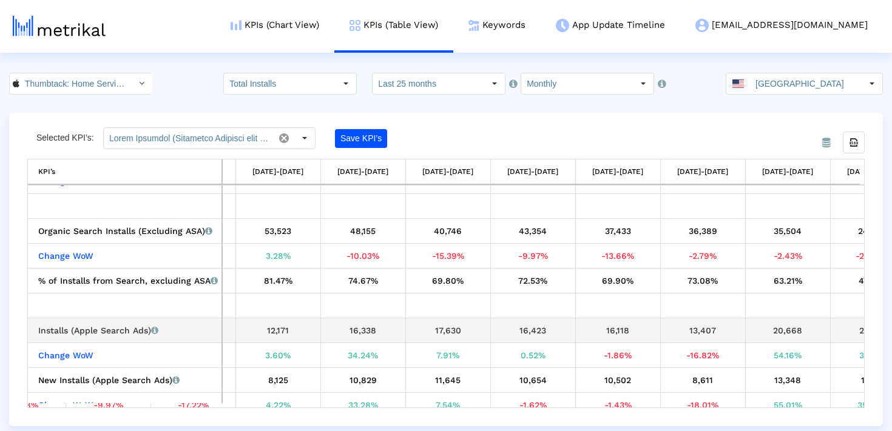
drag, startPoint x: 261, startPoint y: 332, endPoint x: 462, endPoint y: 328, distance: 200.3
click at [462, 328] on tr "Installs (Apple Search Ads) Installs that the app received from Apple Search Ad…" at bounding box center [308, 330] width 2403 height 25
copy tr "12,171 16,338 17,630"
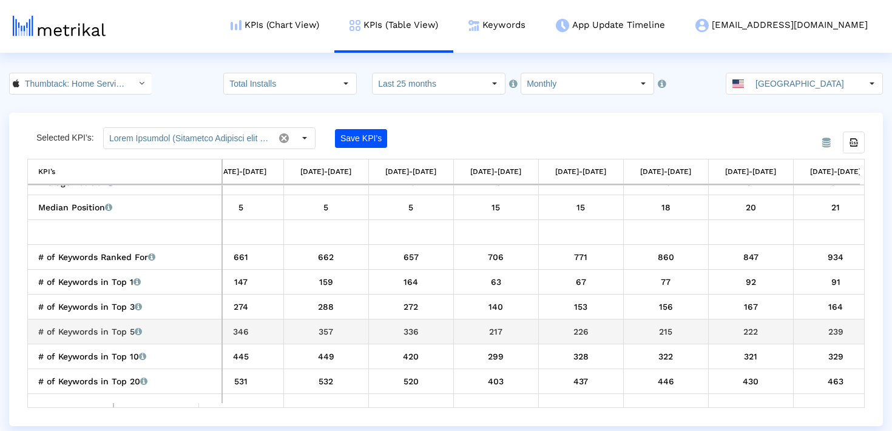
scroll to position [1490, 152]
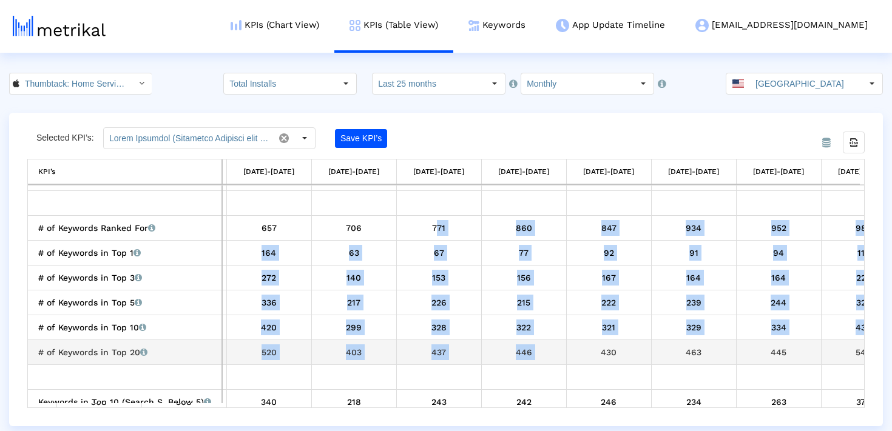
drag, startPoint x: 434, startPoint y: 226, endPoint x: 635, endPoint y: 346, distance: 233.7
click at [635, 346] on div "430" at bounding box center [609, 353] width 76 height 16
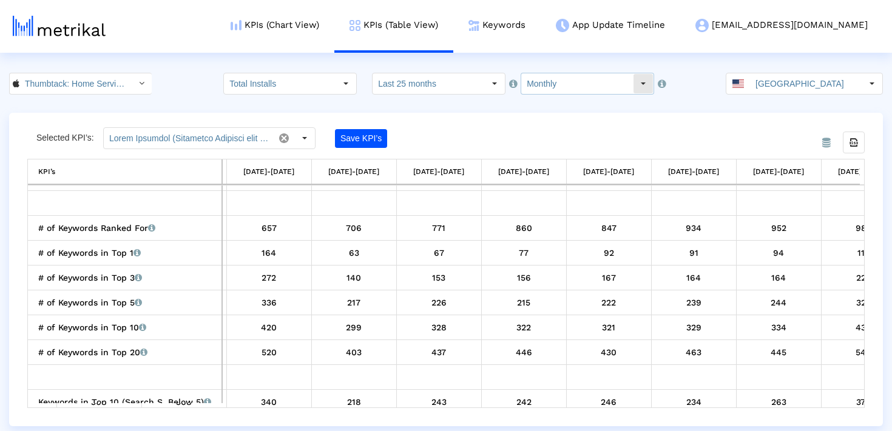
click at [558, 86] on input "Monthly" at bounding box center [577, 83] width 112 height 21
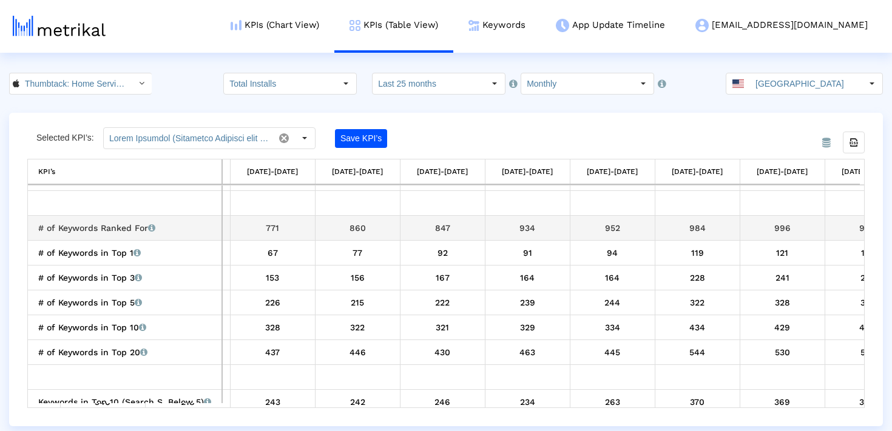
drag, startPoint x: 506, startPoint y: 224, endPoint x: 718, endPoint y: 224, distance: 211.7
click at [718, 224] on tr "# of Keywords Ranked For Total number of keywords that the app currently ranks …" at bounding box center [812, 227] width 2403 height 25
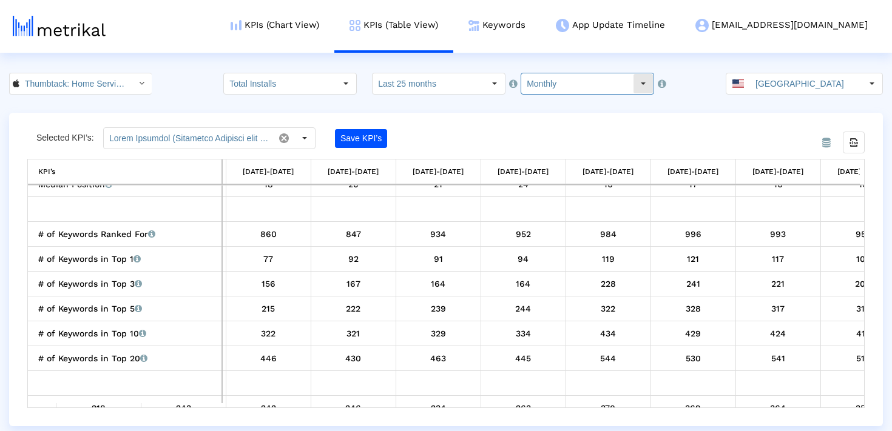
click at [540, 90] on input "Monthly" at bounding box center [577, 83] width 112 height 21
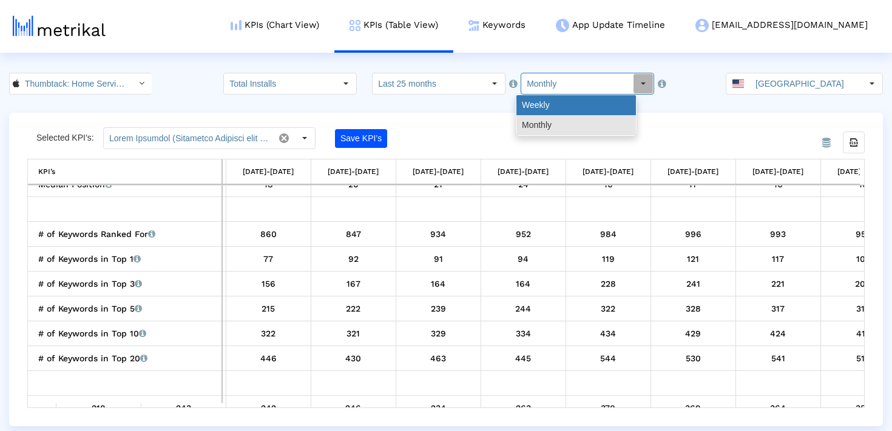
click at [540, 107] on div "Weekly" at bounding box center [576, 105] width 120 height 20
type input "Weekly"
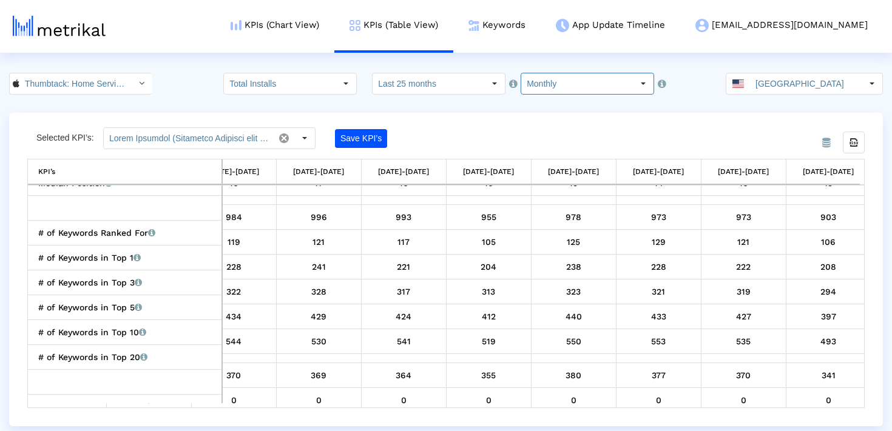
scroll to position [1522, 0]
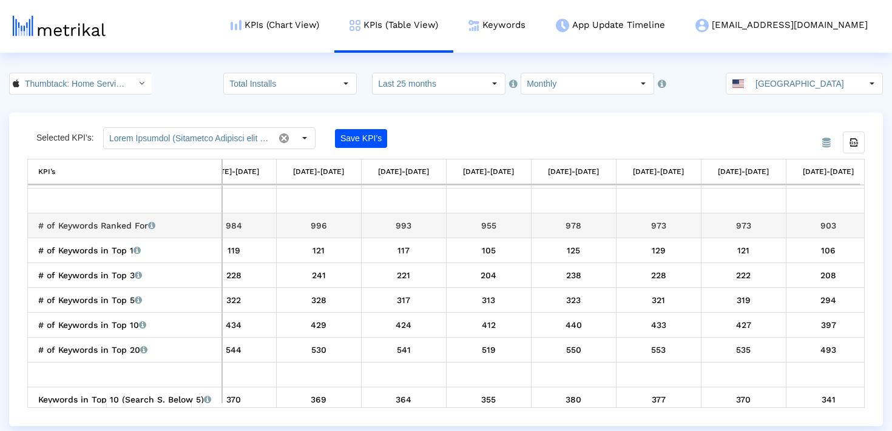
drag, startPoint x: 509, startPoint y: 226, endPoint x: 465, endPoint y: 226, distance: 43.7
click at [465, 226] on div "955" at bounding box center [489, 226] width 76 height 16
copy div "955"
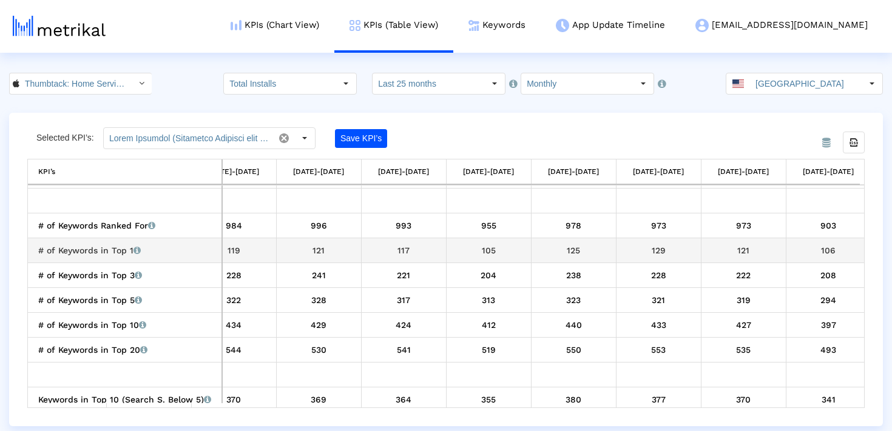
drag, startPoint x: 501, startPoint y: 254, endPoint x: 455, endPoint y: 254, distance: 45.5
click at [455, 254] on div "105" at bounding box center [489, 251] width 76 height 16
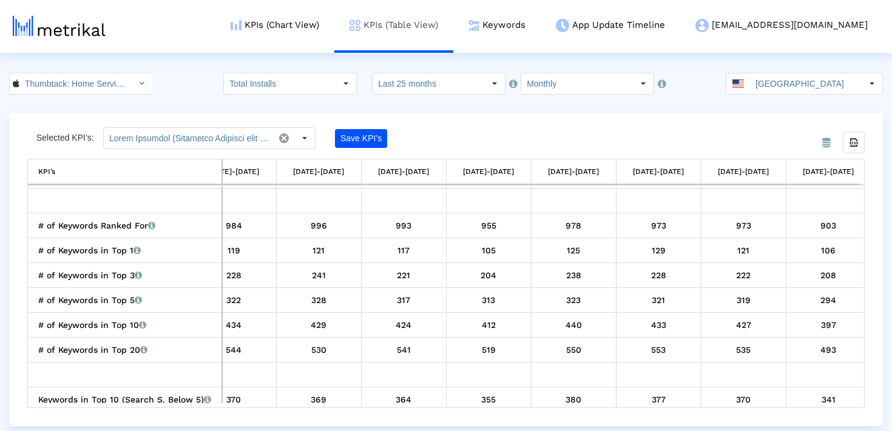
copy div "105"
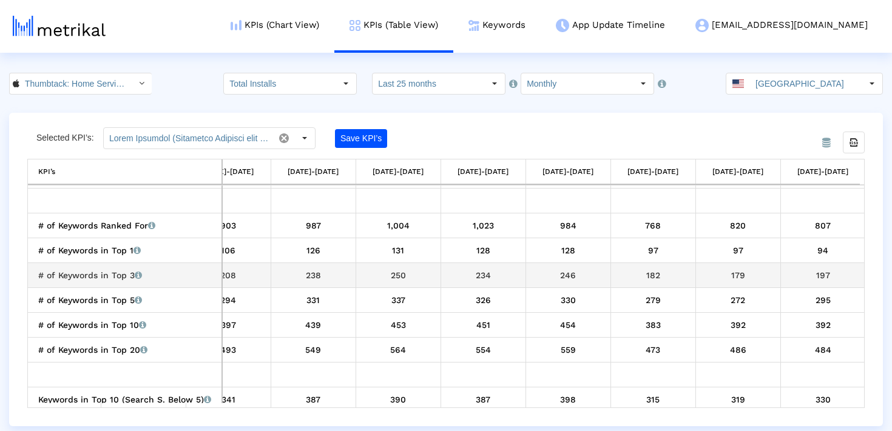
scroll to position [0, 1571]
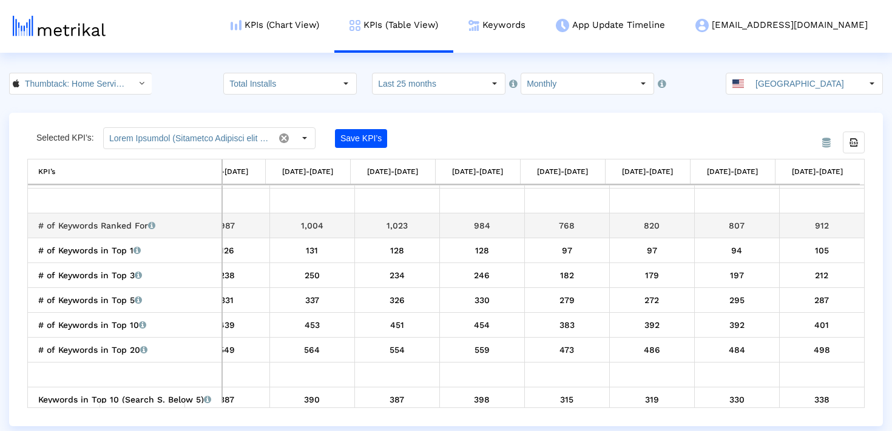
drag, startPoint x: 795, startPoint y: 229, endPoint x: 845, endPoint y: 228, distance: 50.4
click at [845, 228] on div "912" at bounding box center [822, 226] width 76 height 16
copy div "912"
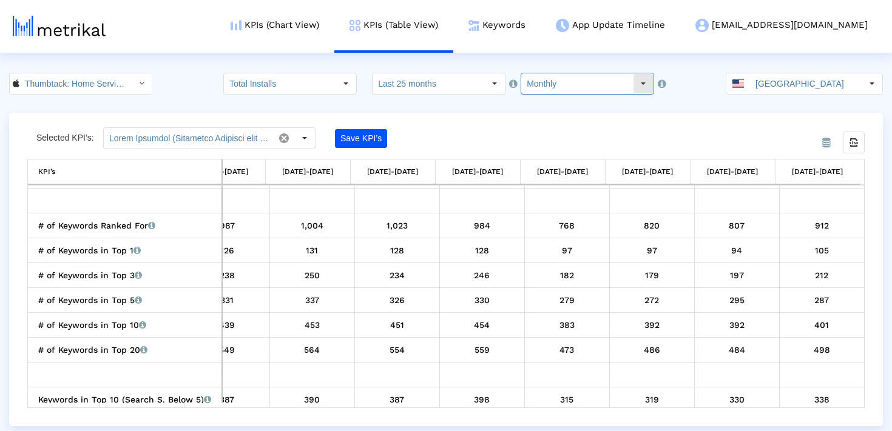
click at [596, 86] on input "Monthly" at bounding box center [577, 83] width 112 height 21
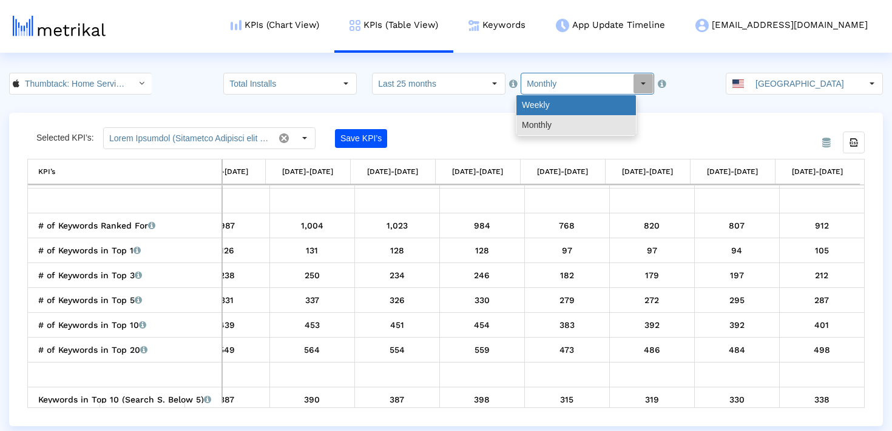
click at [590, 110] on div "Weekly" at bounding box center [576, 105] width 120 height 20
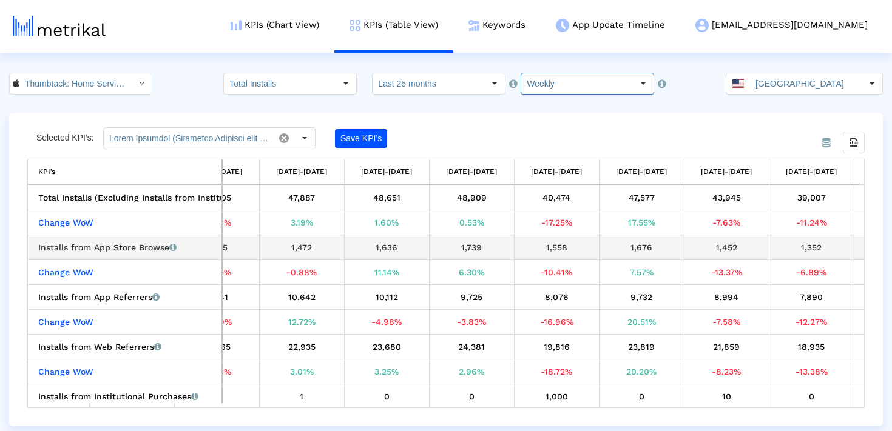
scroll to position [0, 0]
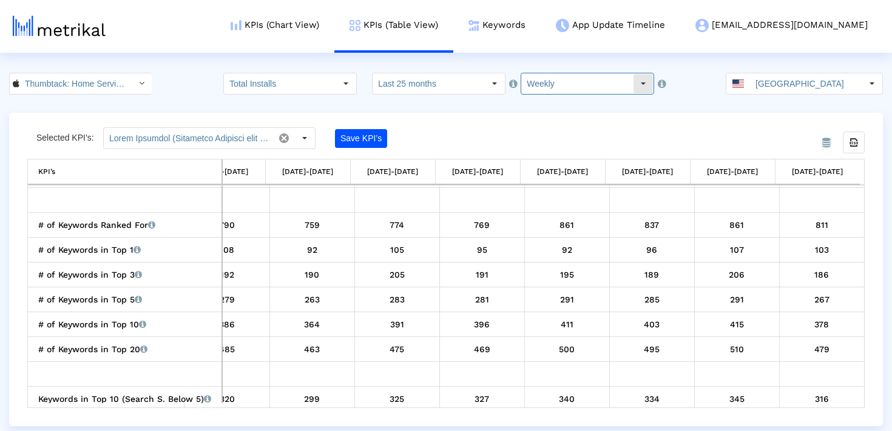
click at [554, 81] on input "Weekly" at bounding box center [577, 83] width 112 height 21
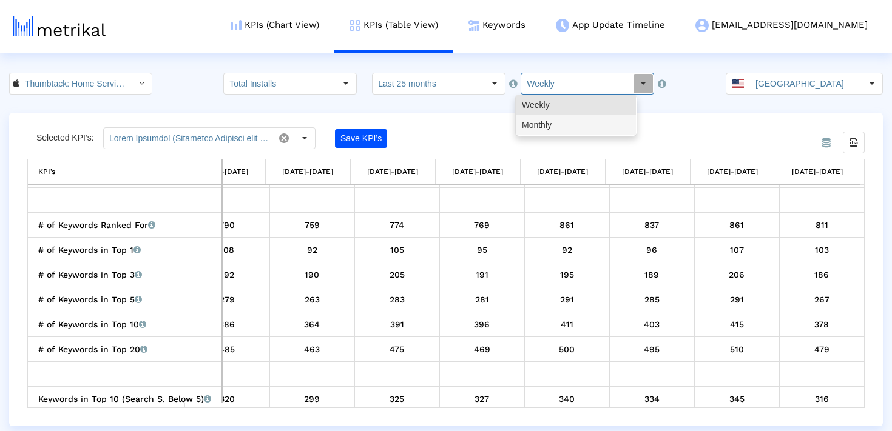
click at [552, 125] on div "Monthly" at bounding box center [576, 125] width 120 height 20
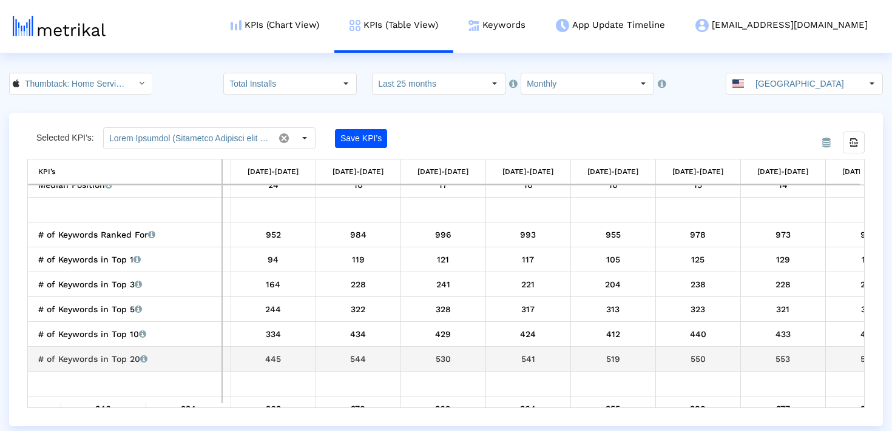
drag, startPoint x: 423, startPoint y: 234, endPoint x: 639, endPoint y: 352, distance: 246.5
click at [639, 352] on div "519" at bounding box center [613, 359] width 76 height 16
drag, startPoint x: 634, startPoint y: 356, endPoint x: 619, endPoint y: 337, distance: 23.3
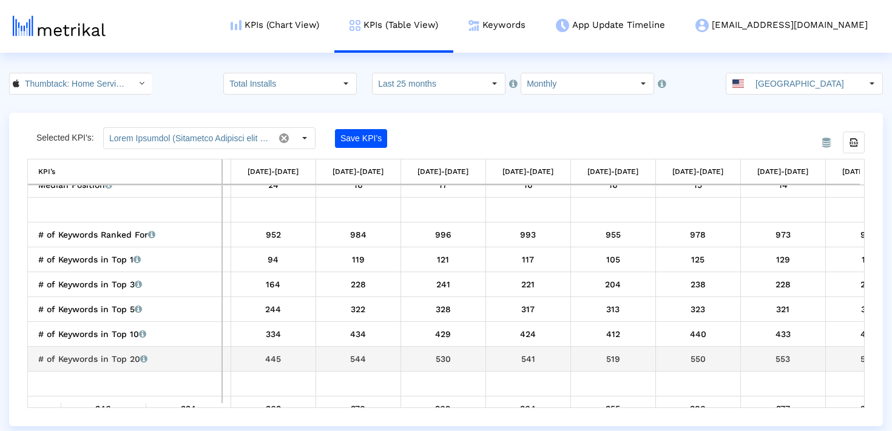
drag, startPoint x: 594, startPoint y: 305, endPoint x: 632, endPoint y: 366, distance: 72.7
click at [632, 366] on td "519" at bounding box center [612, 358] width 85 height 25
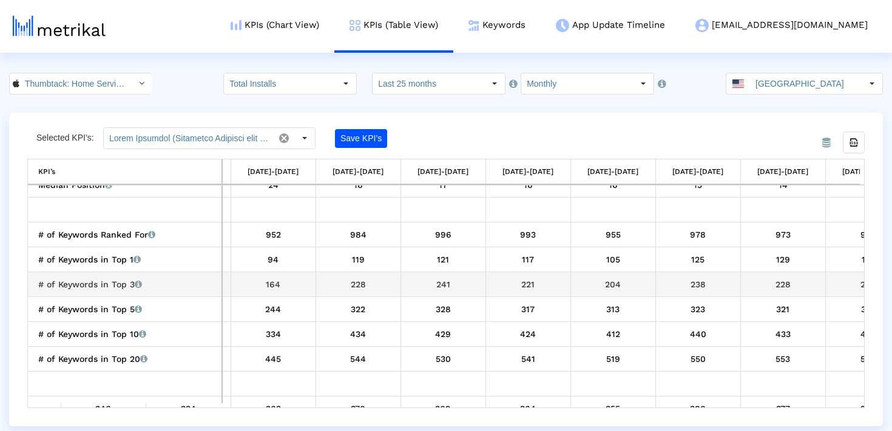
drag, startPoint x: 626, startPoint y: 366, endPoint x: 610, endPoint y: 283, distance: 85.2
click at [610, 283] on div "204" at bounding box center [613, 285] width 76 height 16
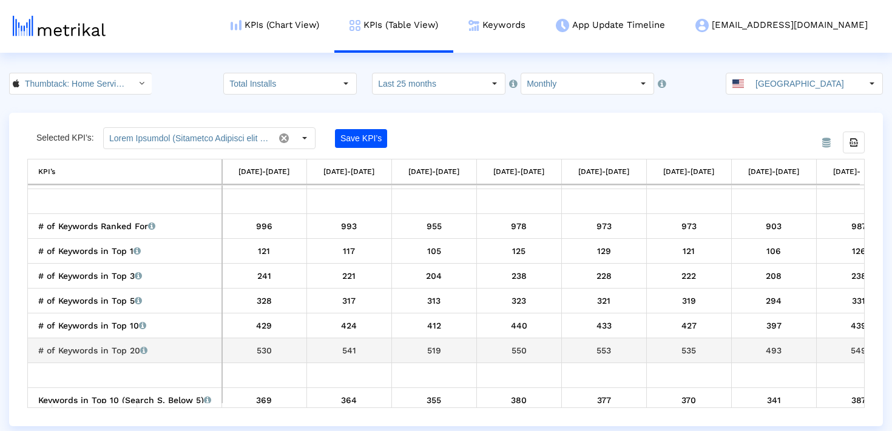
drag, startPoint x: 421, startPoint y: 221, endPoint x: 445, endPoint y: 346, distance: 127.2
click at [445, 346] on div "519" at bounding box center [434, 351] width 76 height 16
drag, startPoint x: 445, startPoint y: 351, endPoint x: 422, endPoint y: 273, distance: 81.4
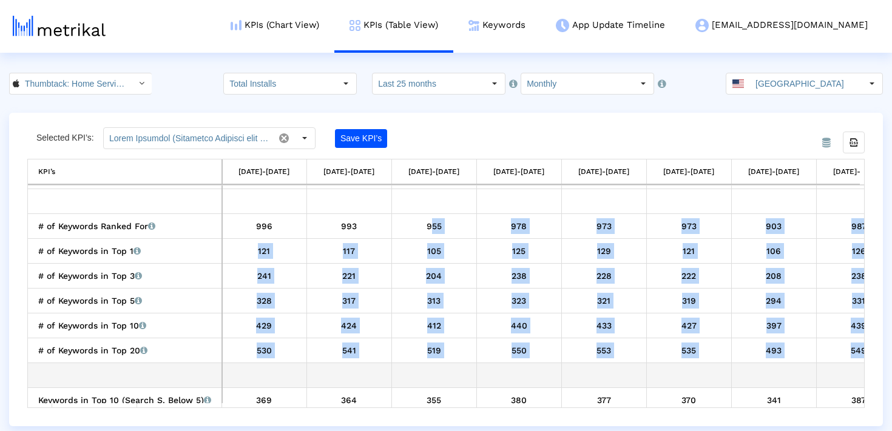
drag, startPoint x: 416, startPoint y: 231, endPoint x: 455, endPoint y: 374, distance: 148.4
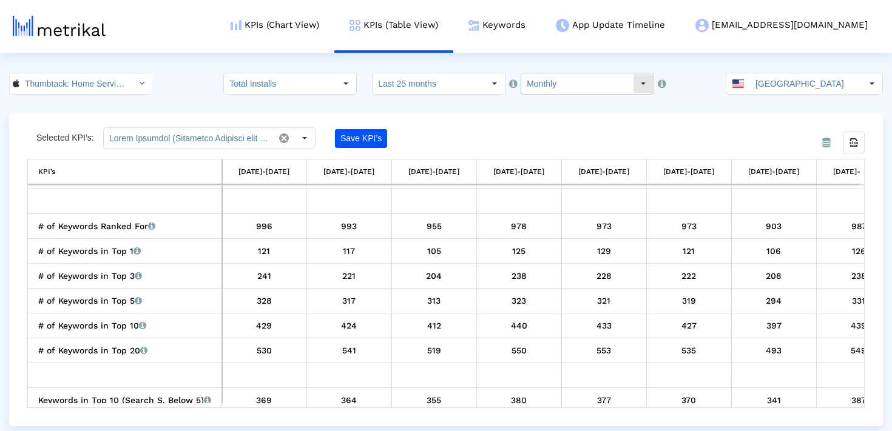
click at [524, 91] on input "Monthly" at bounding box center [577, 83] width 112 height 21
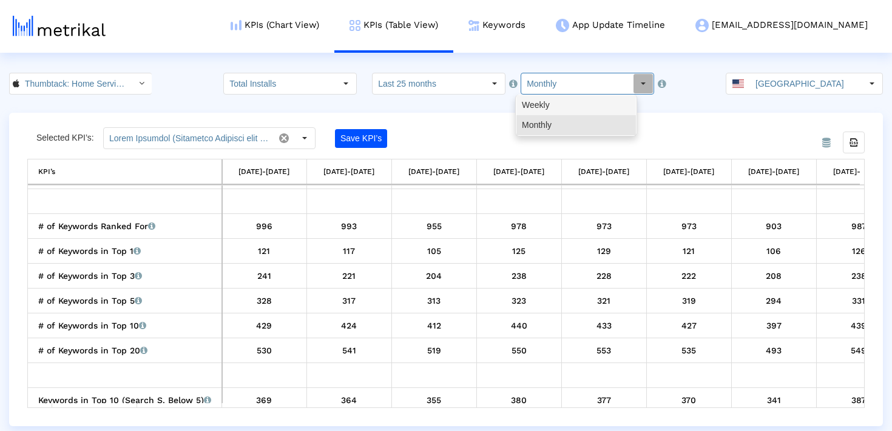
click at [536, 110] on div "Weekly" at bounding box center [576, 105] width 120 height 20
type input "Weekly"
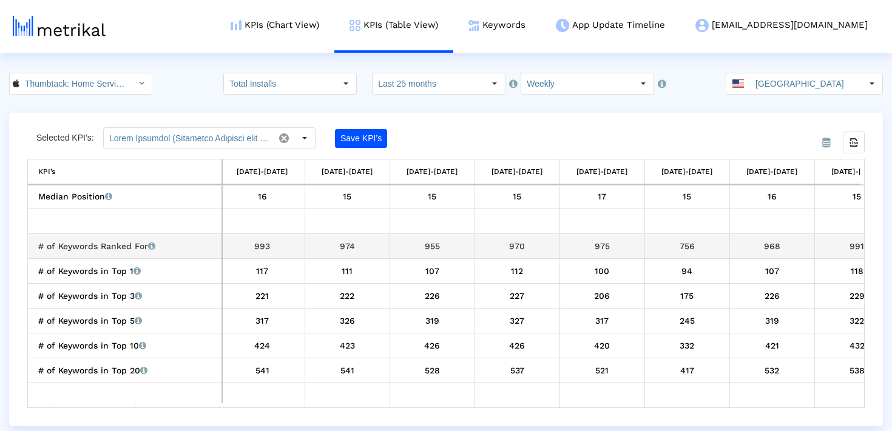
drag, startPoint x: 472, startPoint y: 246, endPoint x: 719, endPoint y: 250, distance: 247.0
click at [721, 248] on tr "# of Keywords Ranked For Total number of keywords that the app currently ranks …" at bounding box center [674, 246] width 8773 height 25
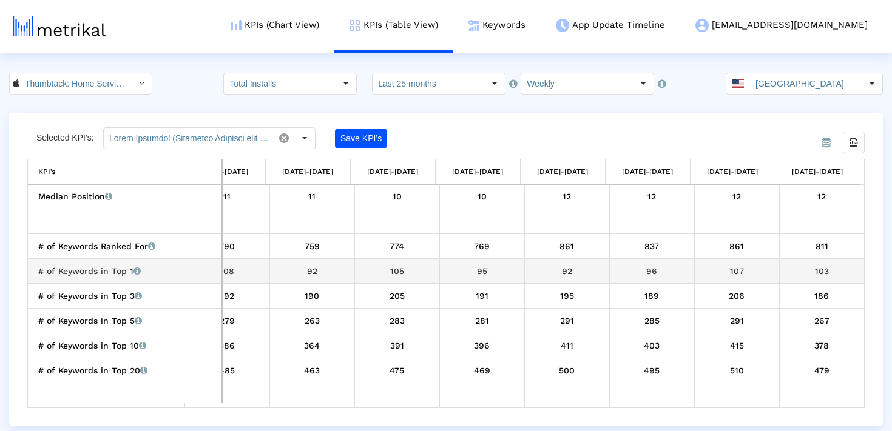
drag, startPoint x: 539, startPoint y: 245, endPoint x: 848, endPoint y: 269, distance: 309.8
click at [848, 269] on div "103" at bounding box center [822, 271] width 76 height 16
drag, startPoint x: 719, startPoint y: 274, endPoint x: 775, endPoint y: 274, distance: 55.8
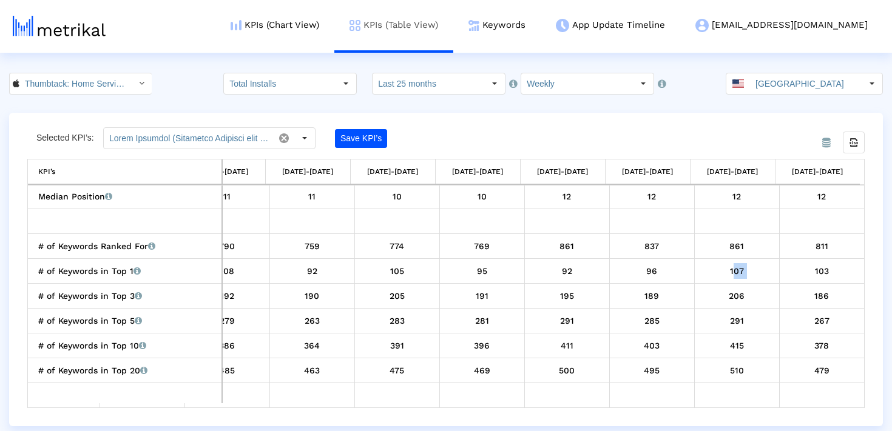
copy div "107"
drag, startPoint x: 721, startPoint y: 294, endPoint x: 754, endPoint y: 293, distance: 33.4
click at [754, 293] on div "206" at bounding box center [737, 296] width 76 height 16
copy div "206"
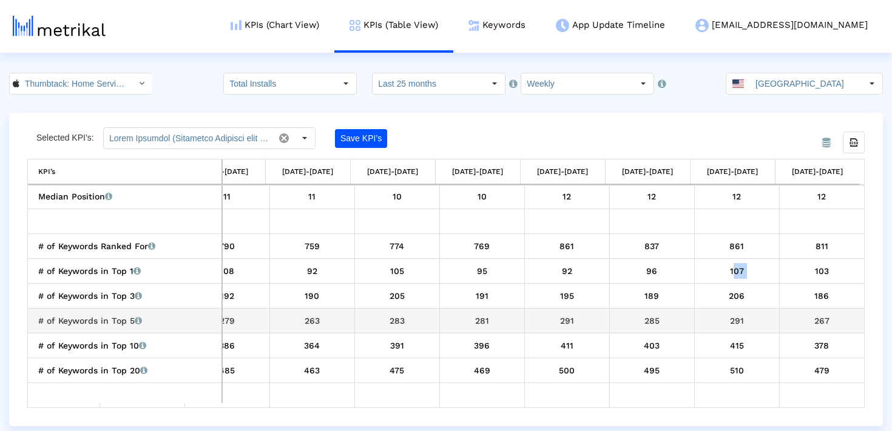
drag, startPoint x: 753, startPoint y: 322, endPoint x: 775, endPoint y: 322, distance: 21.8
copy div "291"
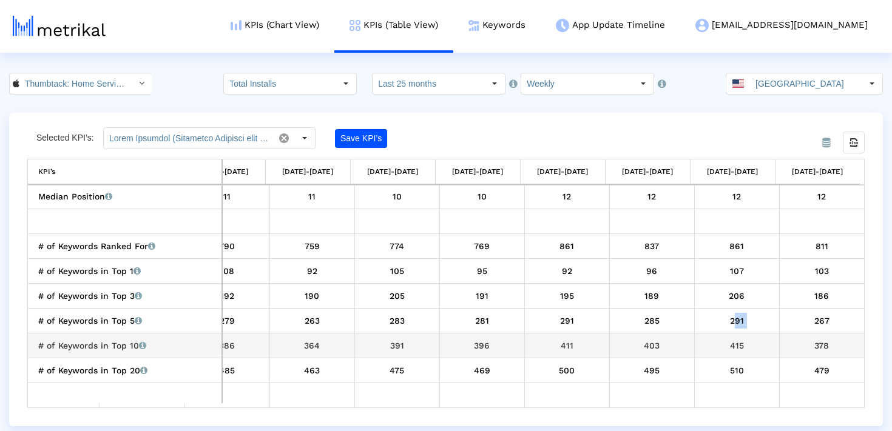
drag, startPoint x: 718, startPoint y: 348, endPoint x: 763, endPoint y: 348, distance: 44.9
click at [763, 348] on div "415" at bounding box center [737, 346] width 76 height 16
copy div "415"
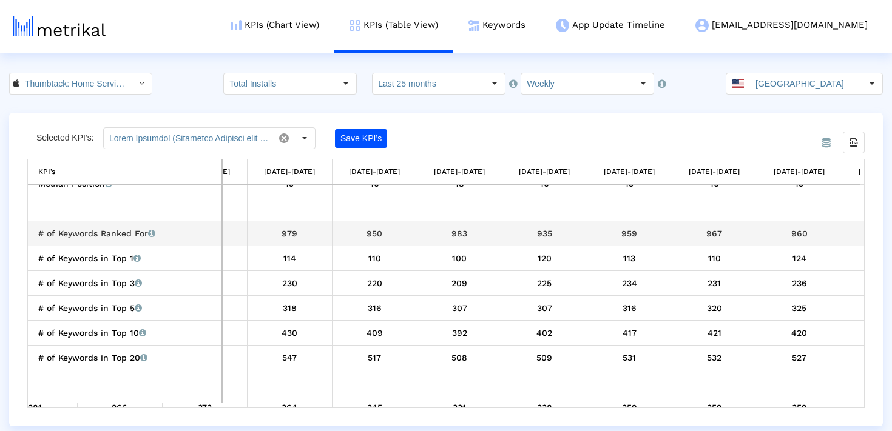
click at [539, 235] on div "935" at bounding box center [545, 234] width 76 height 16
copy div "935"
drag, startPoint x: 449, startPoint y: 260, endPoint x: 448, endPoint y: 229, distance: 31.6
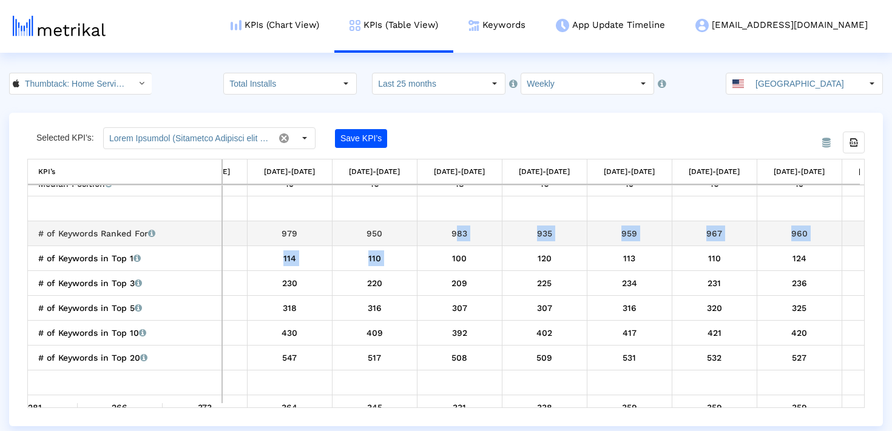
click at [448, 229] on div "983" at bounding box center [460, 234] width 76 height 16
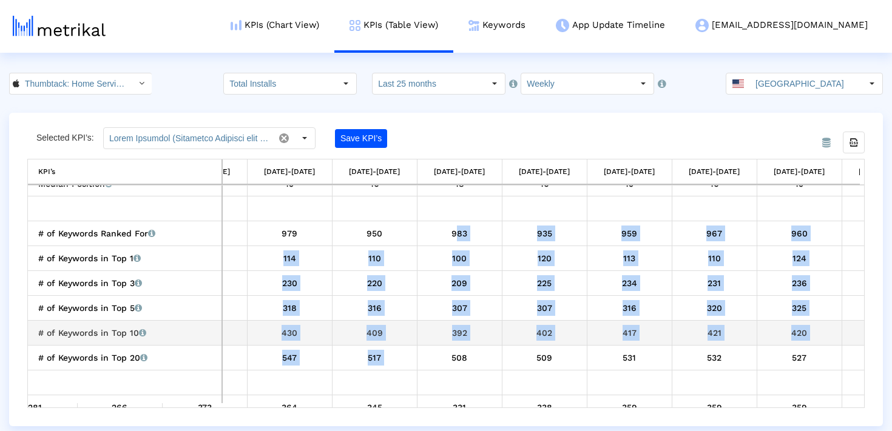
drag, startPoint x: 450, startPoint y: 235, endPoint x: 488, endPoint y: 353, distance: 124.3
click at [596, 334] on div "417" at bounding box center [630, 333] width 76 height 16
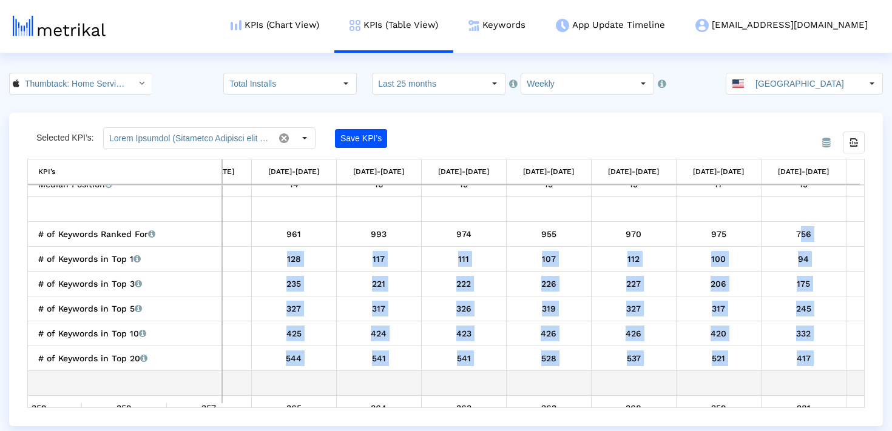
drag, startPoint x: 791, startPoint y: 226, endPoint x: 818, endPoint y: 370, distance: 146.4
click at [818, 371] on td "Data grid" at bounding box center [803, 383] width 85 height 25
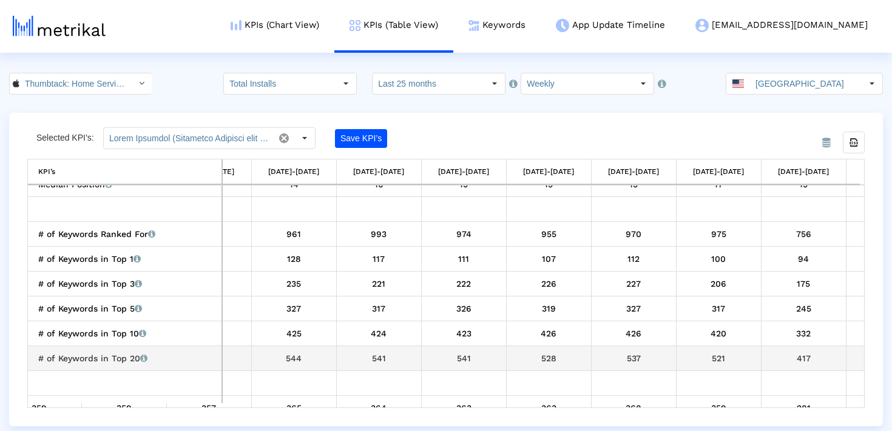
drag, startPoint x: 815, startPoint y: 364, endPoint x: 812, endPoint y: 290, distance: 74.1
click at [815, 357] on div "417" at bounding box center [804, 359] width 76 height 16
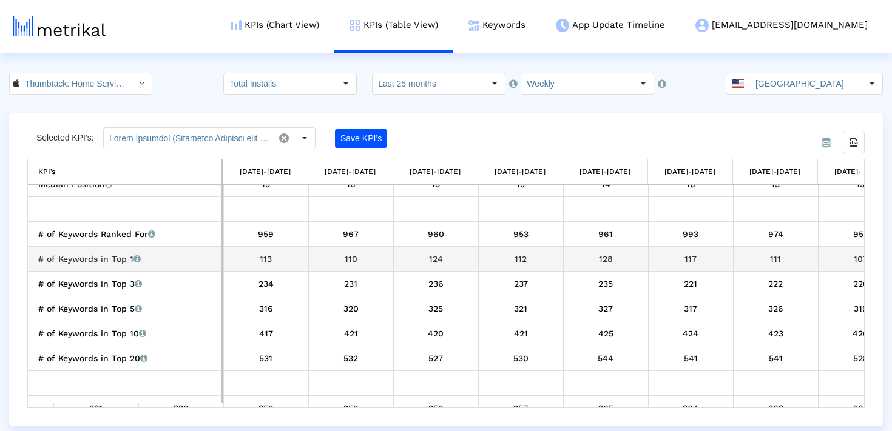
scroll to position [0, 3311]
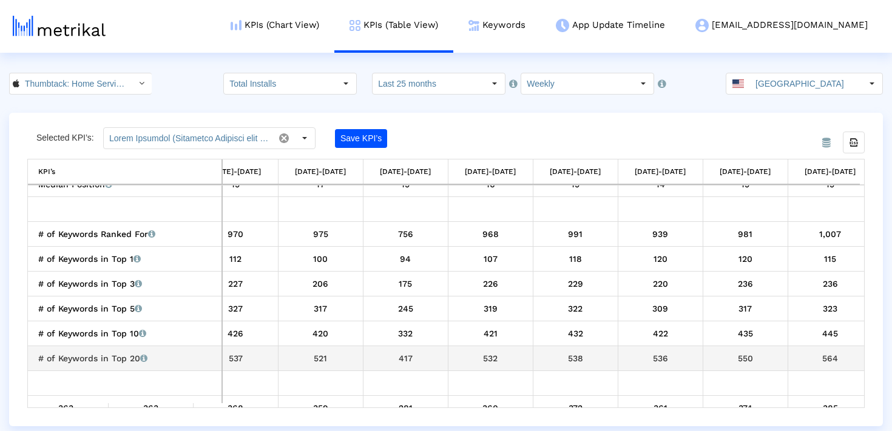
drag, startPoint x: 394, startPoint y: 228, endPoint x: 412, endPoint y: 357, distance: 130.5
click at [412, 357] on div "417" at bounding box center [406, 359] width 76 height 16
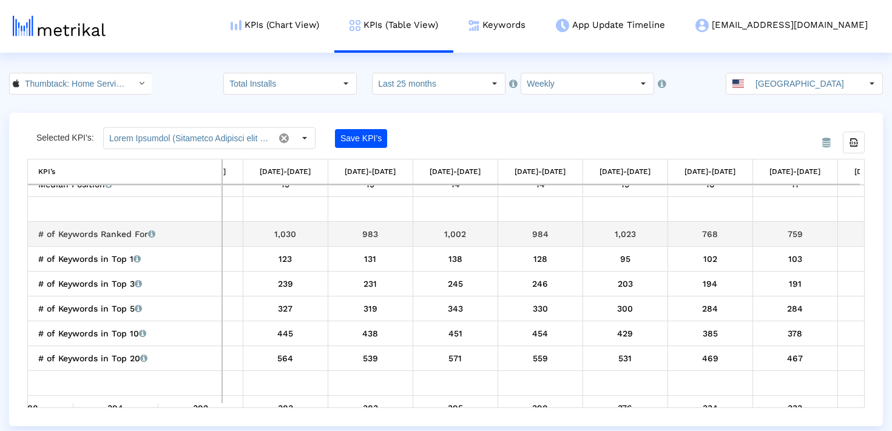
scroll to position [0, 6785]
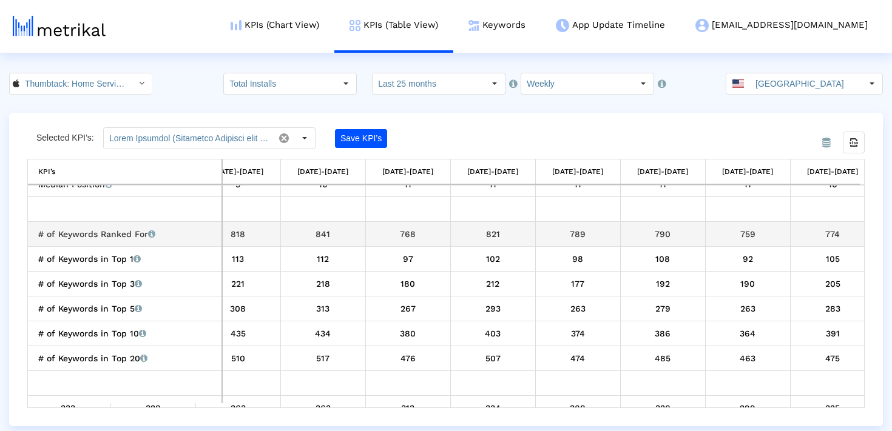
drag, startPoint x: 311, startPoint y: 239, endPoint x: 429, endPoint y: 238, distance: 117.7
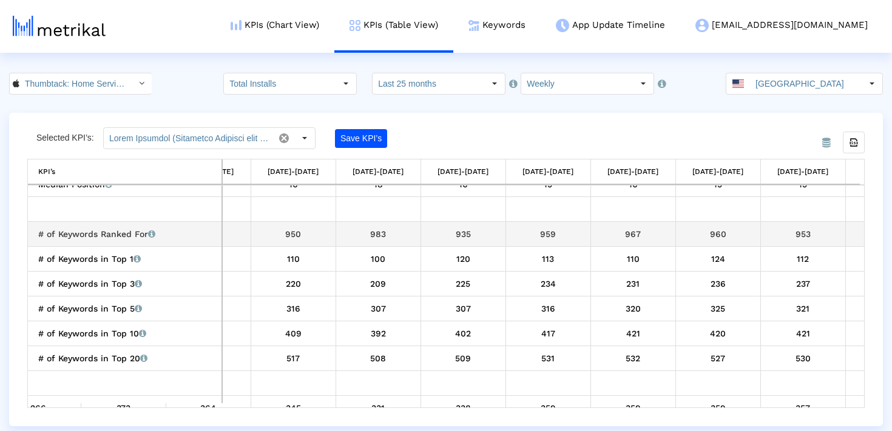
drag, startPoint x: 438, startPoint y: 232, endPoint x: 491, endPoint y: 232, distance: 52.8
click at [491, 232] on div "935" at bounding box center [463, 234] width 76 height 16
copy div "935"
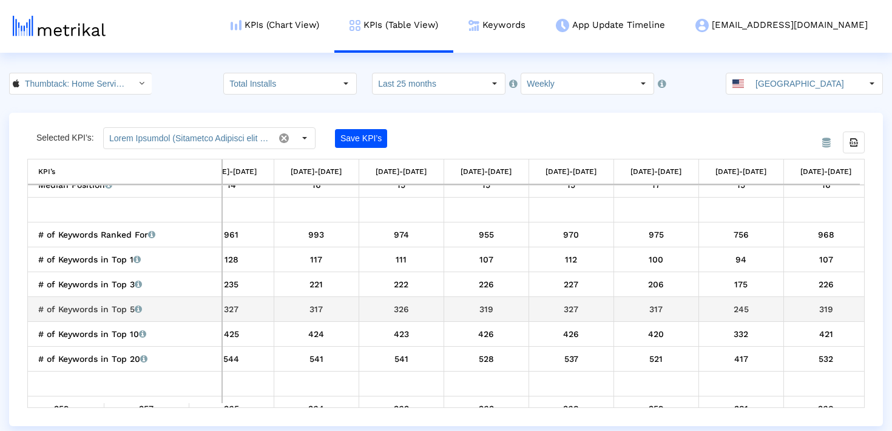
drag, startPoint x: 764, startPoint y: 309, endPoint x: 728, endPoint y: 300, distance: 37.5
click at [728, 300] on td "245" at bounding box center [740, 309] width 85 height 25
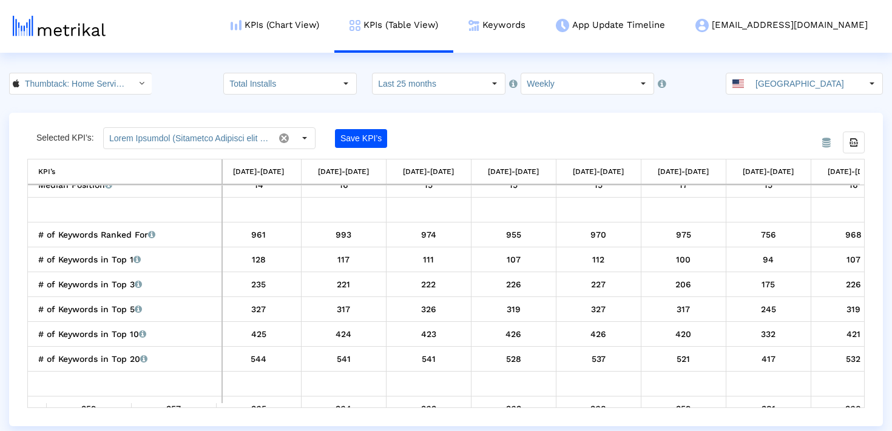
drag, startPoint x: 730, startPoint y: 171, endPoint x: 800, endPoint y: 171, distance: 69.8
click at [800, 171] on td "[DATE]-[DATE]" at bounding box center [768, 172] width 85 height 25
drag, startPoint x: 803, startPoint y: 171, endPoint x: 734, endPoint y: 171, distance: 68.6
click at [734, 171] on td "[DATE]-[DATE]" at bounding box center [768, 172] width 85 height 25
drag, startPoint x: 734, startPoint y: 171, endPoint x: 805, endPoint y: 171, distance: 71.0
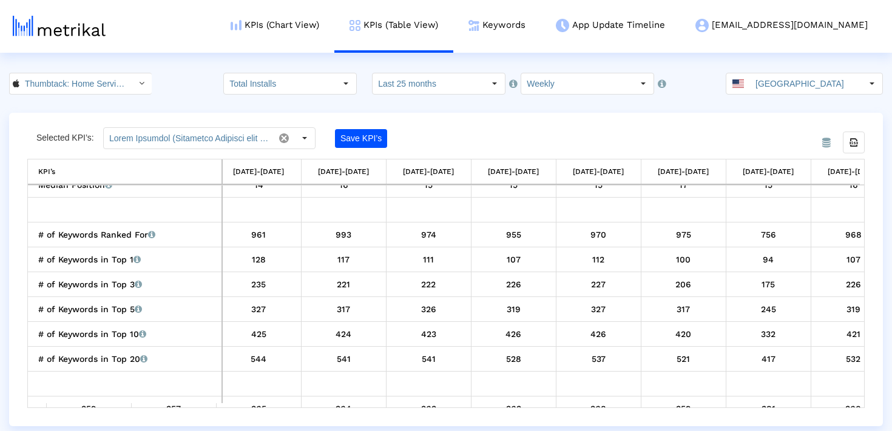
click at [806, 171] on td "[DATE]-[DATE]" at bounding box center [768, 172] width 85 height 25
drag, startPoint x: 801, startPoint y: 170, endPoint x: 716, endPoint y: 170, distance: 85.5
click at [716, 170] on tr "KPI’s [DATE]-[DATE] [DATE]-[DATE] [DATE]-[DATE] [DATE]-[DATE] [DATE]-[DATE] [DA…" at bounding box center [755, 172] width 8773 height 25
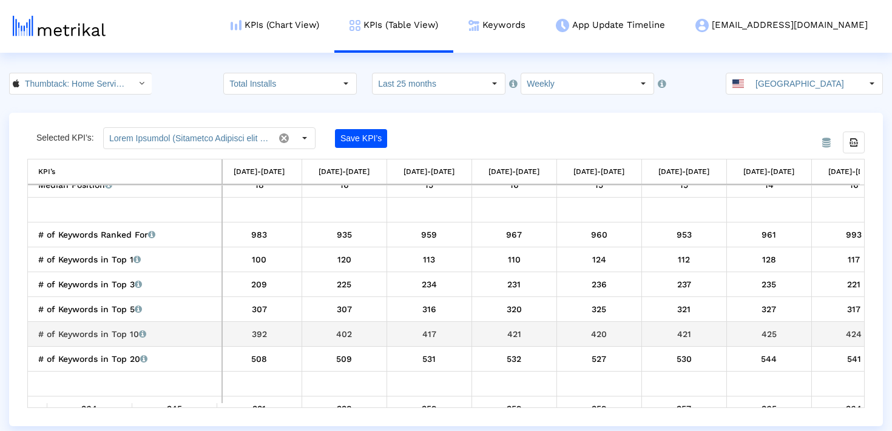
scroll to position [0, 3149]
drag, startPoint x: 356, startPoint y: 344, endPoint x: 326, endPoint y: 340, distance: 30.6
click at [326, 340] on td "402" at bounding box center [342, 334] width 85 height 25
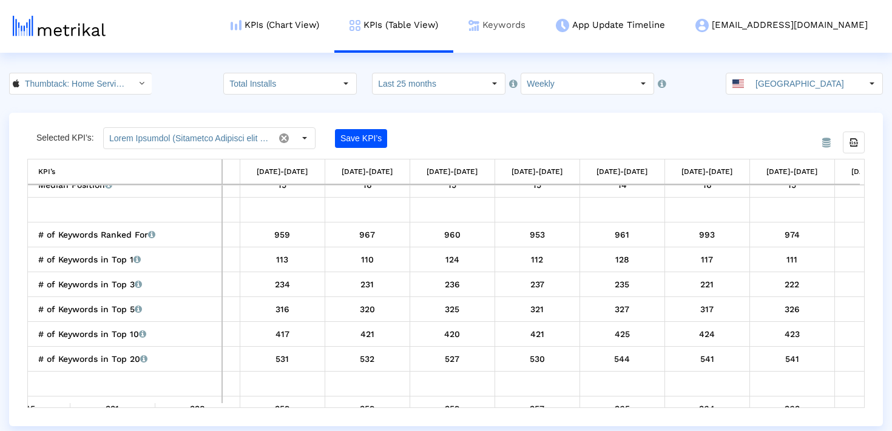
click at [520, 16] on link "Keywords" at bounding box center [496, 25] width 87 height 50
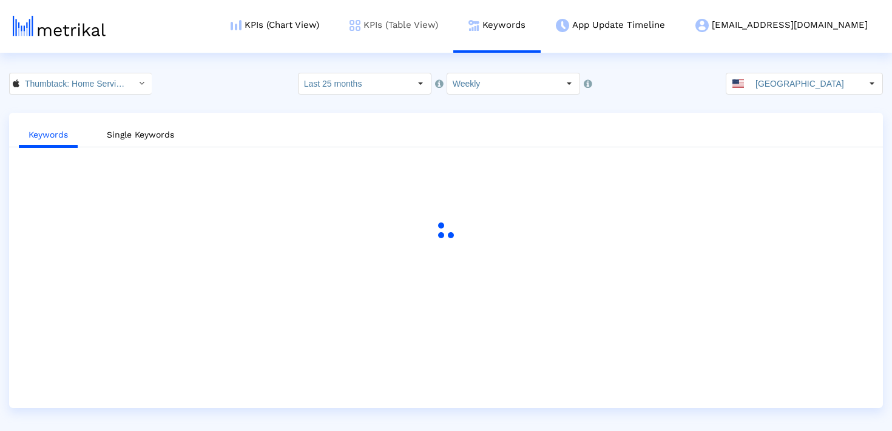
click at [442, 28] on link "KPIs (Table View)" at bounding box center [393, 25] width 119 height 50
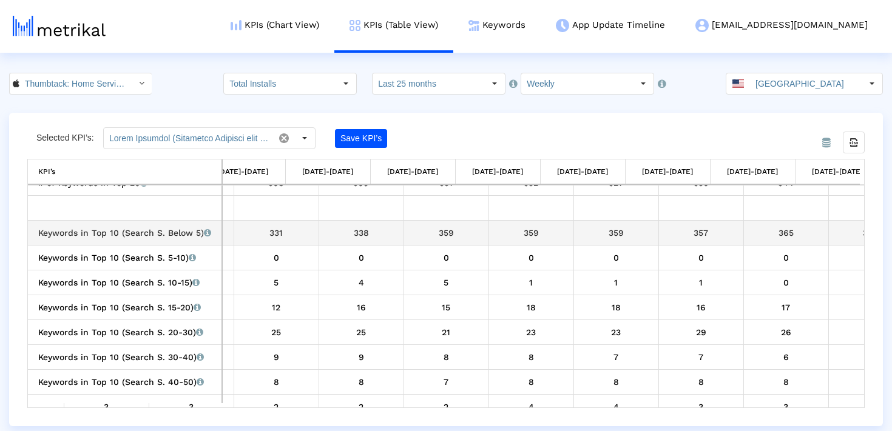
scroll to position [0, 3131]
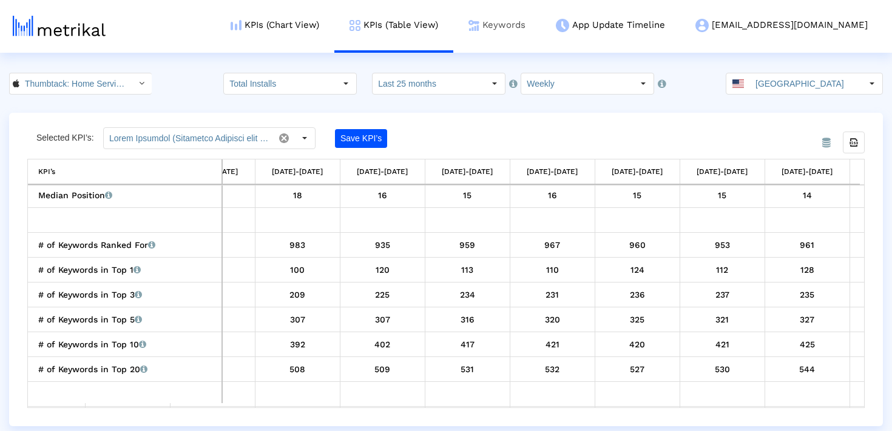
click at [541, 33] on link "Keywords" at bounding box center [496, 25] width 87 height 50
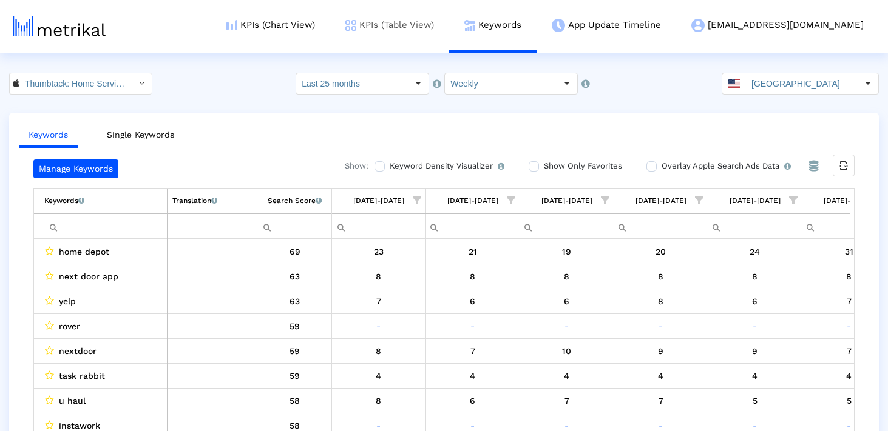
scroll to position [0, 8980]
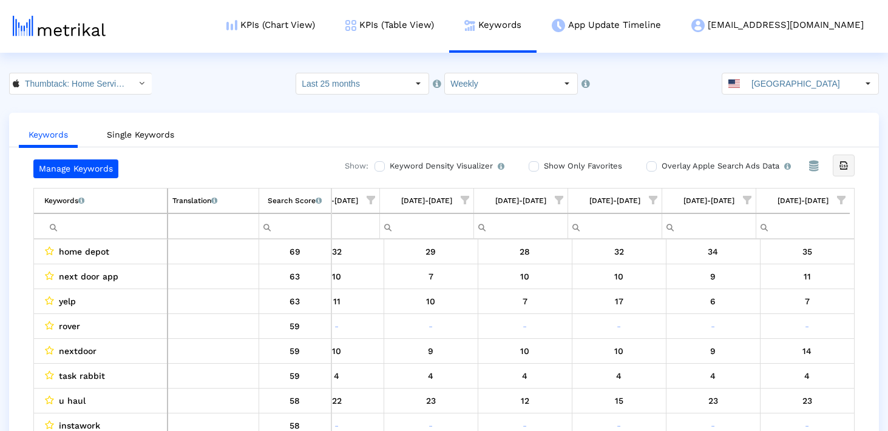
click at [846, 170] on icon "Export all data" at bounding box center [843, 165] width 11 height 11
